Goal: Use online tool/utility: Utilize a website feature to perform a specific function

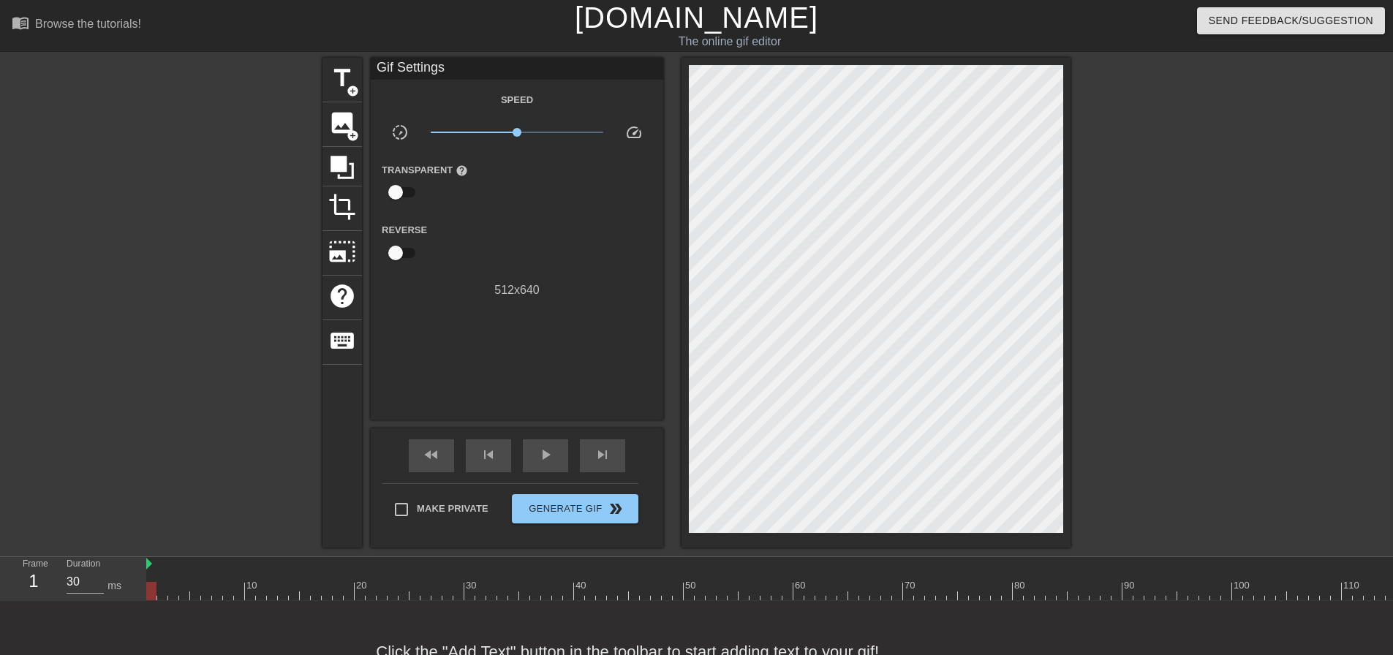
scroll to position [36, 0]
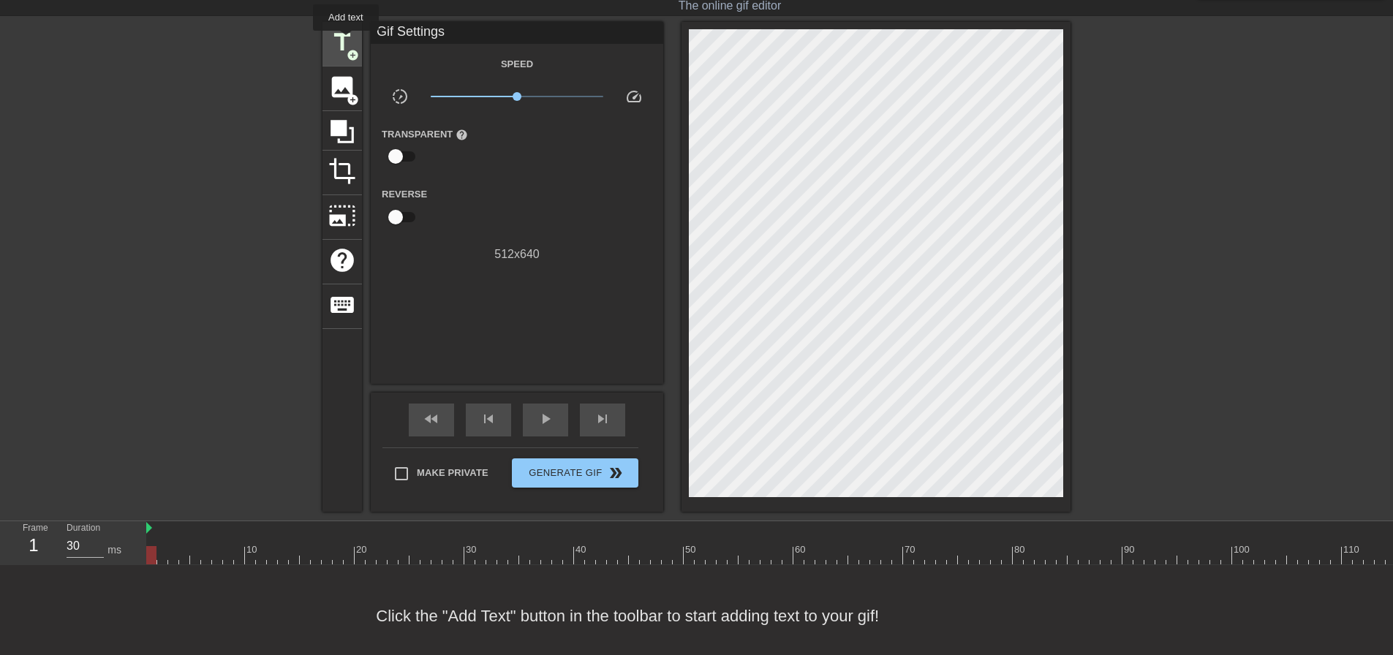
click at [346, 41] on span "title" at bounding box center [342, 43] width 28 height 28
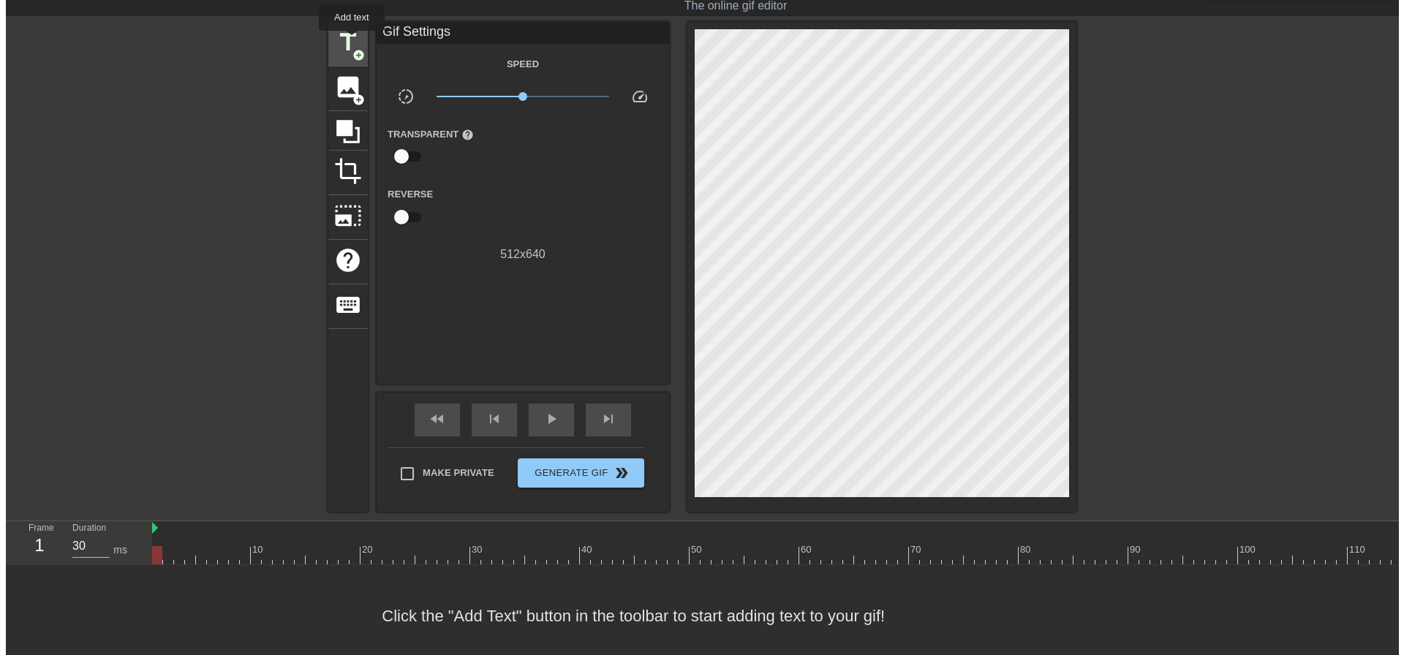
scroll to position [0, 0]
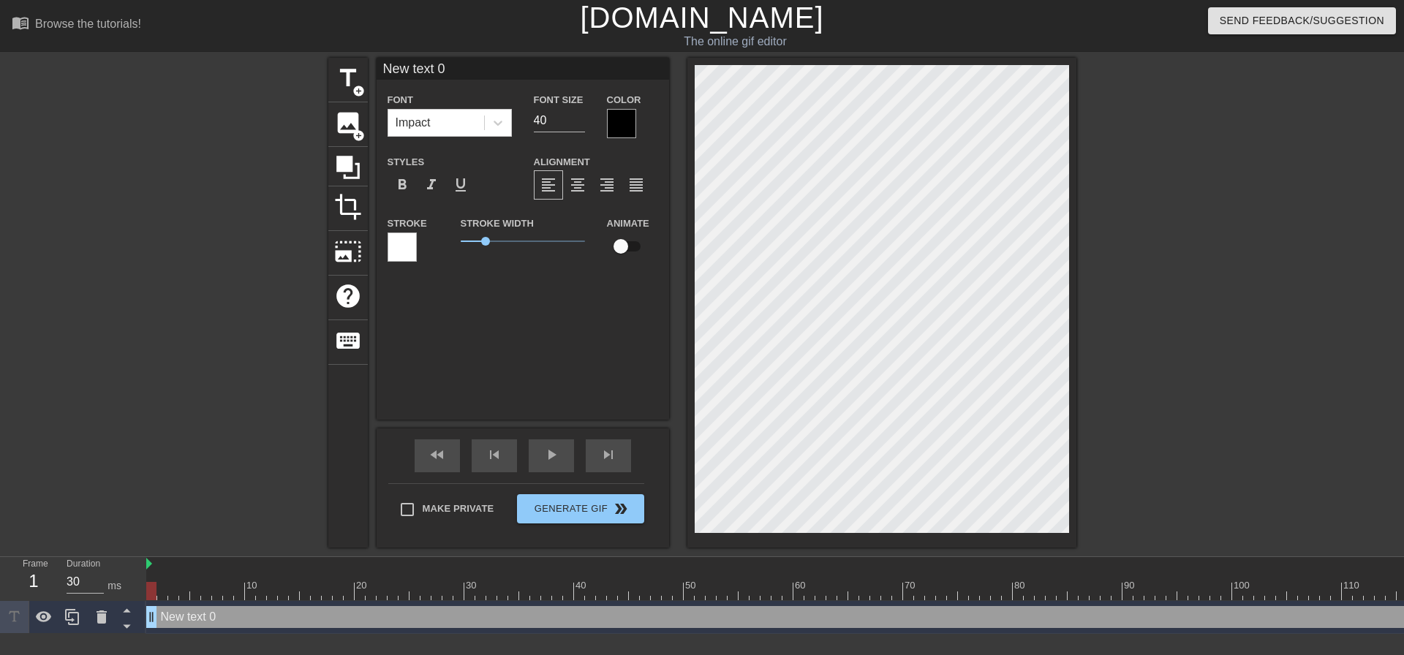
click at [430, 104] on div "Font Impact" at bounding box center [450, 114] width 124 height 46
click at [438, 120] on div "Impact" at bounding box center [436, 123] width 96 height 26
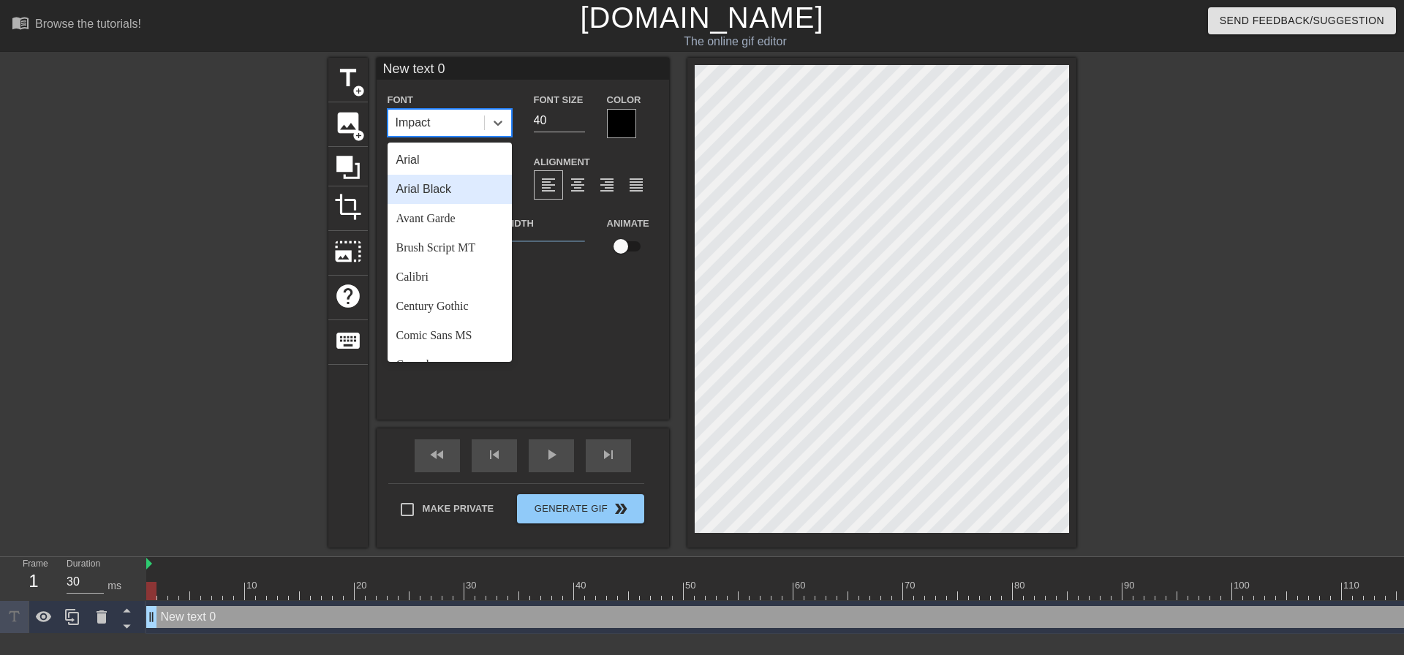
drag, startPoint x: 470, startPoint y: 181, endPoint x: 603, endPoint y: 133, distance: 141.6
click at [471, 181] on div "Arial Black" at bounding box center [450, 189] width 124 height 29
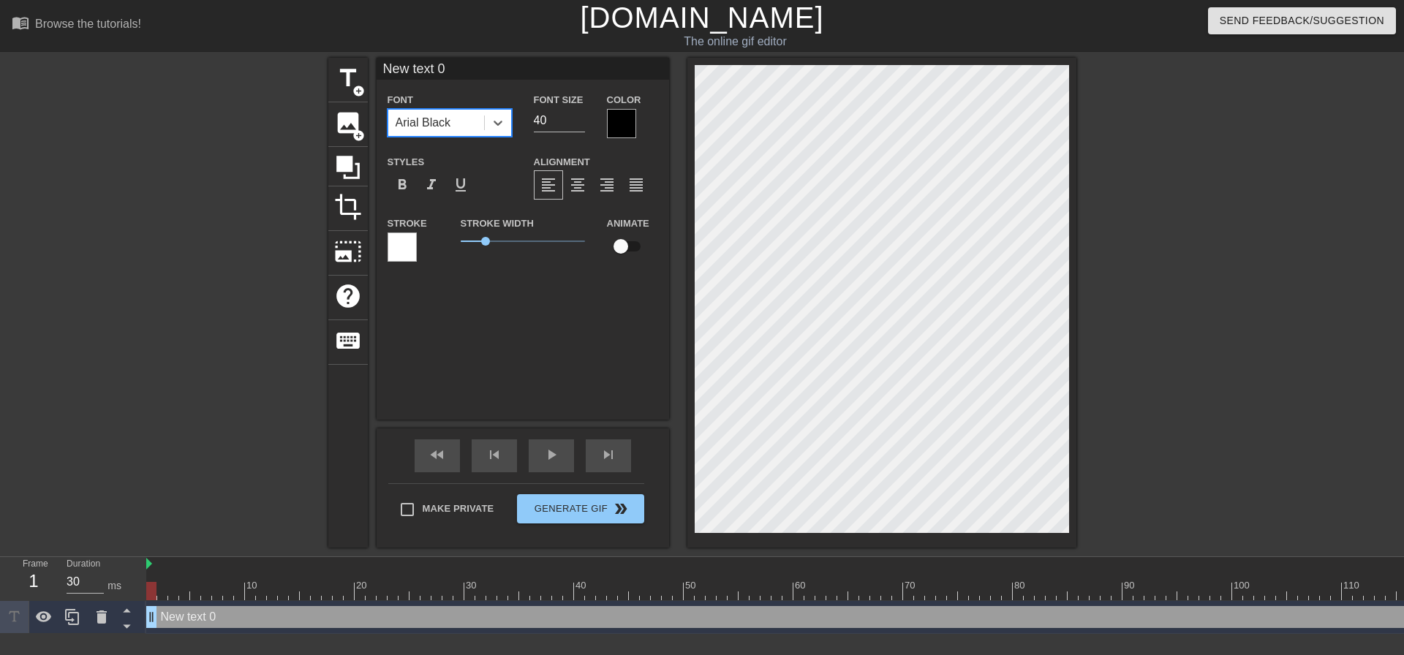
drag, startPoint x: 541, startPoint y: 124, endPoint x: 421, endPoint y: 114, distance: 121.0
click at [441, 118] on div "Font option [PERSON_NAME], selected. 0 results available. Select is focused ,ty…" at bounding box center [523, 115] width 293 height 48
type input "20"
click at [576, 194] on div "format_align_center" at bounding box center [577, 184] width 29 height 29
drag, startPoint x: 442, startPoint y: 493, endPoint x: 446, endPoint y: 500, distance: 7.5
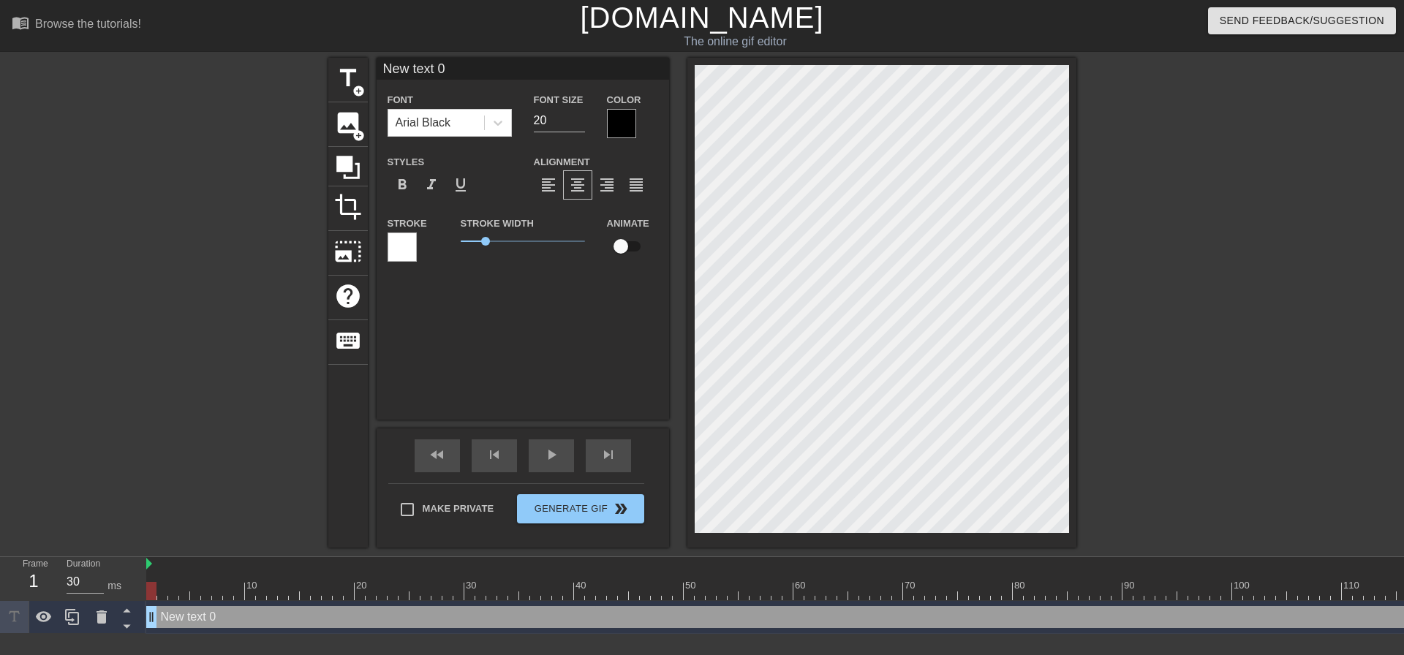
click at [442, 494] on div "Make Private Generate Gif double_arrow" at bounding box center [516, 512] width 256 height 58
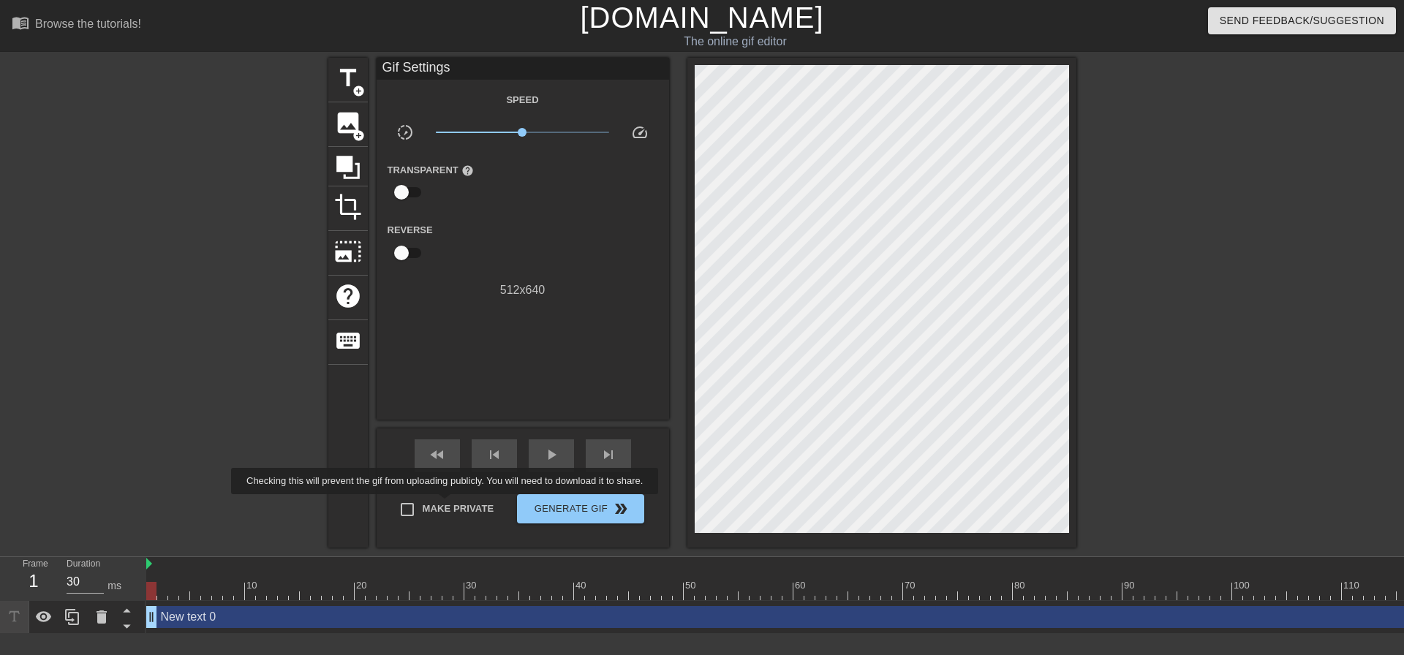
click at [448, 505] on span "Make Private" at bounding box center [459, 509] width 72 height 15
click at [423, 505] on input "Make Private" at bounding box center [407, 509] width 31 height 31
checkbox input "true"
click at [547, 450] on span "play_arrow" at bounding box center [552, 455] width 18 height 18
click at [545, 454] on span "pause" at bounding box center [552, 455] width 18 height 18
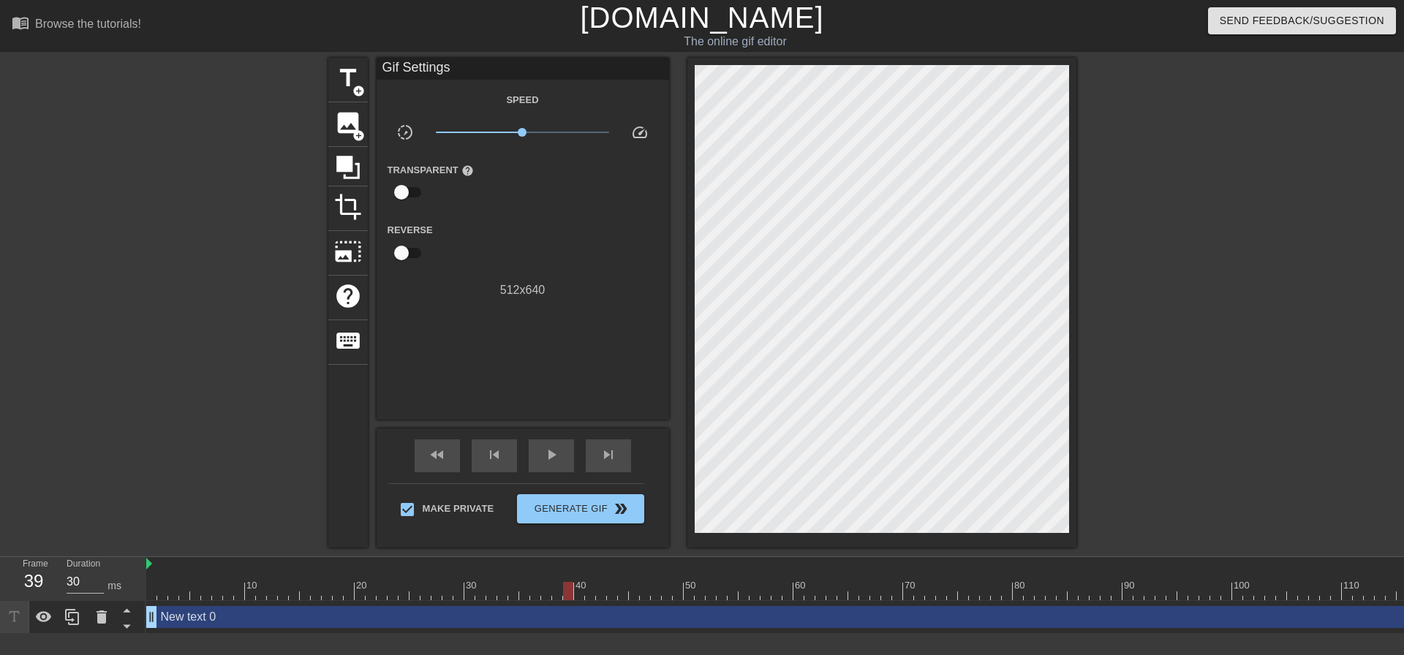
click at [571, 597] on div at bounding box center [568, 591] width 10 height 18
drag, startPoint x: 558, startPoint y: 589, endPoint x: 570, endPoint y: 589, distance: 12.5
click at [570, 589] on div at bounding box center [859, 591] width 1426 height 18
drag, startPoint x: 570, startPoint y: 588, endPoint x: 337, endPoint y: 482, distance: 256.3
click at [116, 527] on div "menu_book Browse the tutorials! [DOMAIN_NAME] The online gif editor Send Feedba…" at bounding box center [702, 317] width 1404 height 634
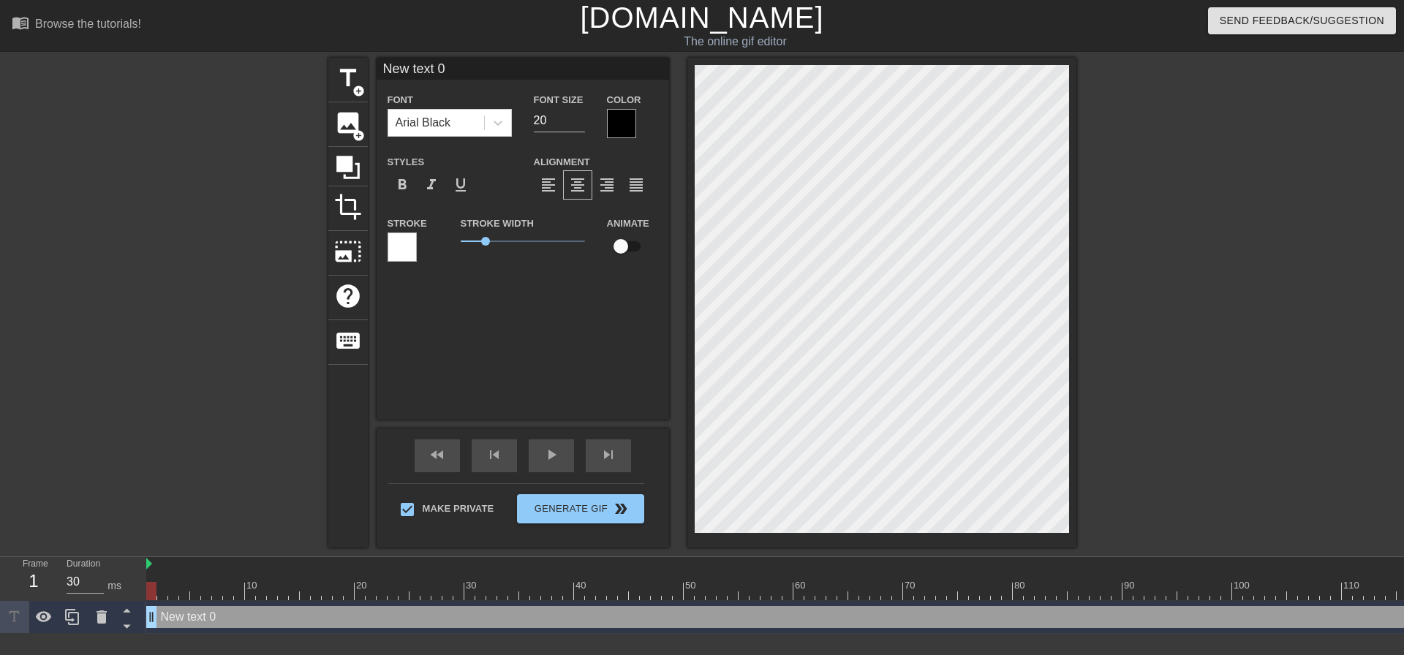
scroll to position [2, 1]
type input "O"
type textarea "O"
type input "Oh"
type textarea "Oh"
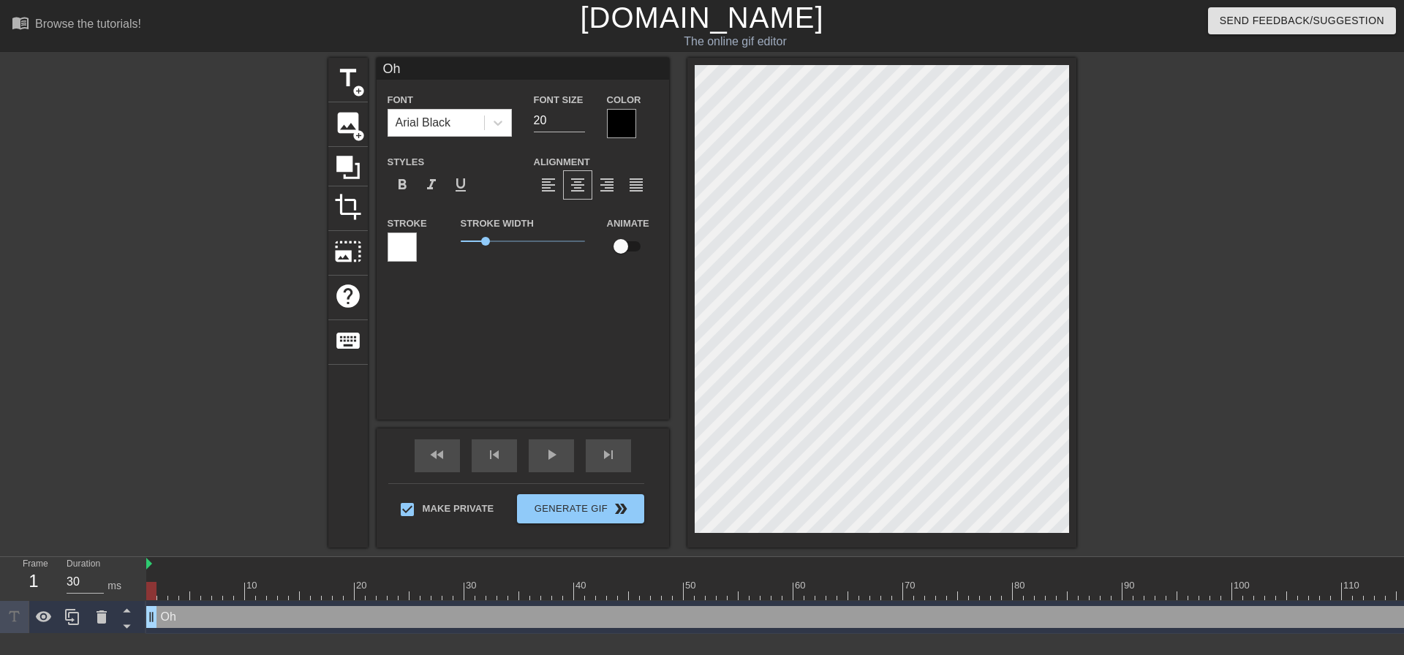
type input "Oh"
type textarea "Oh"
type input "Oh f"
type textarea "Oh f"
type input "Oh fu"
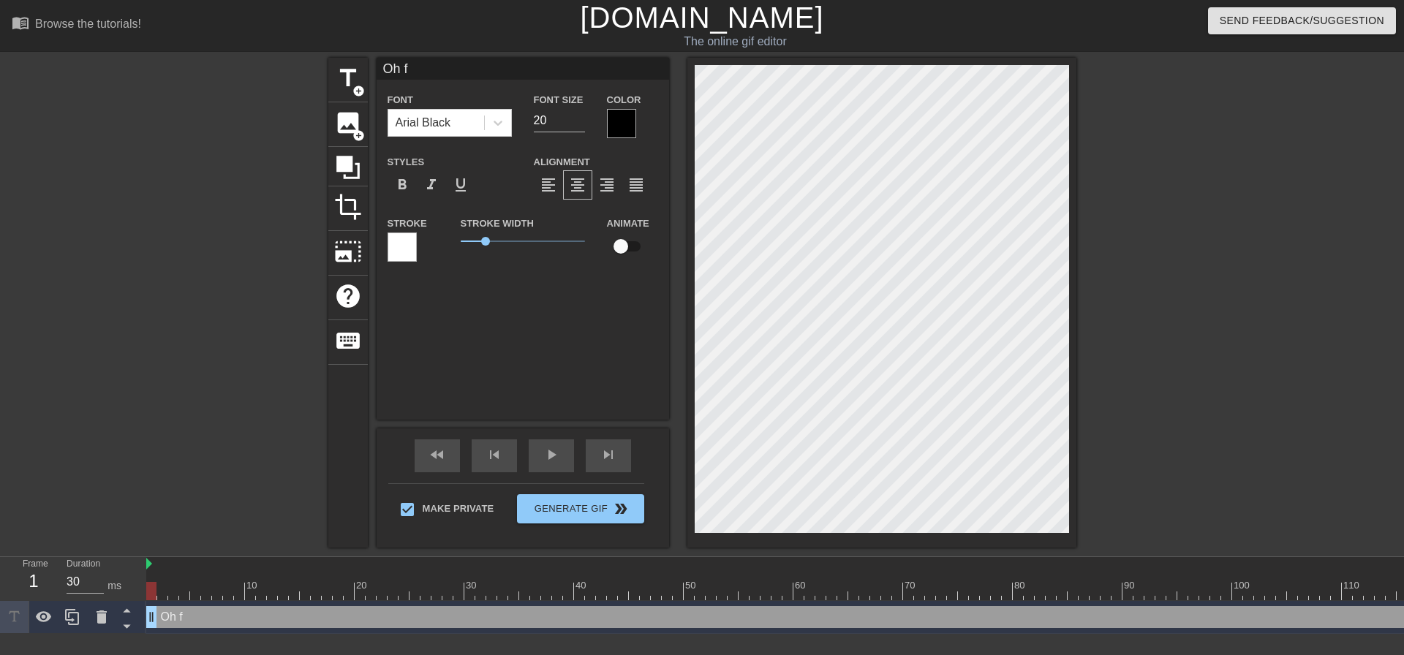
type textarea "Oh fu"
type input "Oh fuc"
type textarea "Oh fuck"
type input "Oh fuck"
type textarea "Oh fuck"
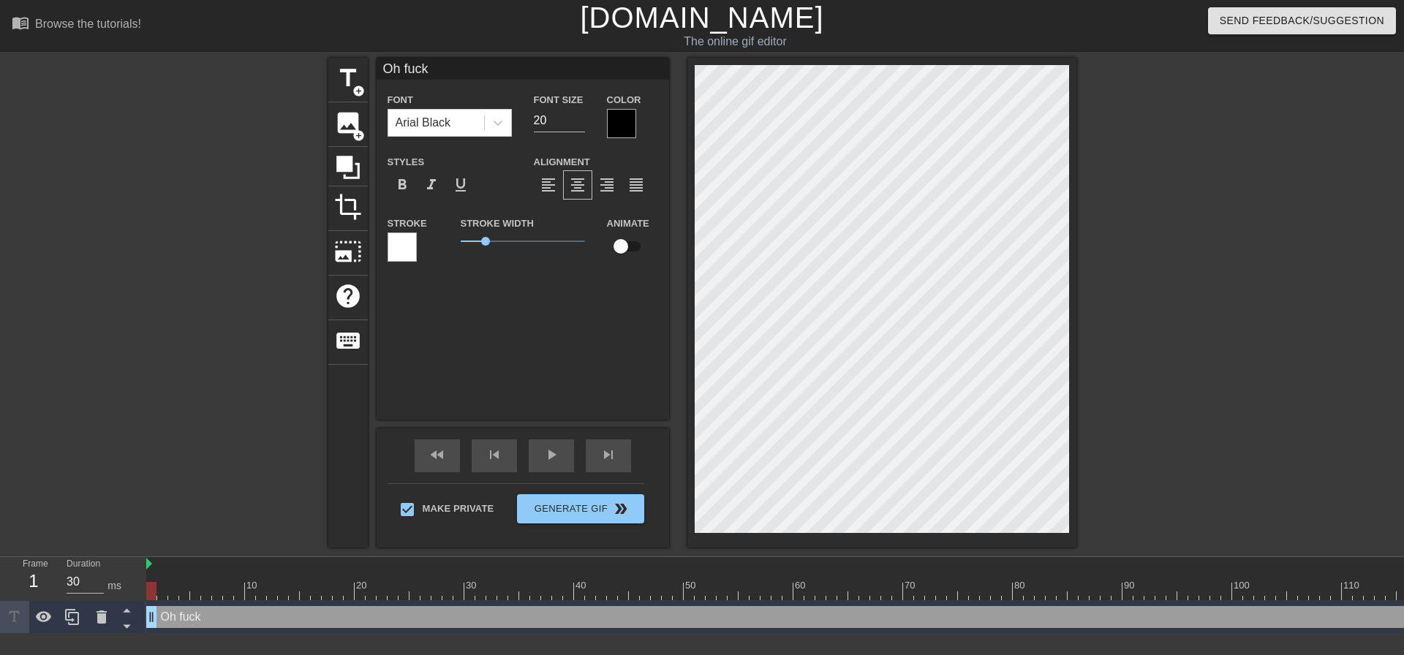
type input "Oh fuck i"
type textarea "Oh fuck i"
type input "Oh fuck"
type textarea "Oh fuck"
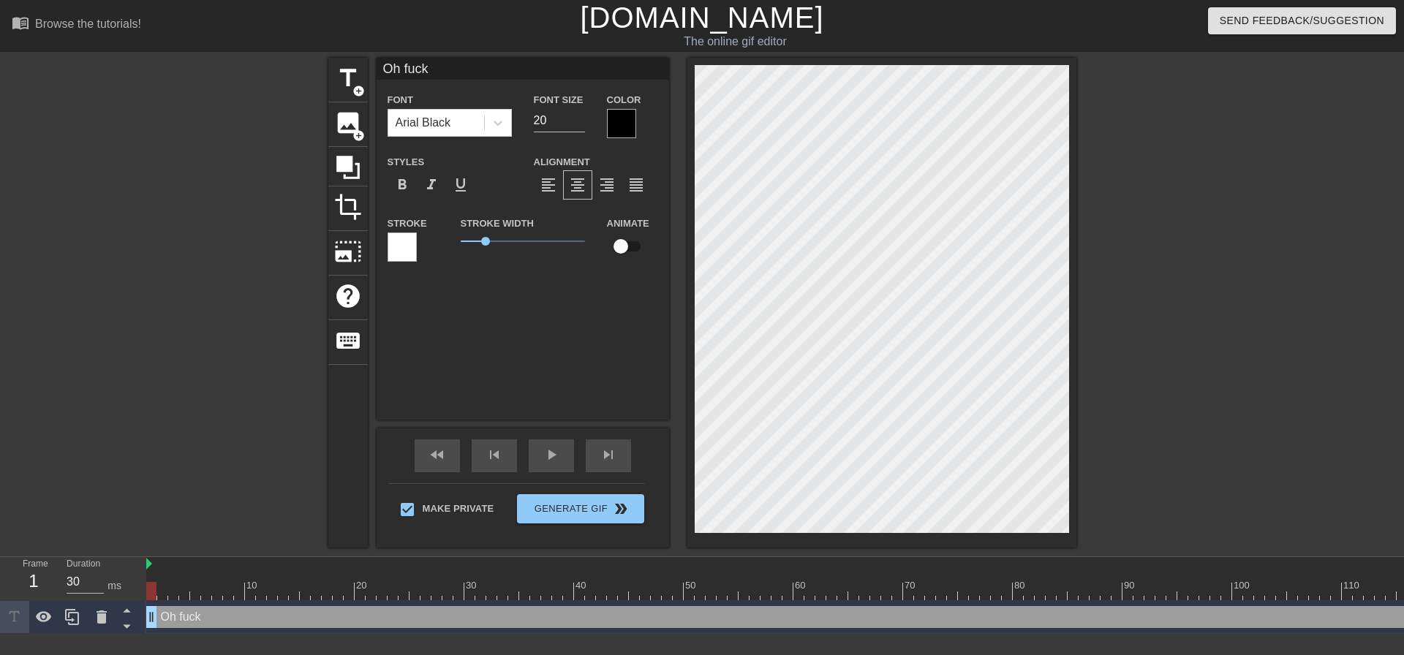
type input "Oh fuck i"
type textarea "Oh fuck i"
type input "Oh fuck it"
type textarea "Oh fuck it"
type input "Oh fuck it'"
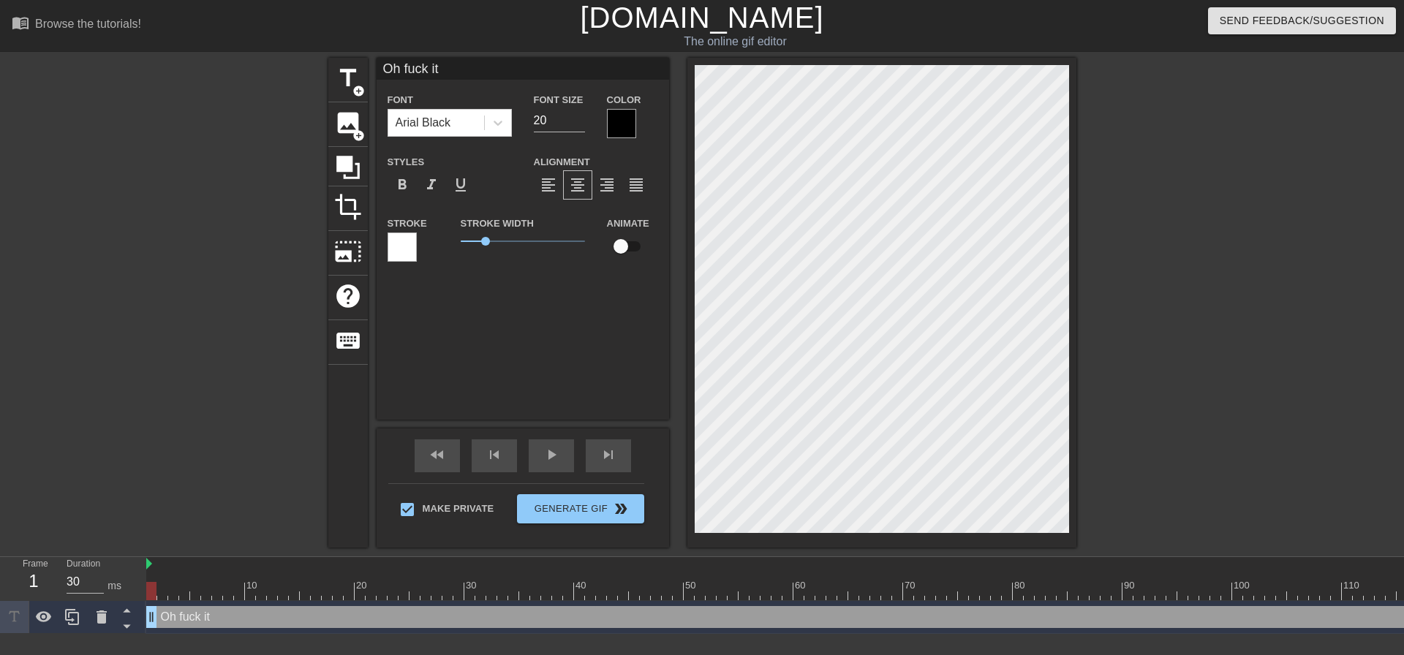
type textarea "Oh fuck it'"
type input "Oh fuck it's"
type textarea "Oh fuck it's"
type input "Oh fuck it's"
type textarea "Oh fuck it's"
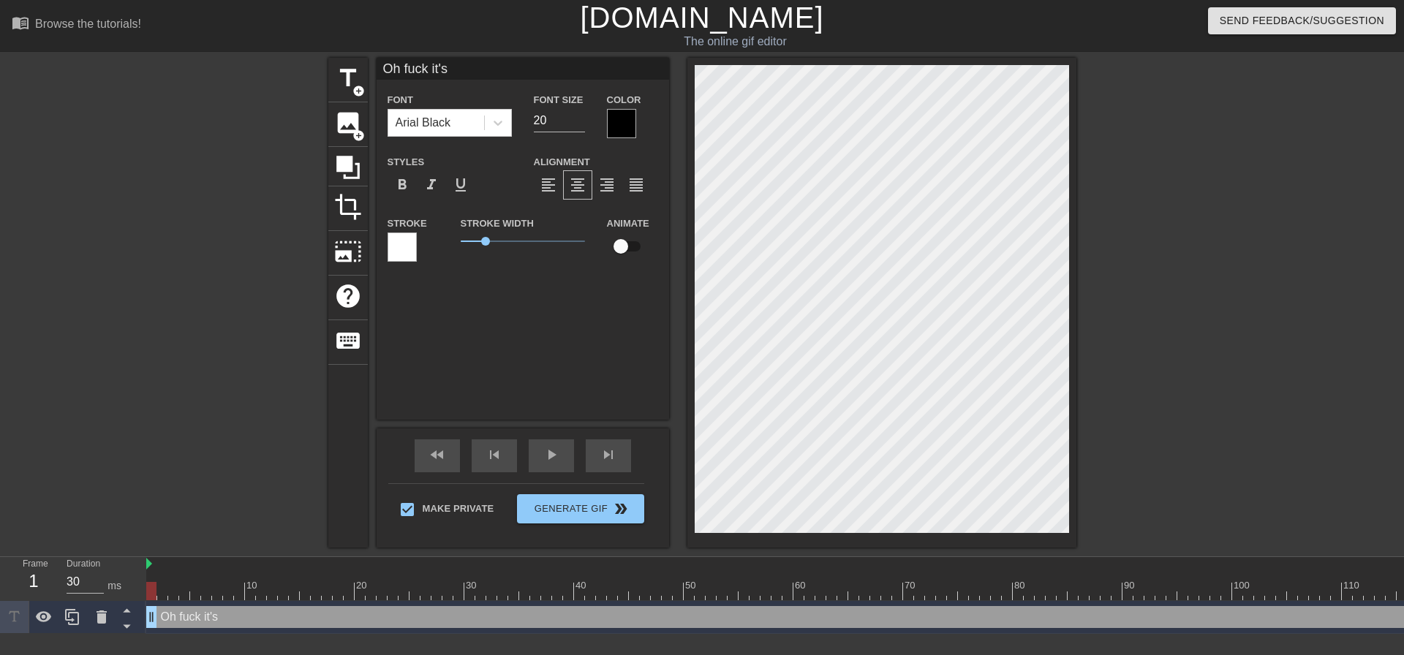
type input "Oh fuck it's s"
type textarea "Oh fuck it's s"
type input "Oh fuck it's so"
type textarea "Oh fuck it's so"
type input "Oh fuck it's so"
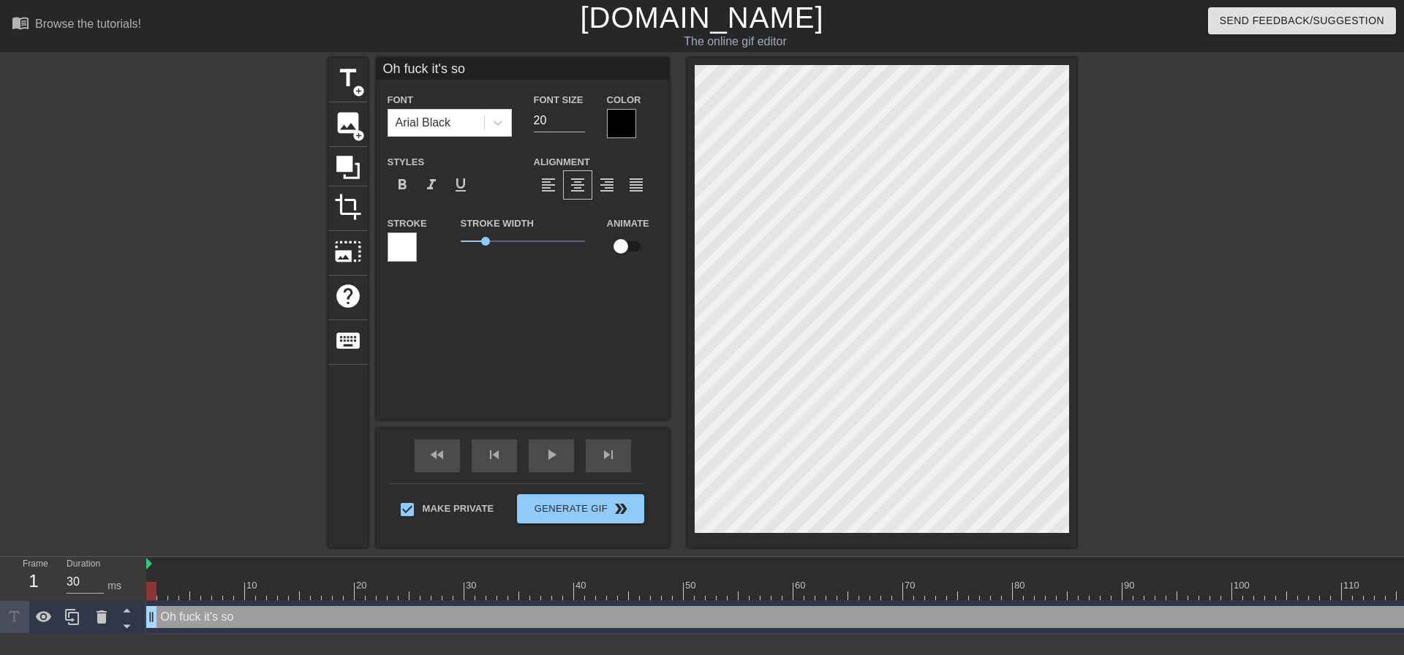
type textarea "Oh fuck it's so"
type input "Oh fuck it's so h"
type textarea "Oh fuck it's so h"
type input "Oh fuck it's so ho"
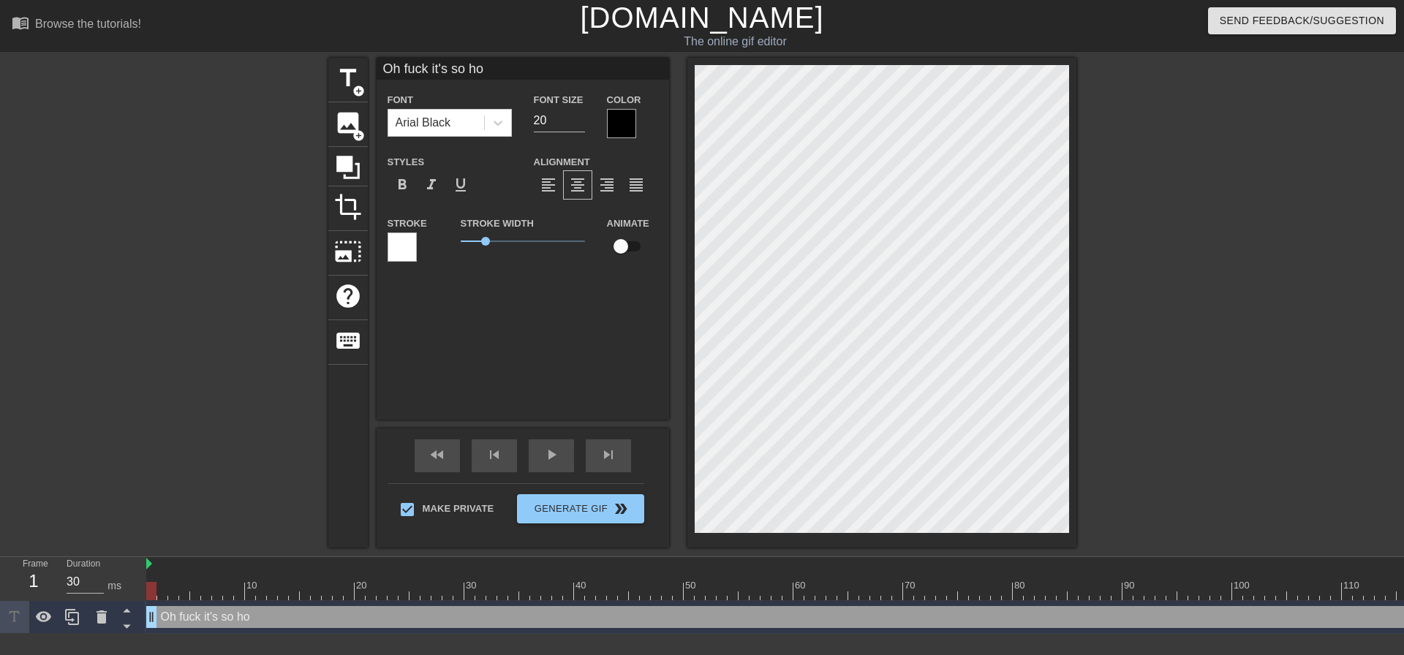
type textarea "Oh fuck it's so hot"
type input "Oh fuck it's so hot"
type textarea "Oh fuck it's so hot"
type input "Oh fuck it's so hot w"
type textarea "Oh fuck it's so hot w"
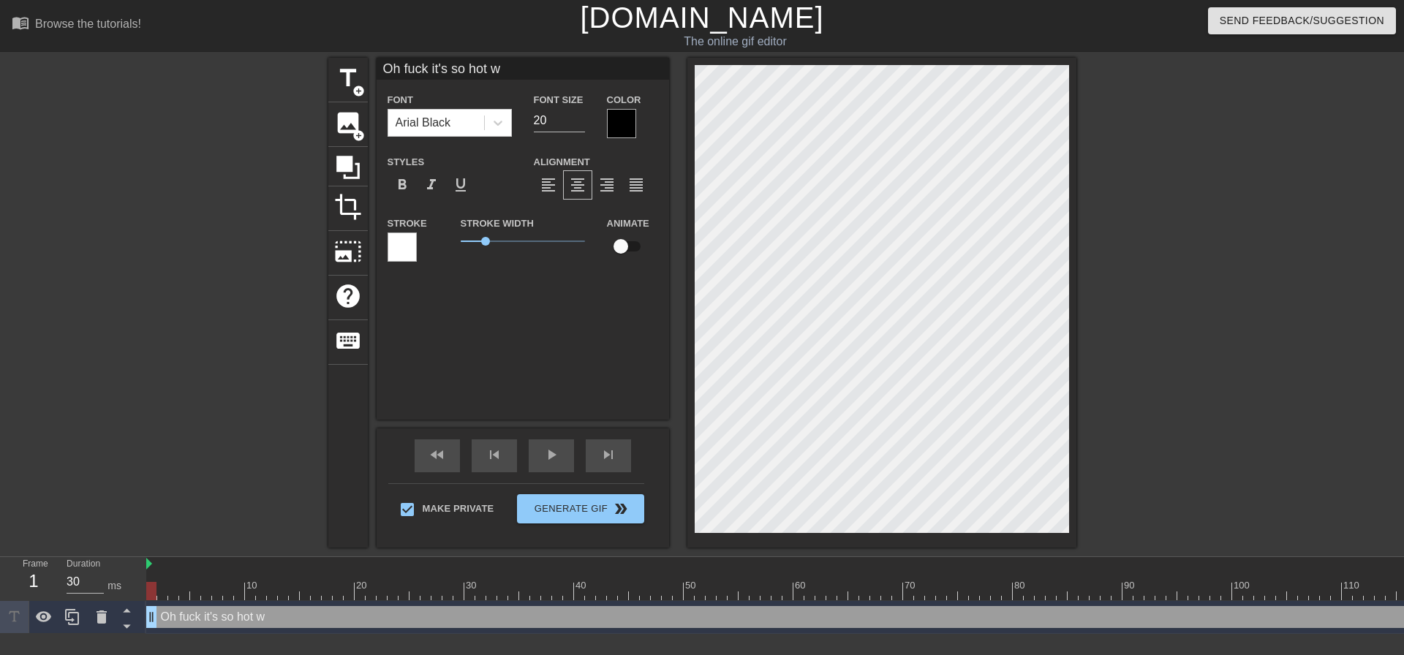
type input "Oh fuck it's so hot wa"
type textarea "Oh fuck it's so hot wa"
type input "Oh fuck it's so hot wat"
type textarea "Oh fuck it's so hot wat"
type input "Oh fuck it's so hot watc"
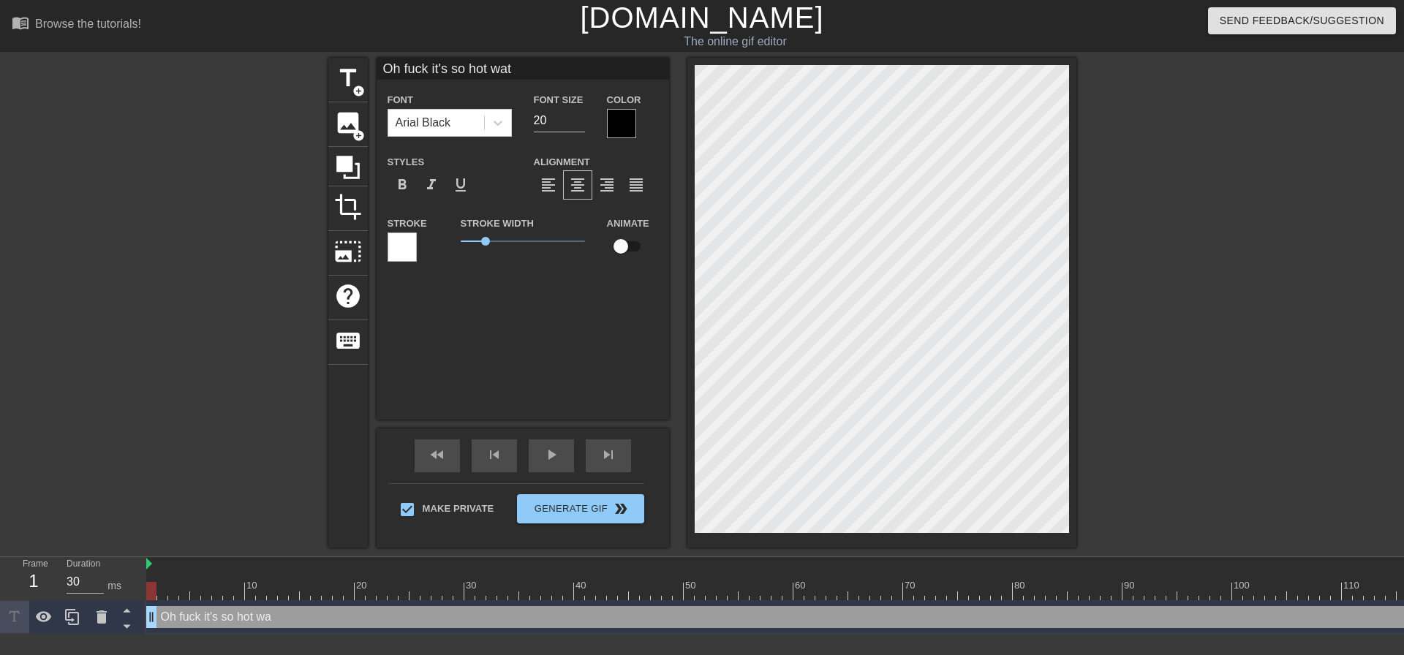
type textarea "Oh fuck it's so hot watc"
type input "Oh fuck it's so hot watch"
type textarea "Oh fuck it's so hot watch"
type input "Oh fuck it's so hot watchi"
type textarea "Oh fuck it's so hot watchin"
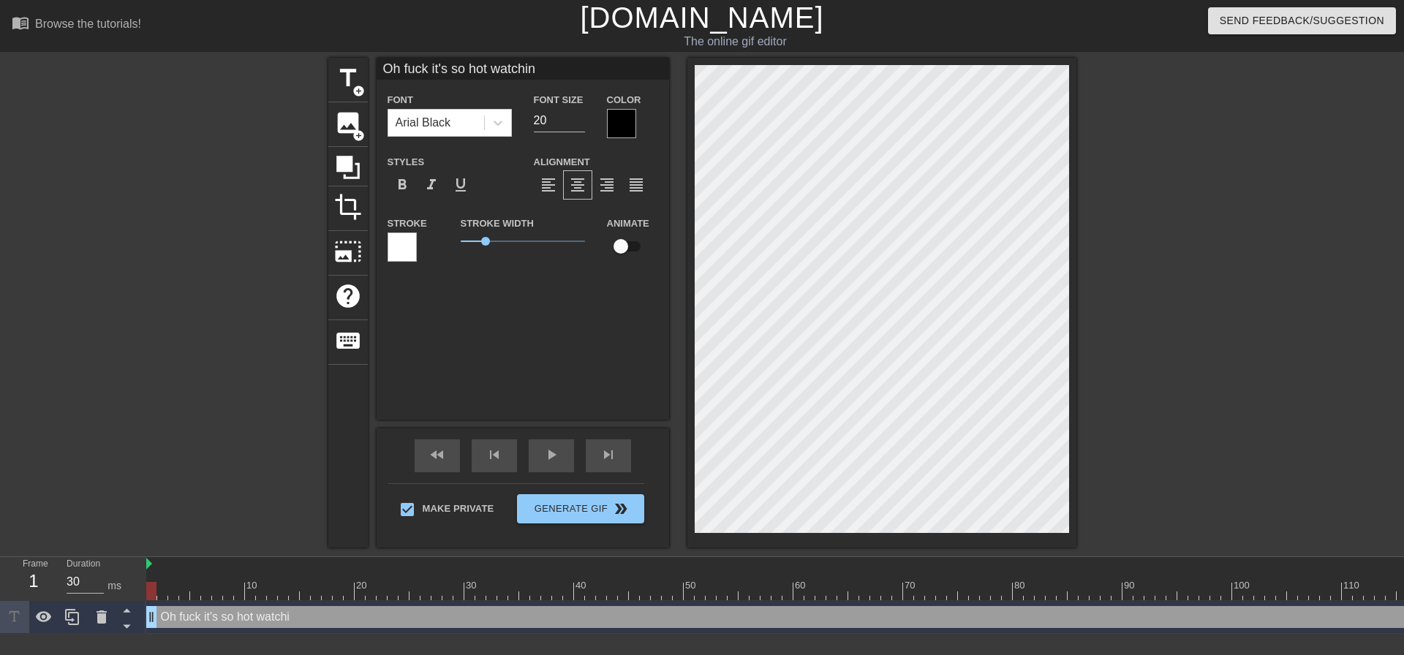
type input "Oh fuck it's so hot watching"
type textarea "Oh fuck it's so hot watching"
type input "Oh fuck it's so hot watching"
type textarea "Oh fuck it's so hot watching"
type input "Oh fuck it's so hot watching y"
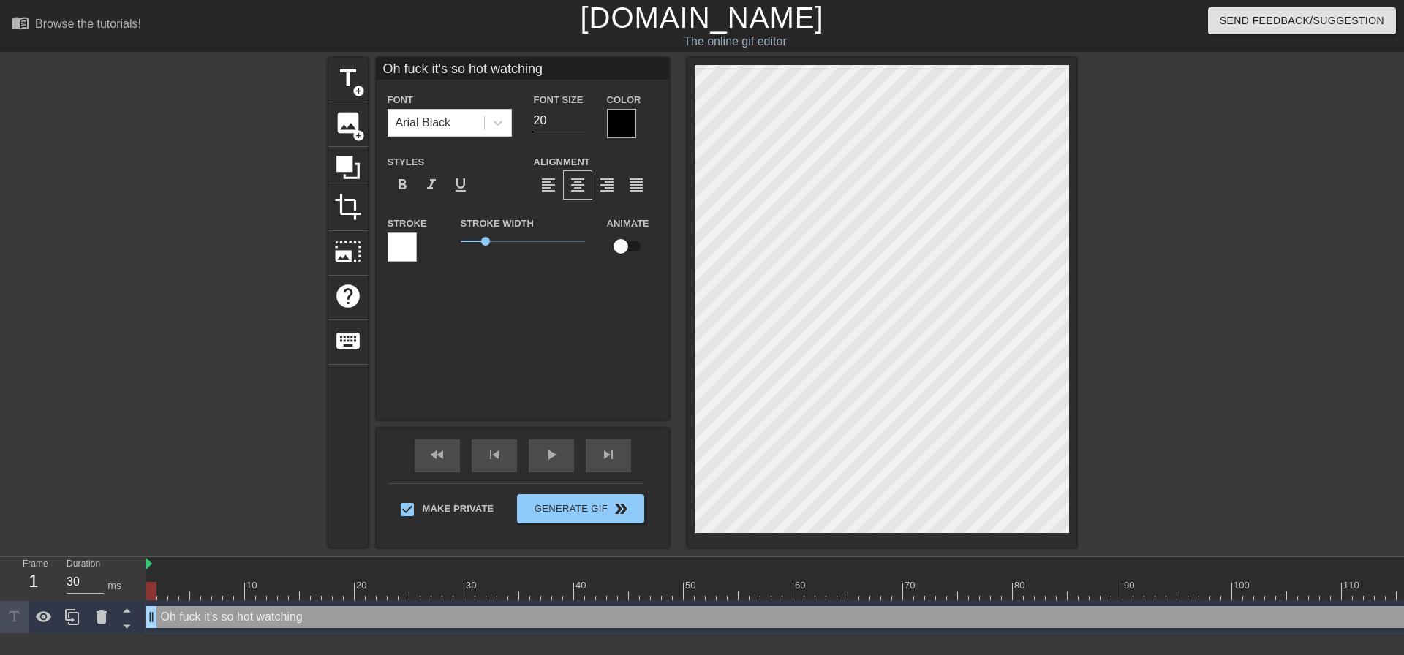
type textarea "Oh fuck it's so hot watching y"
type input "Oh fuck it's so hot watching yo"
type textarea "Oh fuck it's so hot watching yo"
type input "Oh fuck it's so hot watching you"
type textarea "Oh fuck it's so hot watching you"
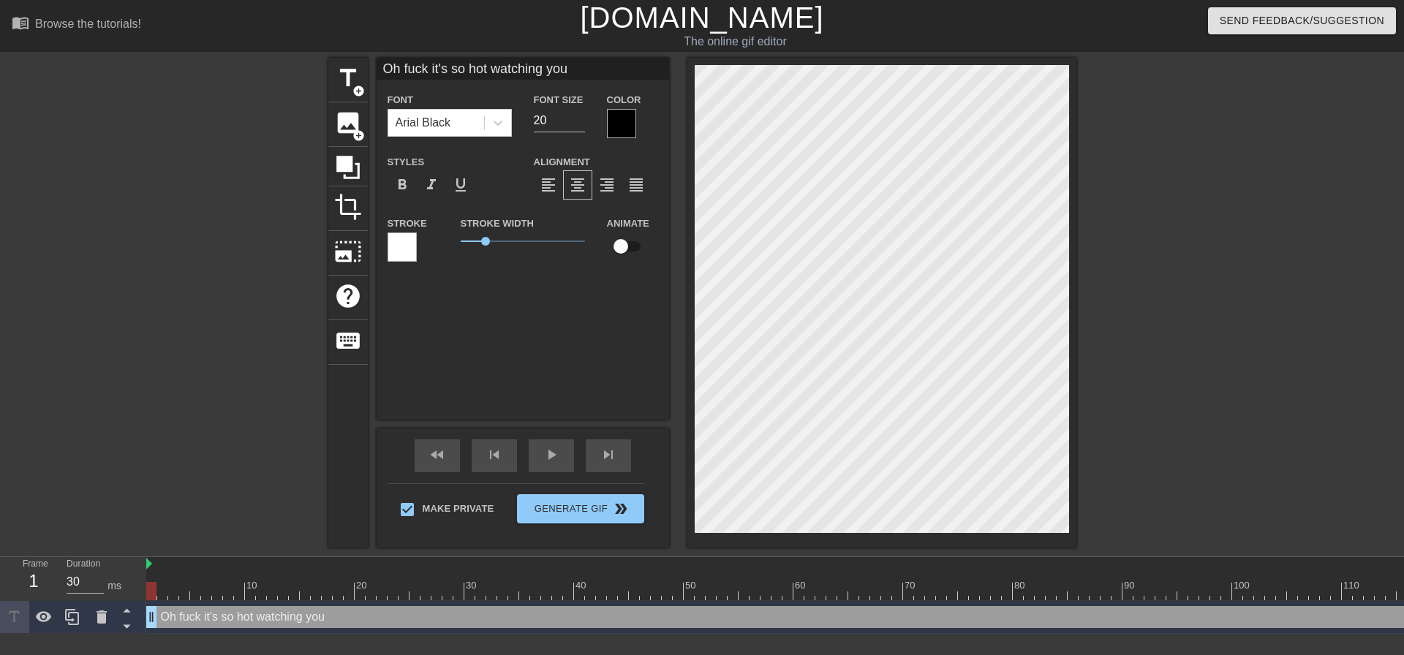
type input "Oh fuck it's so hot watching you"
type textarea "Oh fuck it's so hot watching you"
type input "Oh fuck it's so hot watching yous"
type textarea "Oh fuck it's so hot watching you s"
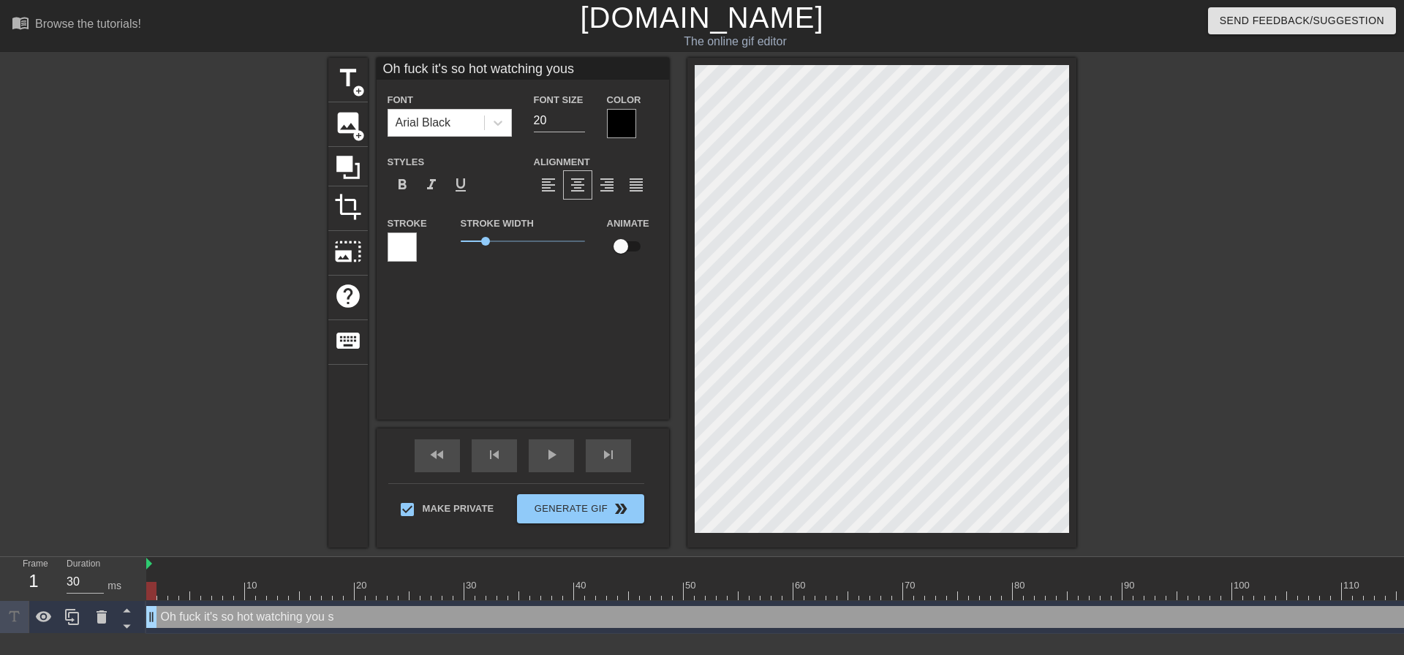
type input "Oh fuck it's so hot watching yousu"
type textarea "Oh fuck it's so hot watching you su"
type input "Oh fuck it's so hot watching yousuc"
type textarea "Oh fuck it's so hot watching you suc"
type input "Oh fuck it's so hot watching yousuck"
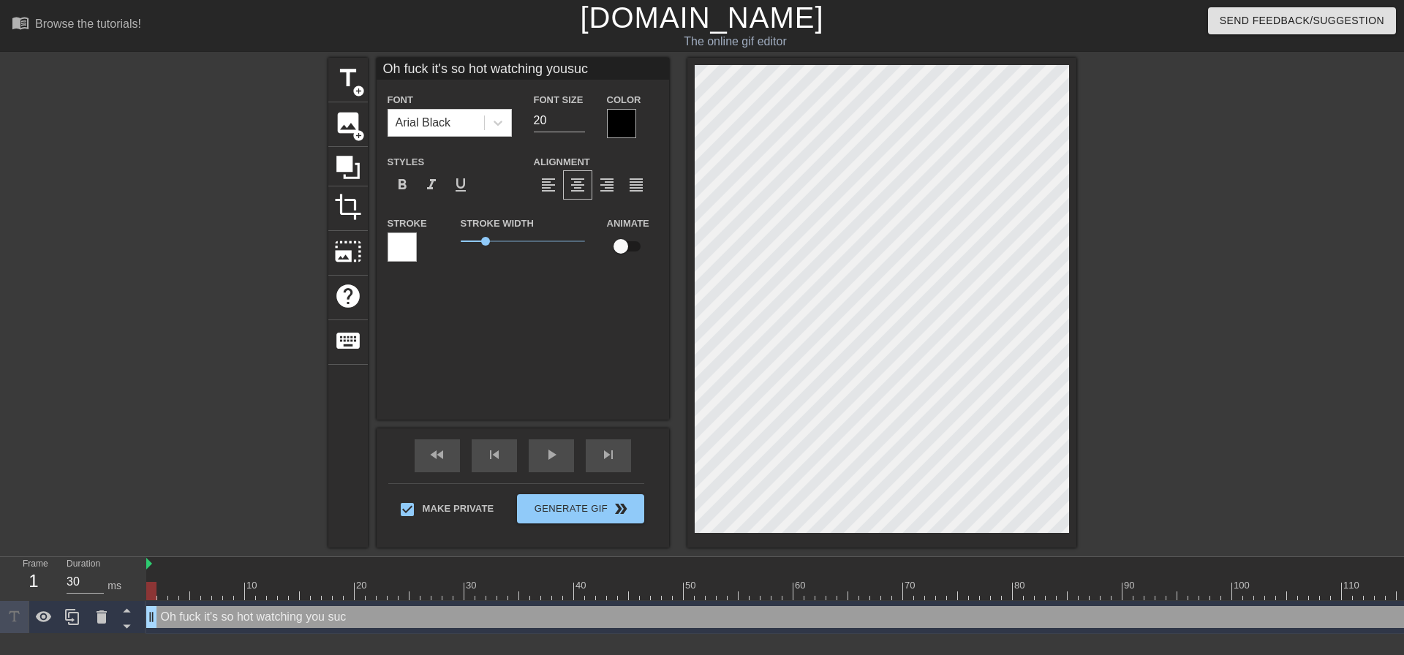
type textarea "Oh fuck it's so hot watching you suck"
type input "Oh fuck it's so hot watching yousuck"
type textarea "Oh fuck it's so hot watching you suck"
type input "Oh fuck it's so hot watching yousuck m"
type textarea "Oh fuck it's so hot watching you suck my"
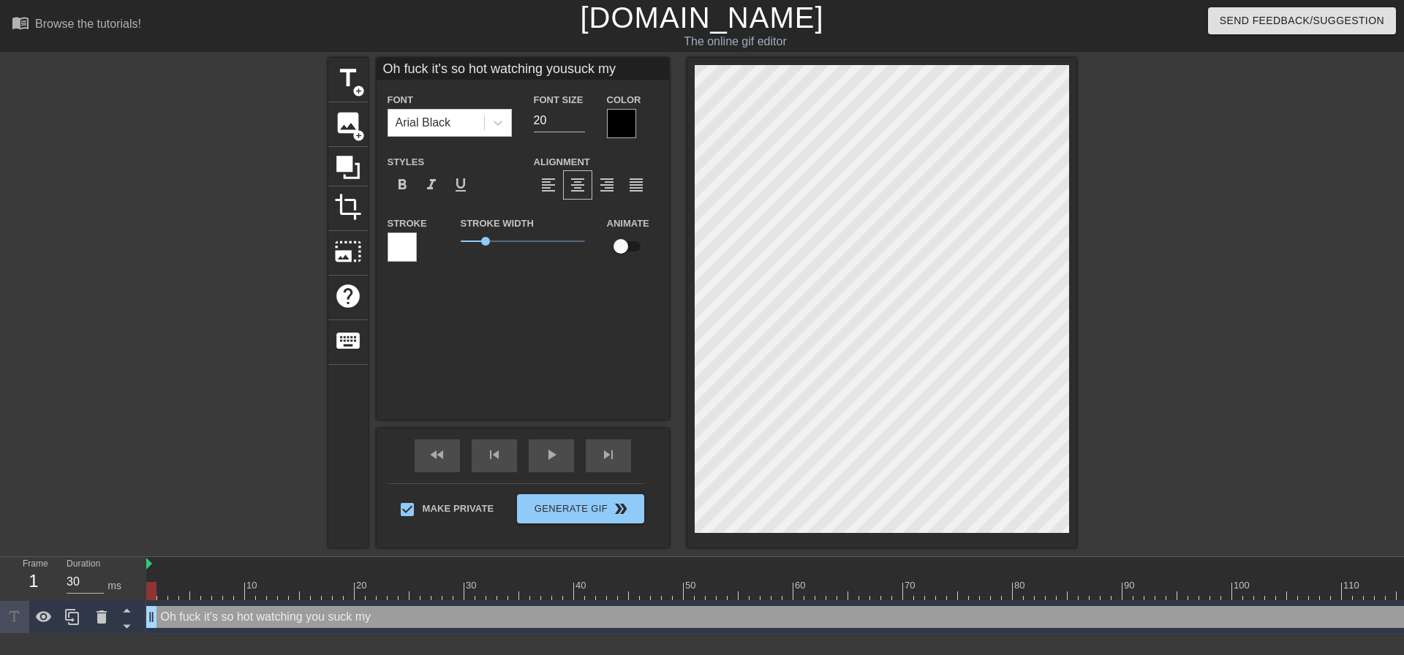
type input "Oh fuck it's so hot watching yousuck my"
type textarea "Oh fuck it's so hot watching you suck my"
type input "Oh fuck it's so hot watching yousuck my f"
type textarea "Oh fuck it's so hot watching you suck my f"
type input "Oh fuck it's so hot watching yousuck my fe"
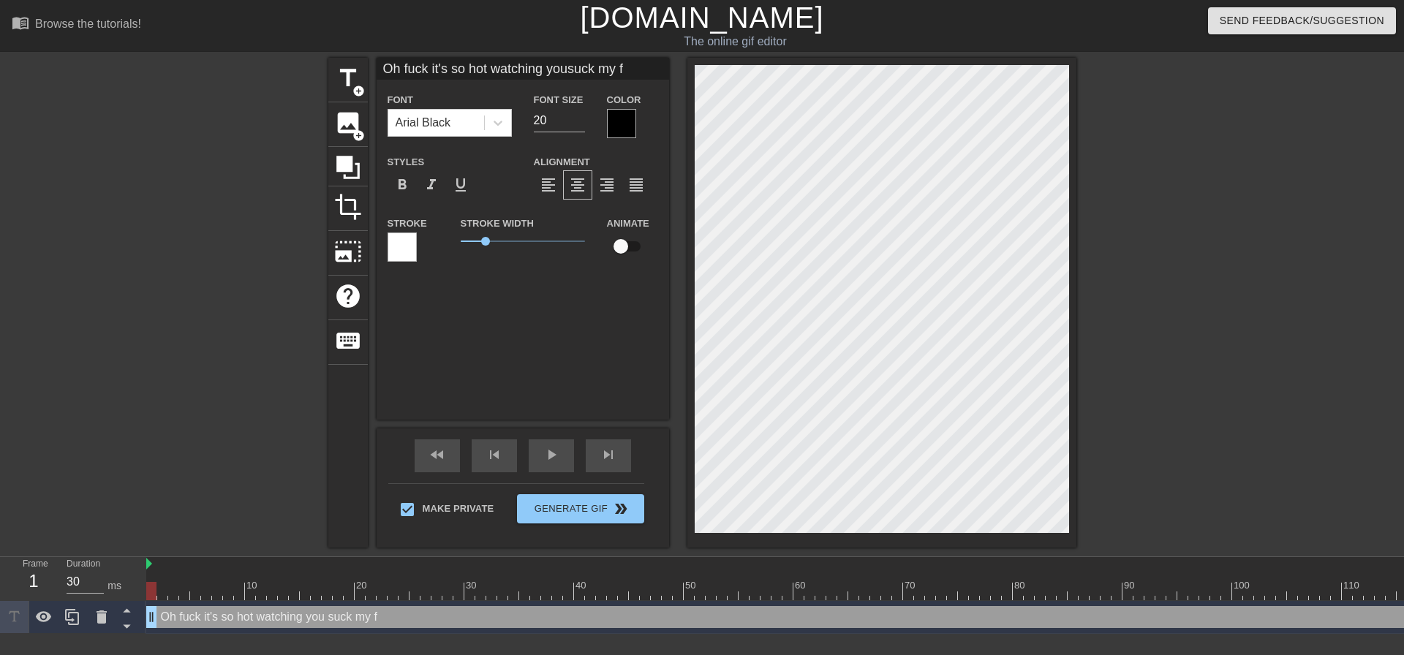
type textarea "Oh fuck it's so hot watching you suck my fe"
type input "Oh fuck it's so hot watching yousuck my fee"
type textarea "Oh fuck it's so hot watching you suck my fee"
type input "Oh fuck it's so hot watching yousuck my feet"
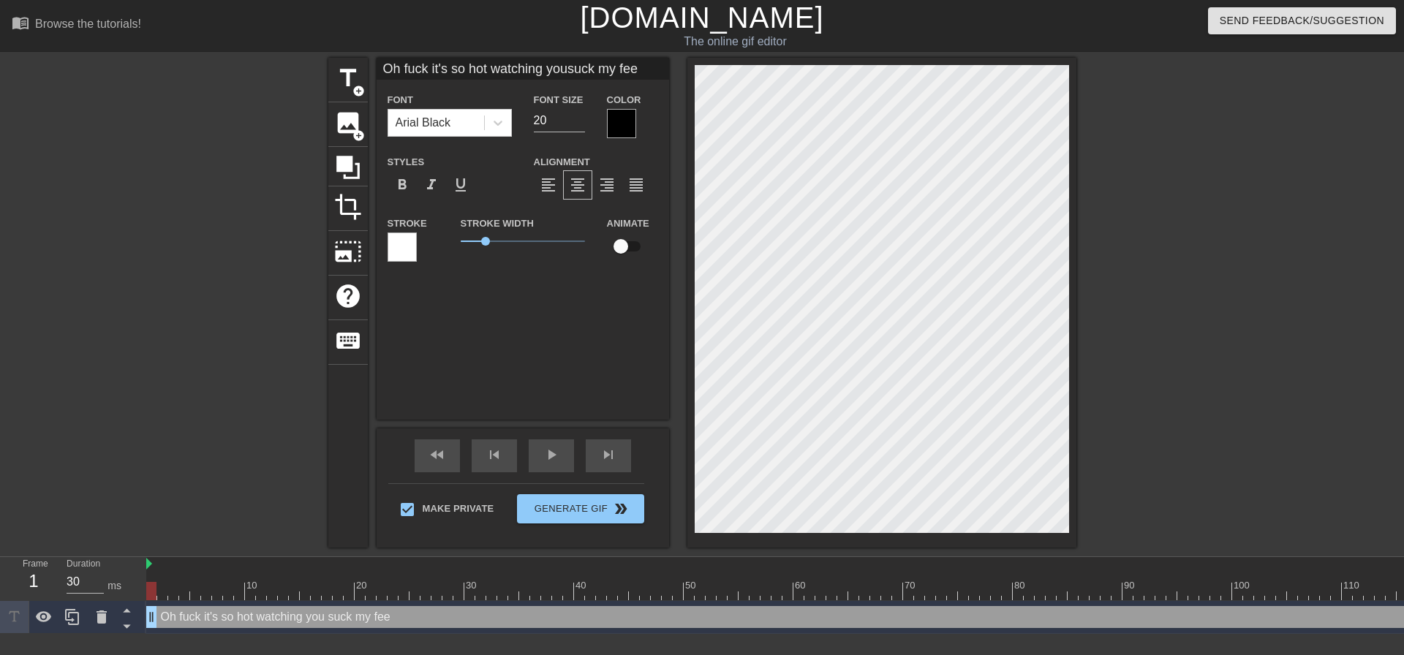
type textarea "Oh fuck it's so hot watching you suck my feet"
type input "Oh fuck it's so hot watching yousuck my feet"
type textarea "Oh fuck it's so hot watching you suck my feet"
type input "Oh fuck it's so hot watching yousuck my feet b"
type textarea "Oh fuck it's so hot watching you suck my feet b"
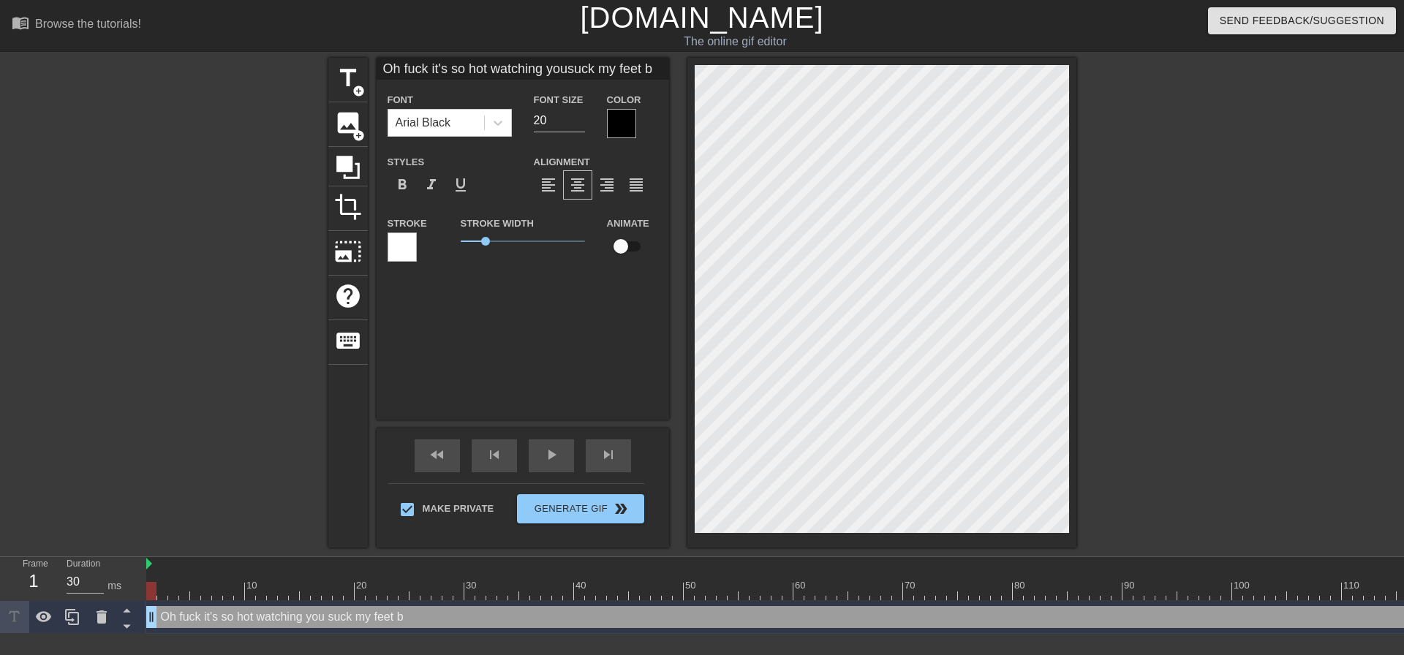
type input "Oh fuck it's so hot watching yousuck my feet bi"
type textarea "Oh fuck it's so hot watching you suck my feet bit"
type input "Oh fuck it's so hot watching yousuck my feet bitc"
type textarea "Oh fuck it's so hot watching you suck my feet bitc"
type input "Oh fuck it's so hot watching yousuck my feet bitch"
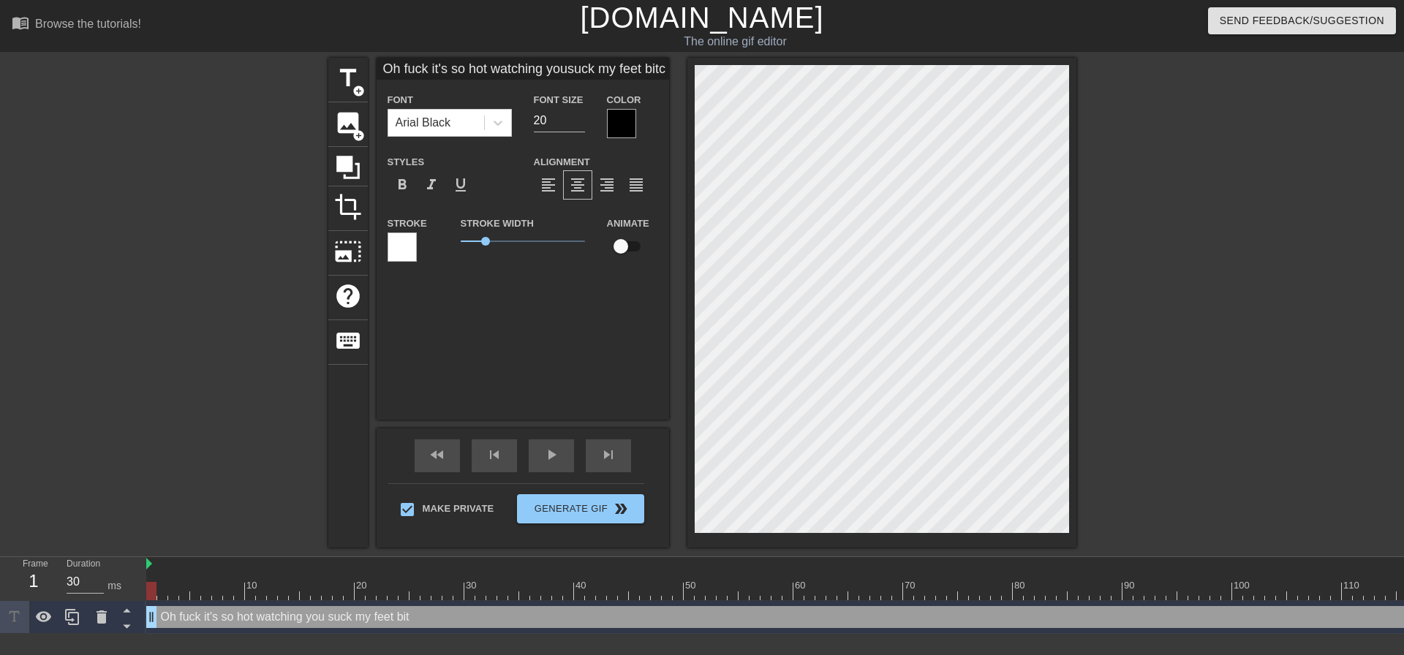
type textarea "Oh fuck it's so hot watching you suck my feet bitch"
type input "Oh fuck it's so hot watching yousuck my feet bitch."
type textarea "Oh fuck it's so hot watching you suck my feet bitch."
type input "Oh fuck it's so hot watching yousuck my feet bitch.."
type textarea "Oh fuck it's so hot watching you suck my feet bitch.."
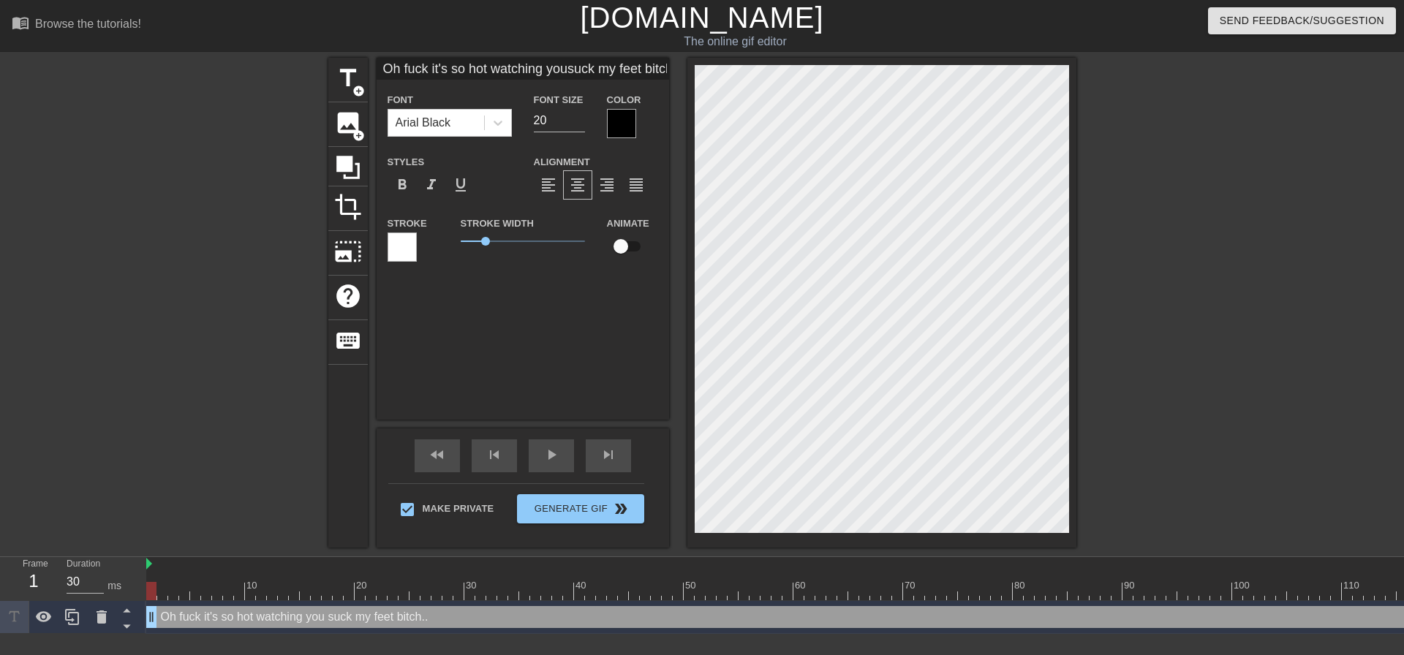
type input "Oh fuck it's so hot watching yousuck my feet bitch..."
type textarea "Oh fuck it's so hot watching you suck my feet bitch..."
type input "Oh fuck it's so hot watching yousuck my feet bitch..."
type textarea "Oh fuck it's so hot watching you suck my feet bitch..."
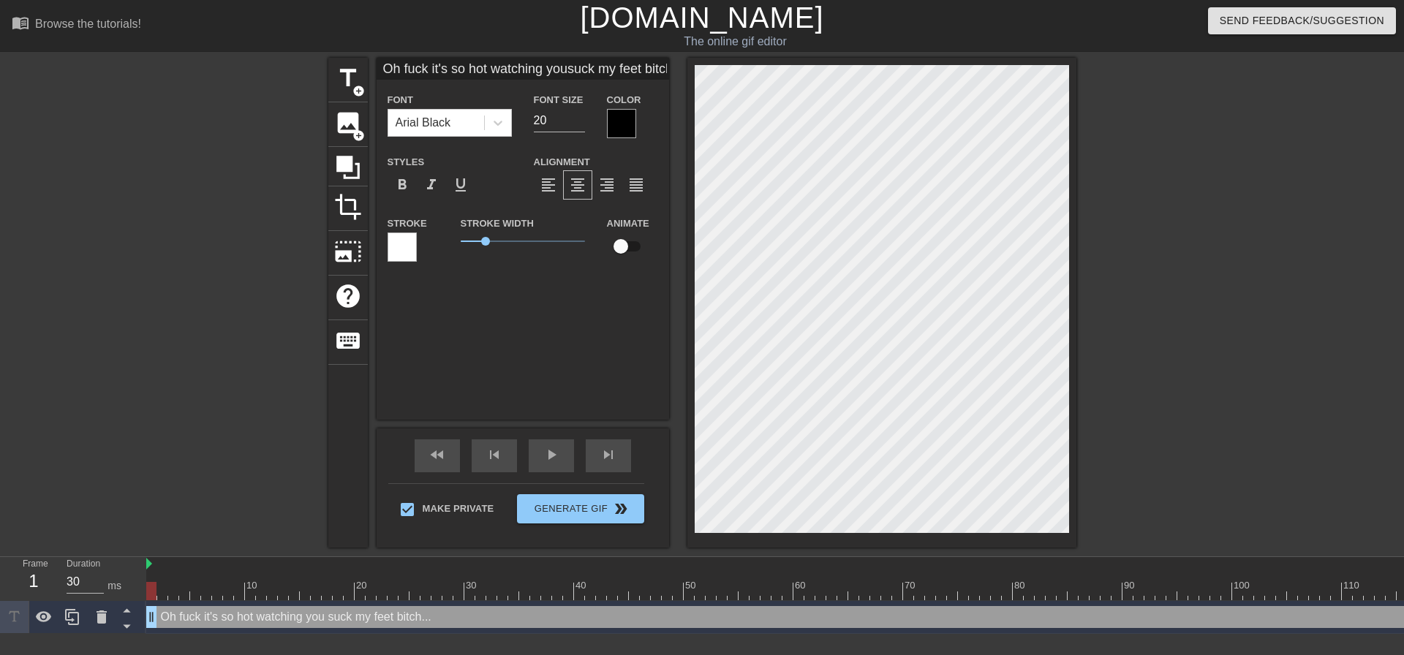
type input "Oh fuck it's so hot watching yousuck my feet bitch...m"
type textarea "Oh fuck it's so hot watching you suck my feet bitch... m"
type input "Oh fuck it's so hot watching yousuck my feet bitch...mm"
type textarea "Oh fuck it's so hot watching you suck my feet bitch... mm"
type input "Oh fuck it's so hot watching yousuck my feet bitch...mmm"
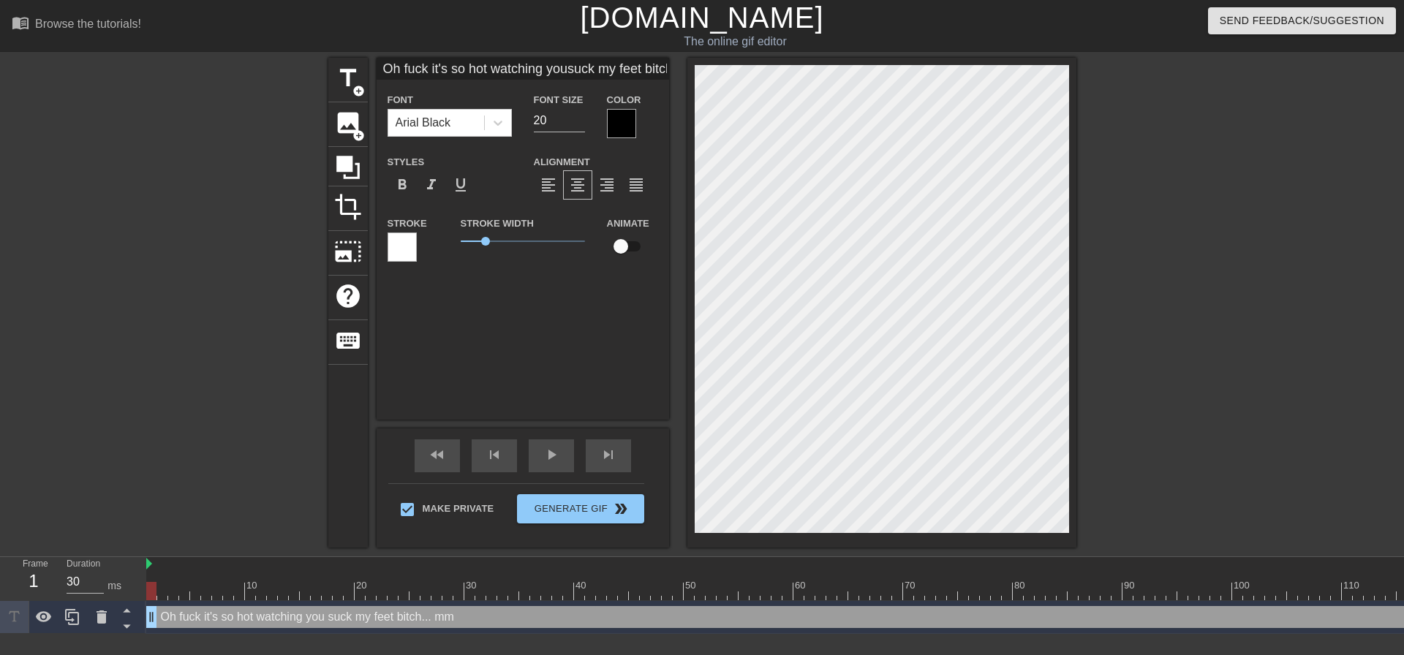
type textarea "Oh fuck it's so hot watching you suck my feet bitch... mmm"
type input "Oh fuck it's so hot watching yousuck my feet bitch...mmm"
type textarea "Oh fuck it's so hot watching you suck my feet bitch... mmm"
type input "Oh fuck it's so hot watching yousuck my feet bitch...mmm y"
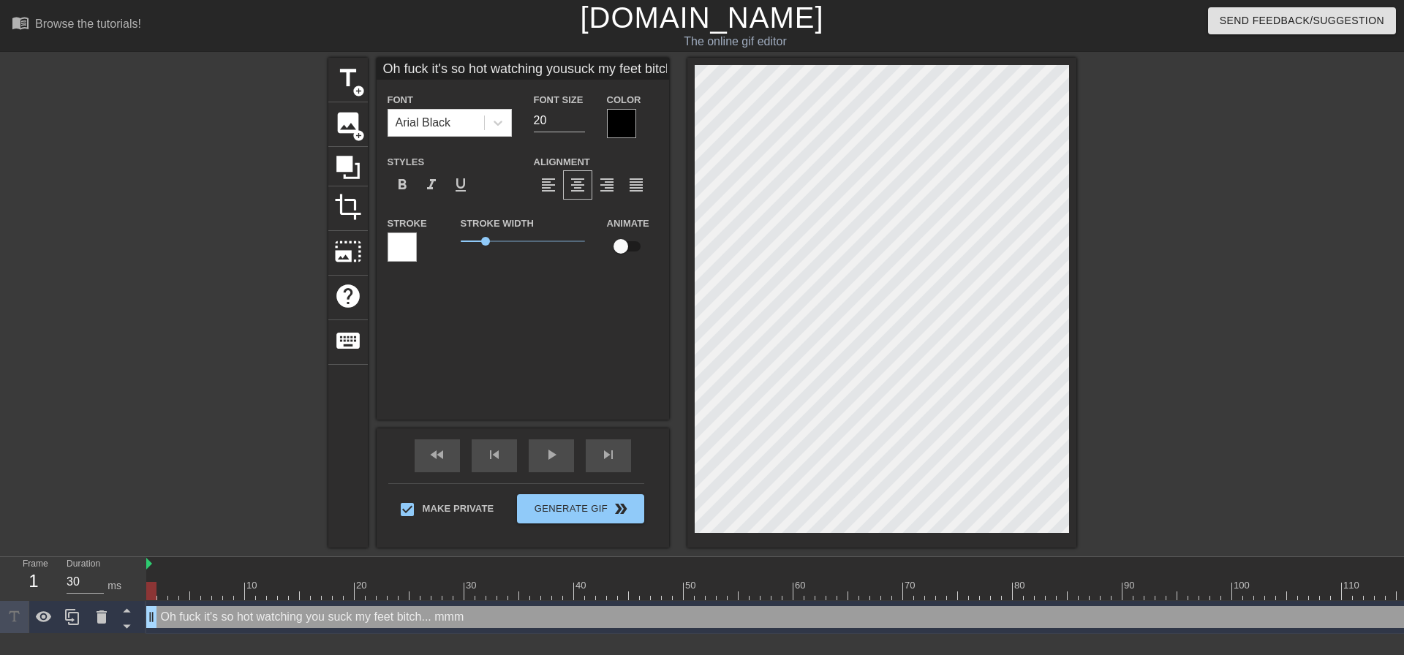
type textarea "Oh fuck it's so hot watching you suck my feet bitch... mmm y"
type input "Oh fuck it's so hot watching yousuck my feet bitch...mmm ye"
type textarea "Oh fuck it's so hot watching you suck my feet bitch... mmm ye"
type input "Oh fuck it's so hot watching yousuck my feet bitch...mmm yes"
type textarea "Oh fuck it's so hot watching you suck my feet bitch... mmm yes"
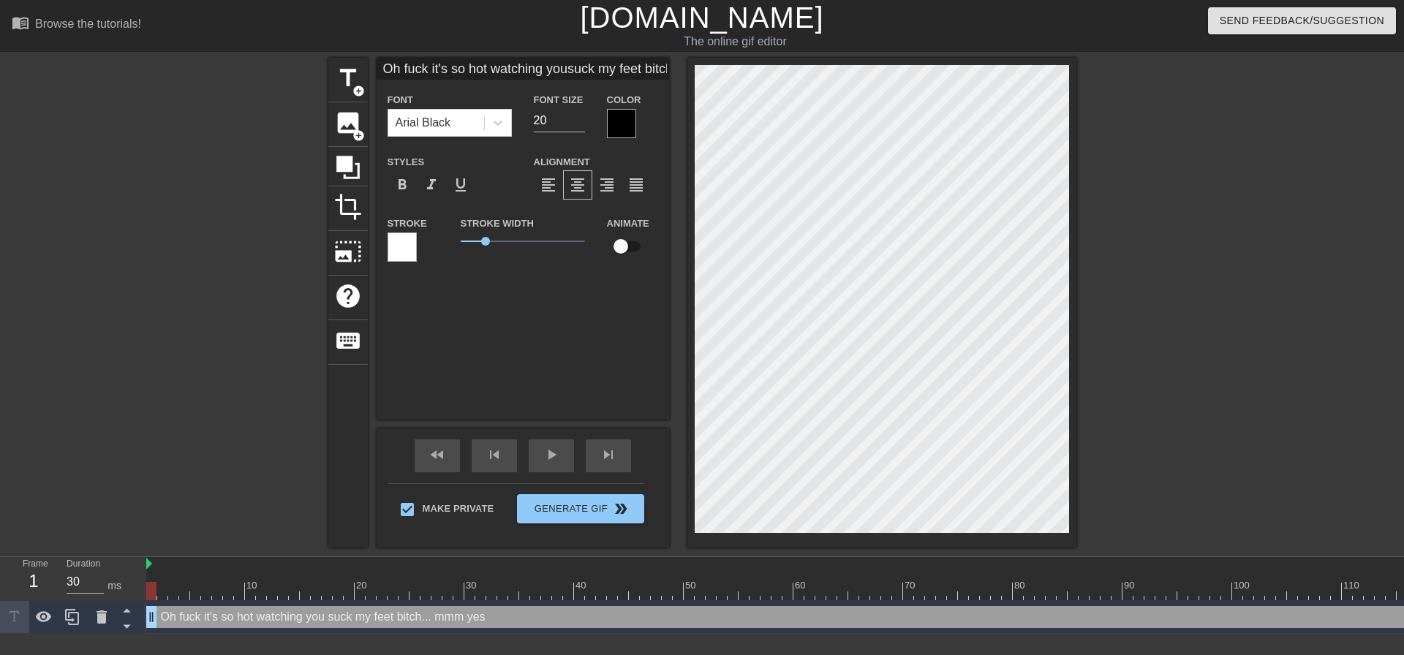
type input "Oh fuck it's so hot watching yousuck my feet bitch...mmm yess"
type textarea "Oh fuck it's so hot watching you suck my feet bitch... mmm yess"
type input "Oh fuck it's so hot watching yousuck my feet bitch...mmm yesss"
type textarea "Oh fuck it's so hot watching you suck my feet bitch... mmm yesss"
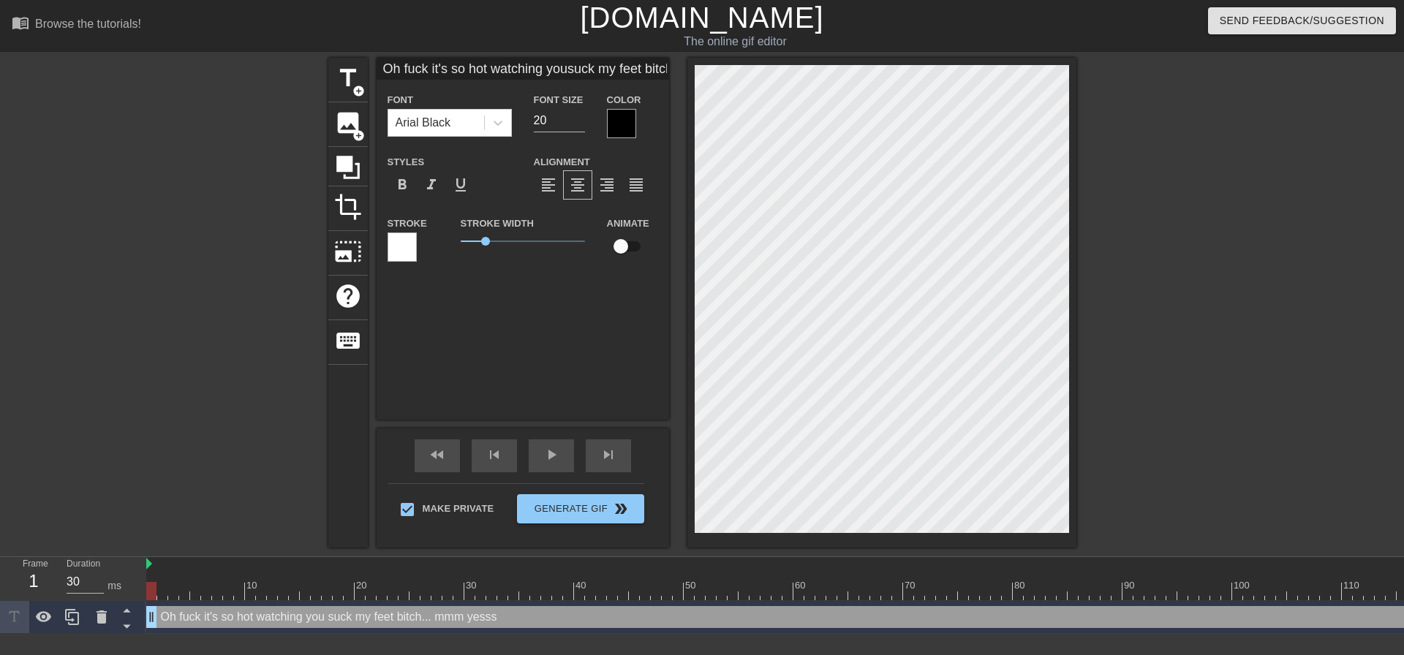
type input "Oh fuck it's so hot watching yousuck my feet bitch...mmm yess"
type textarea "Oh fuck it's so hot watching you suck my feet bitch... mmm yess"
type input "Oh fuck it's so hot watching yousuck my feet bitch...mmm yes"
type textarea "Oh fuck it's so hot watching you suck my feet bitch... mmm yes"
type input "Oh fuck it's so hot watching yousuck my feet bitch...mmm yes"
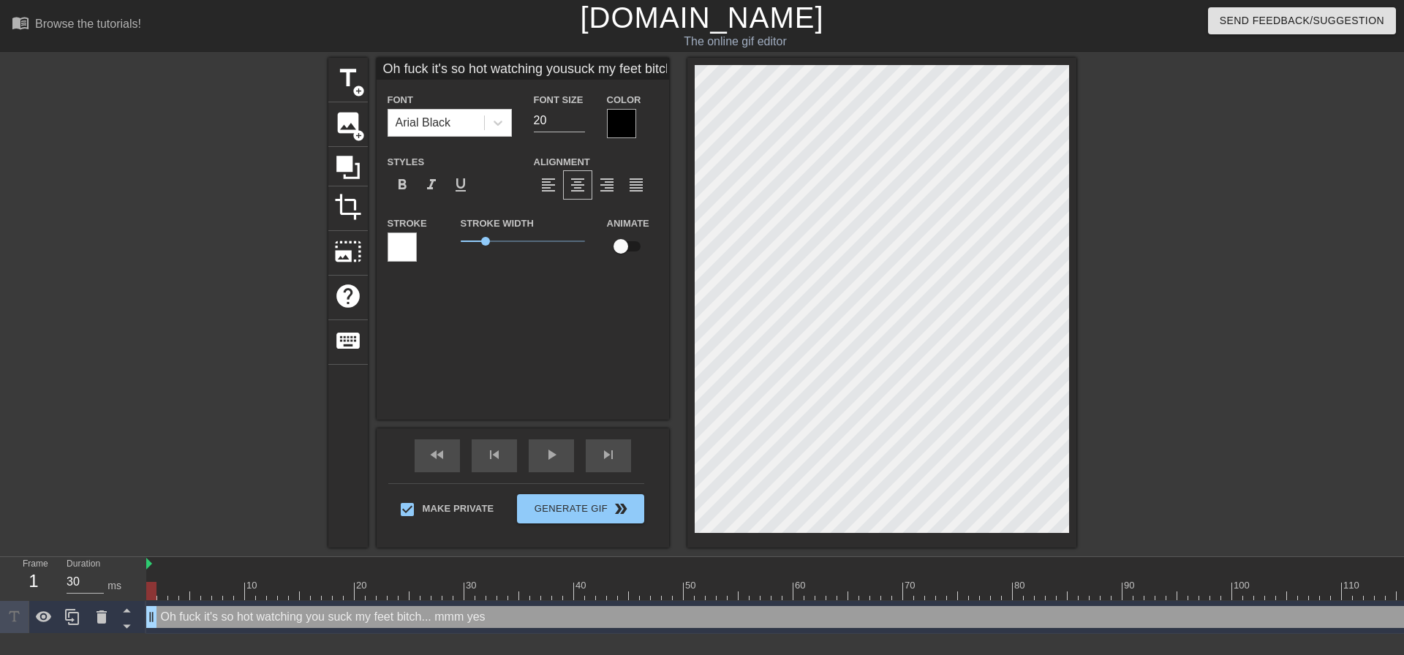
type textarea "Oh fuck it's so hot watching you suck my feet bitch... mmm yes"
type input "Oh fuck it's so hot watching yousuck my feet bitch...mmm yes e"
type textarea "Oh fuck it's so hot watching you suck my feet bitch... mmm yes e"
type input "Oh fuck it's so hot watching yousuck my feet bitch...mmm yes en"
type textarea "Oh fuck it's so hot watching you suck my feet bitch... mmm yes en"
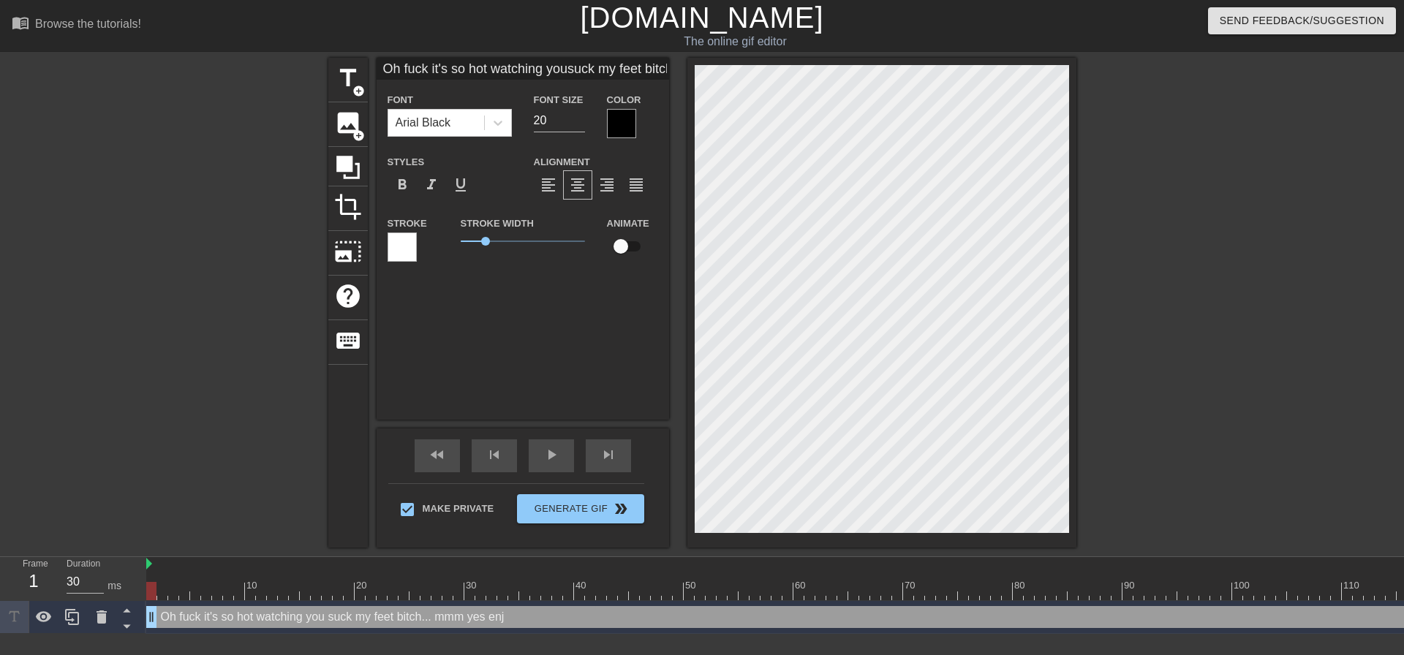
type input "Oh fuck it's so hot watching yousuck my feet bitch...mmm yes enj"
type textarea "Oh fuck it's so hot watching you suck my feet bitch... mmm yes enj"
type input "Oh fuck it's so hot watching yousuck my feet bitch...mmm yes enjo"
type textarea "Oh fuck it's so hot watching you suck my feet bitch... mmm yes enjo"
type input "Oh fuck it's so hot watching yousuck my feet bitch...mmm yes enjoy"
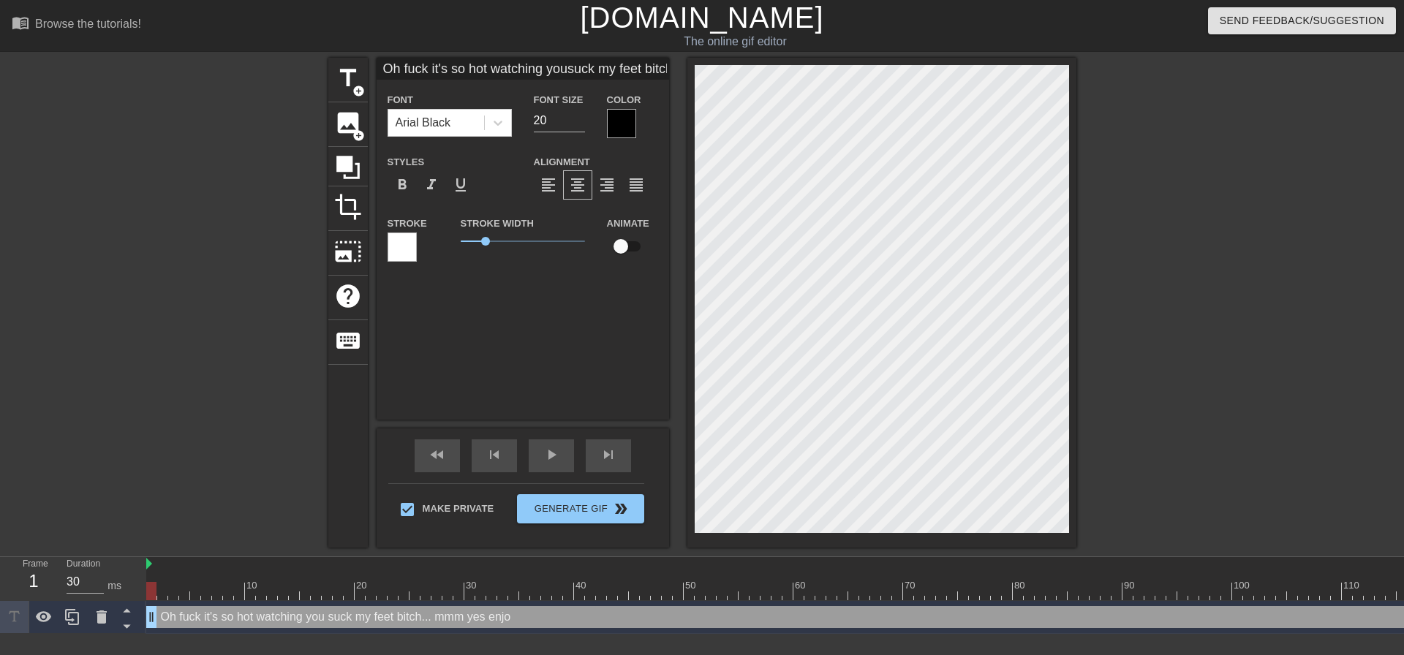
type textarea "Oh fuck it's so hot watching you suck my feet bitch... mmm yes enjoy"
type input "Oh fuck it's so hot watching yousuck my feet bitch...mmm yes enjoy i"
type textarea "Oh fuck it's so hot watching you suck my feet bitch... mmm yes enjoy i"
type input "Oh fuck it's so hot watching yousuck my feet bitch...mmm yes enjoy it"
type textarea "Oh fuck it's so hot watching you suck my feet bitch... mmm yes enjoy it"
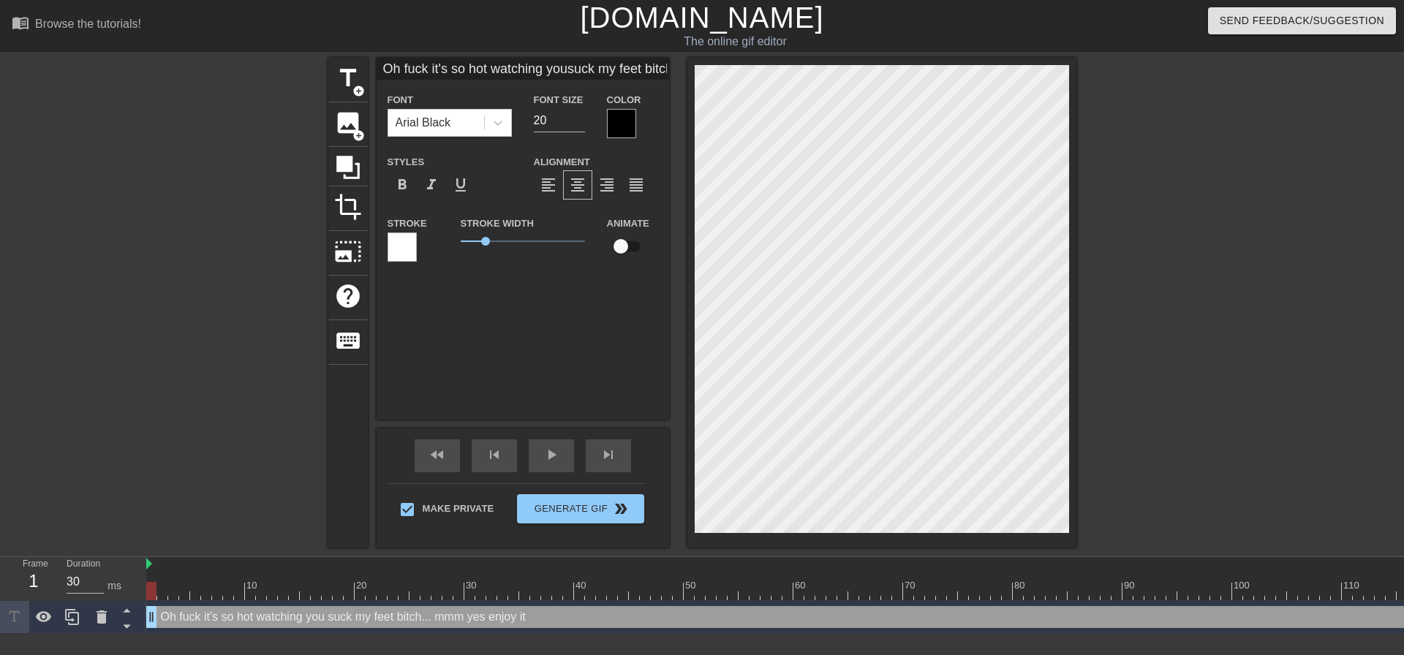
type input "Oh fuck it's so hot watching yousuck my feet bitch...mmm yes enjoy it."
type textarea "Oh fuck it's so hot watching you suck my feet bitch... mmm yes enjoy it."
type input "Oh fuck it's so hot watching yousuck my feet bitch...mmm yes enjoy it.."
type textarea "Oh fuck it's so hot watching you suck my feet bitch... mmm yes enjoy it.."
type input "Oh fuck it's so hot watching yousuck my feet bitch...mmm yes enjoy it..."
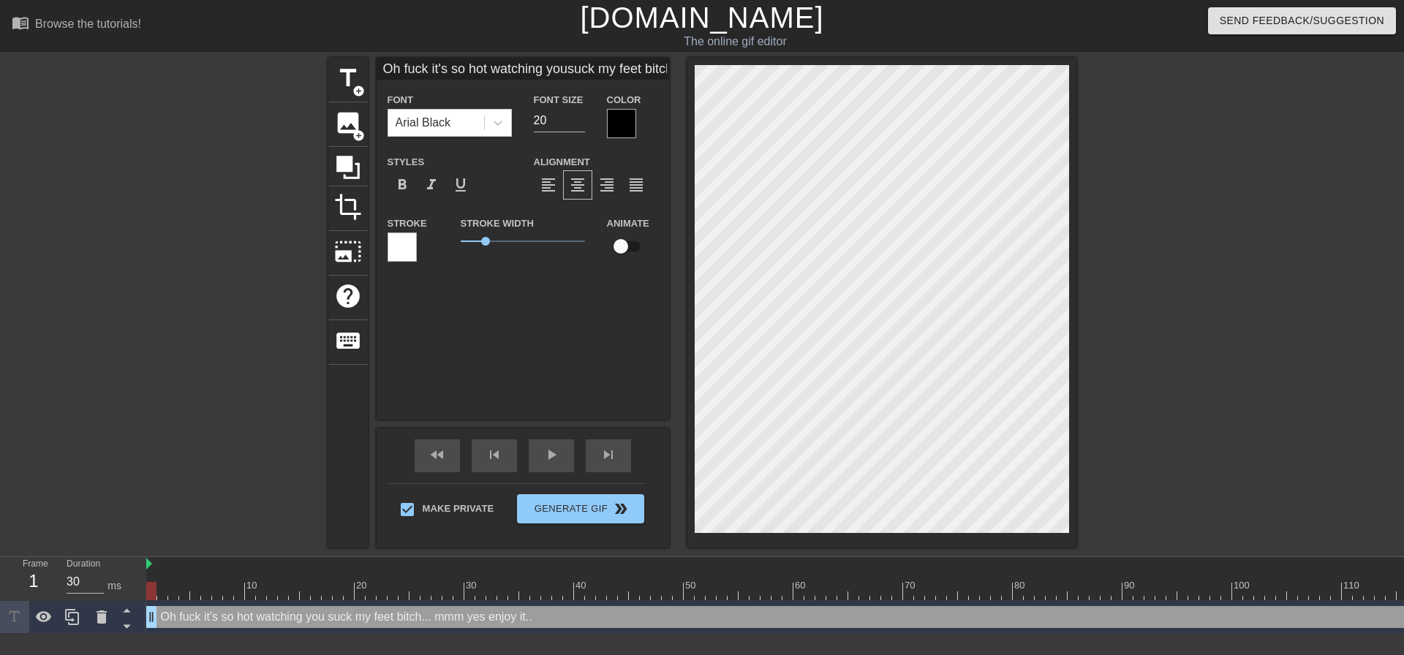
type textarea "Oh fuck it's so hot watching you suck my feet bitch... mmm yes enjoy it..."
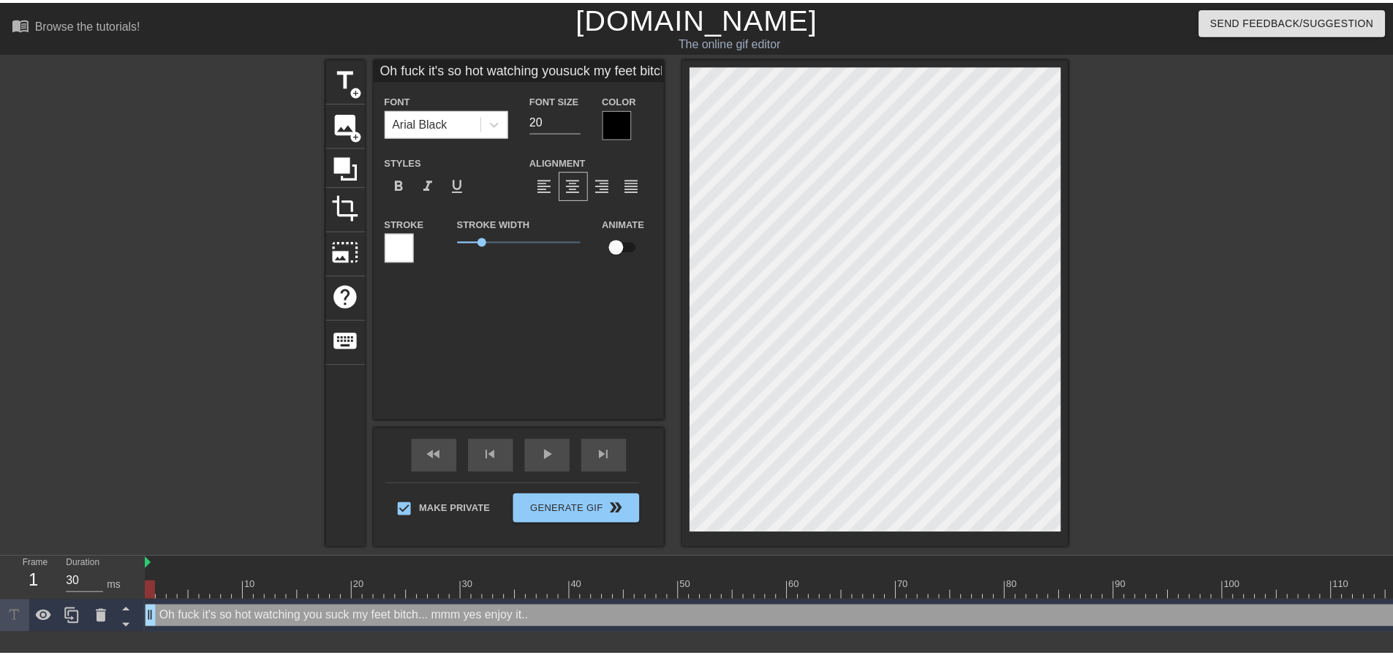
scroll to position [4, 7]
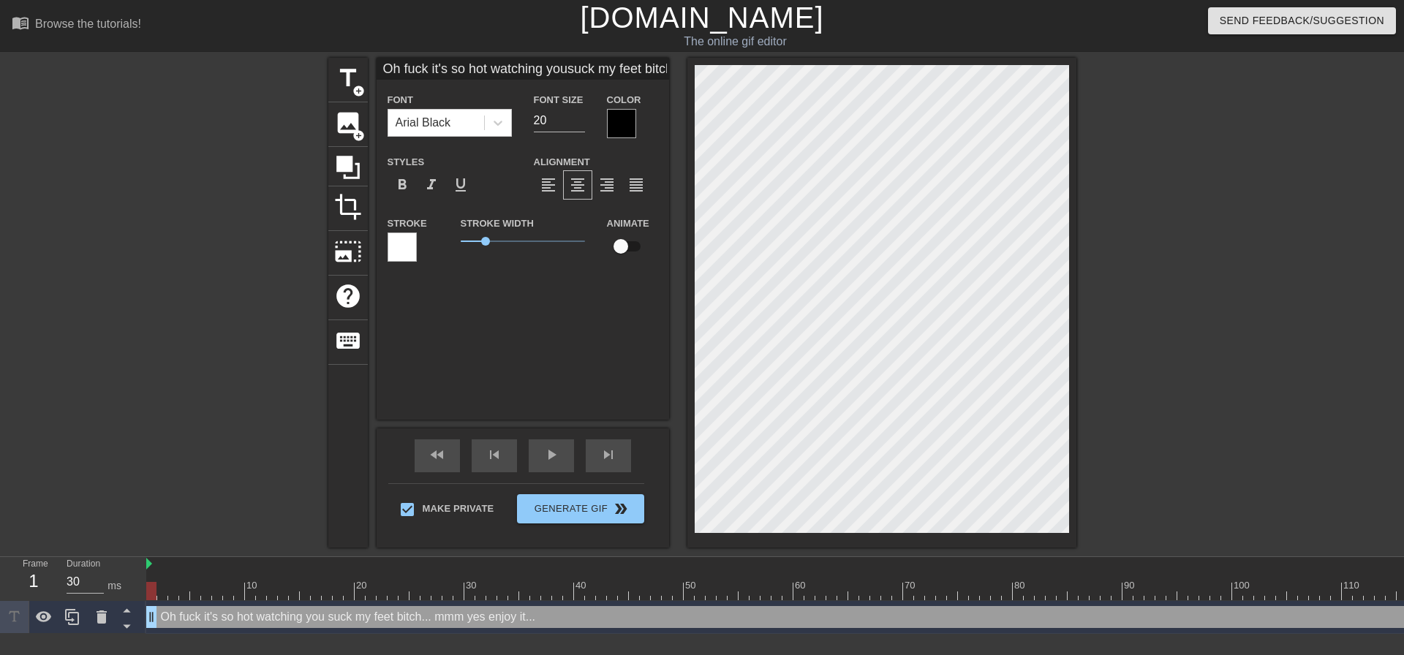
click at [1071, 399] on div at bounding box center [881, 303] width 389 height 490
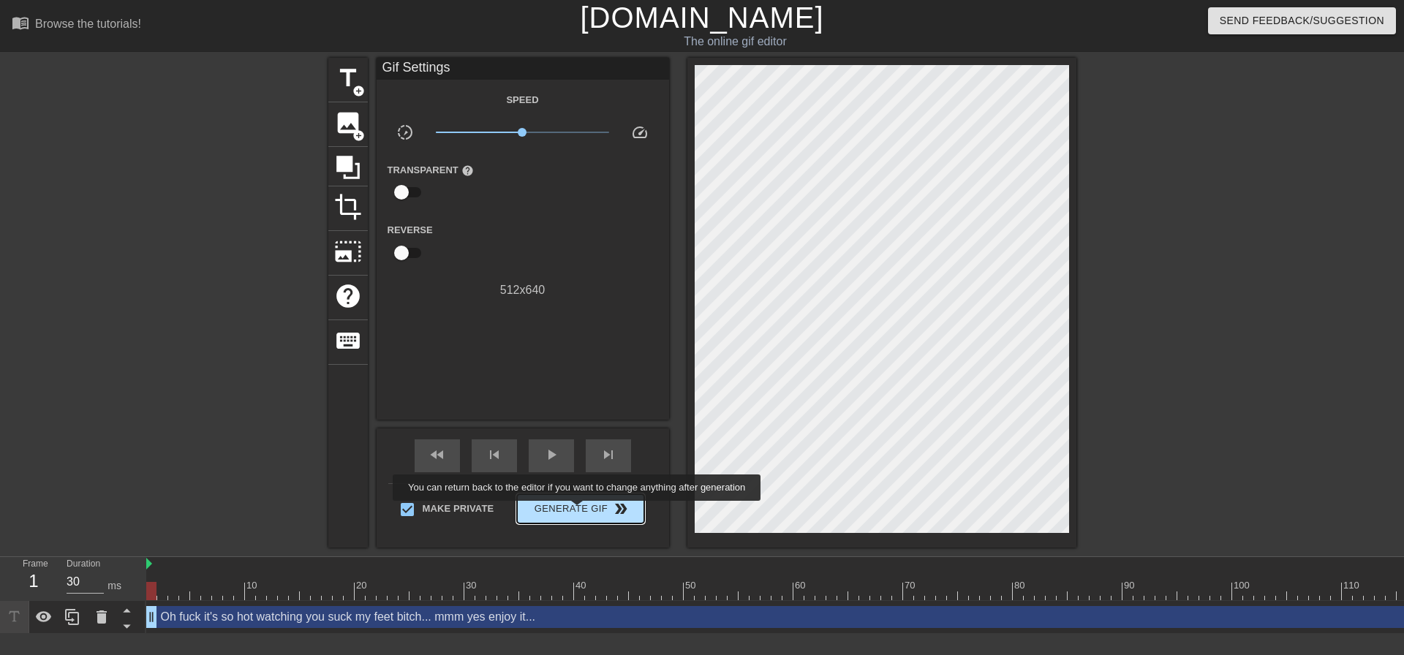
click at [578, 511] on span "Generate Gif double_arrow" at bounding box center [580, 509] width 115 height 18
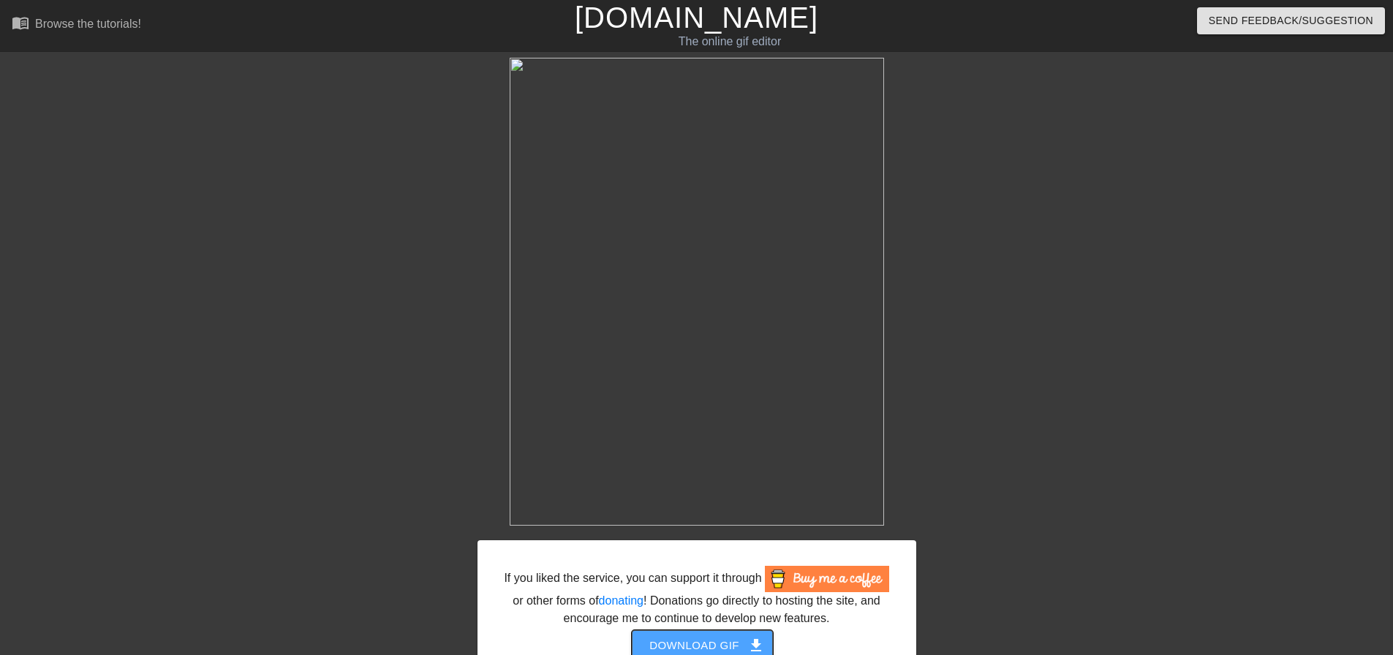
click at [758, 638] on span "get_app" at bounding box center [756, 646] width 18 height 18
click at [1153, 276] on div at bounding box center [1043, 277] width 219 height 439
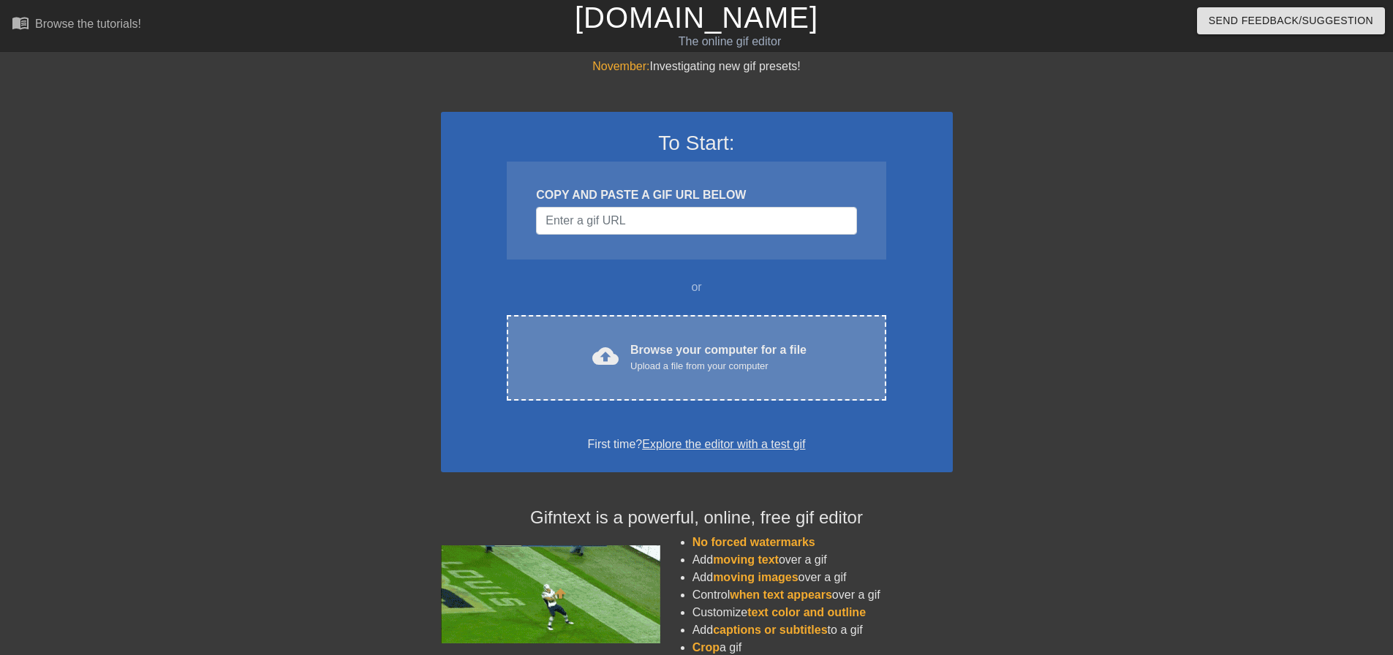
click at [610, 363] on span "cloud_upload" at bounding box center [605, 356] width 26 height 26
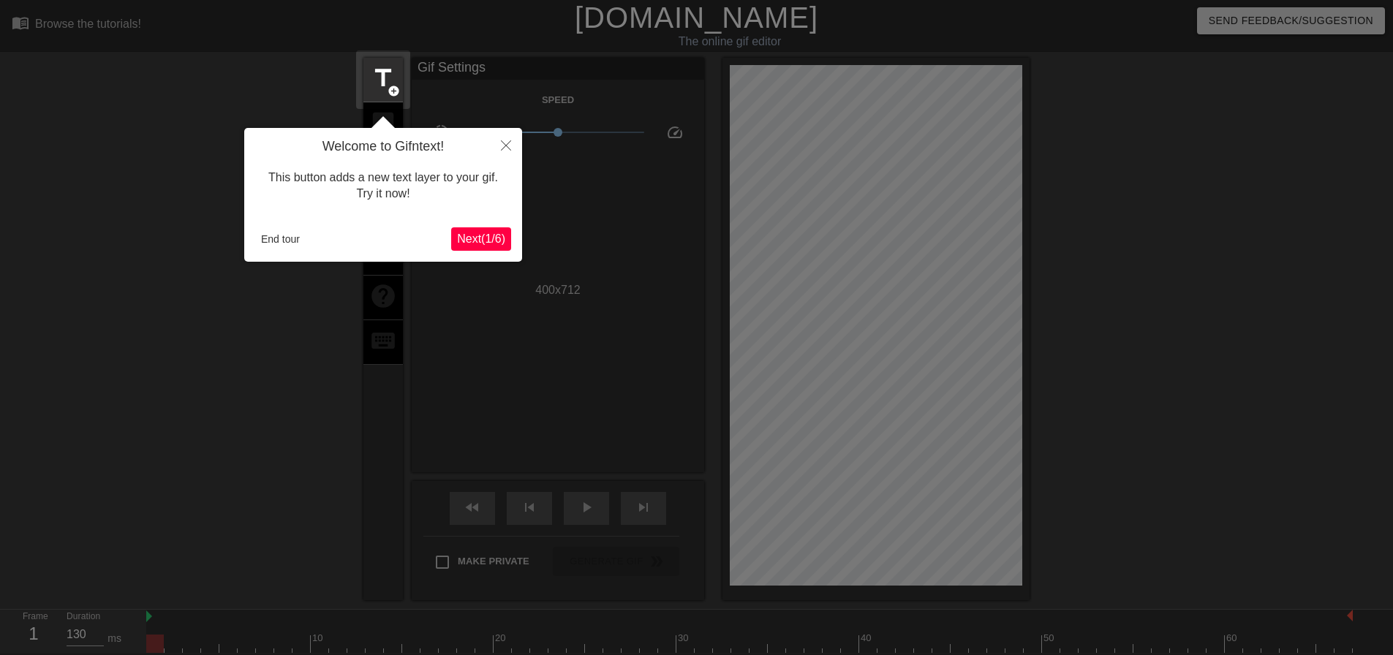
scroll to position [36, 0]
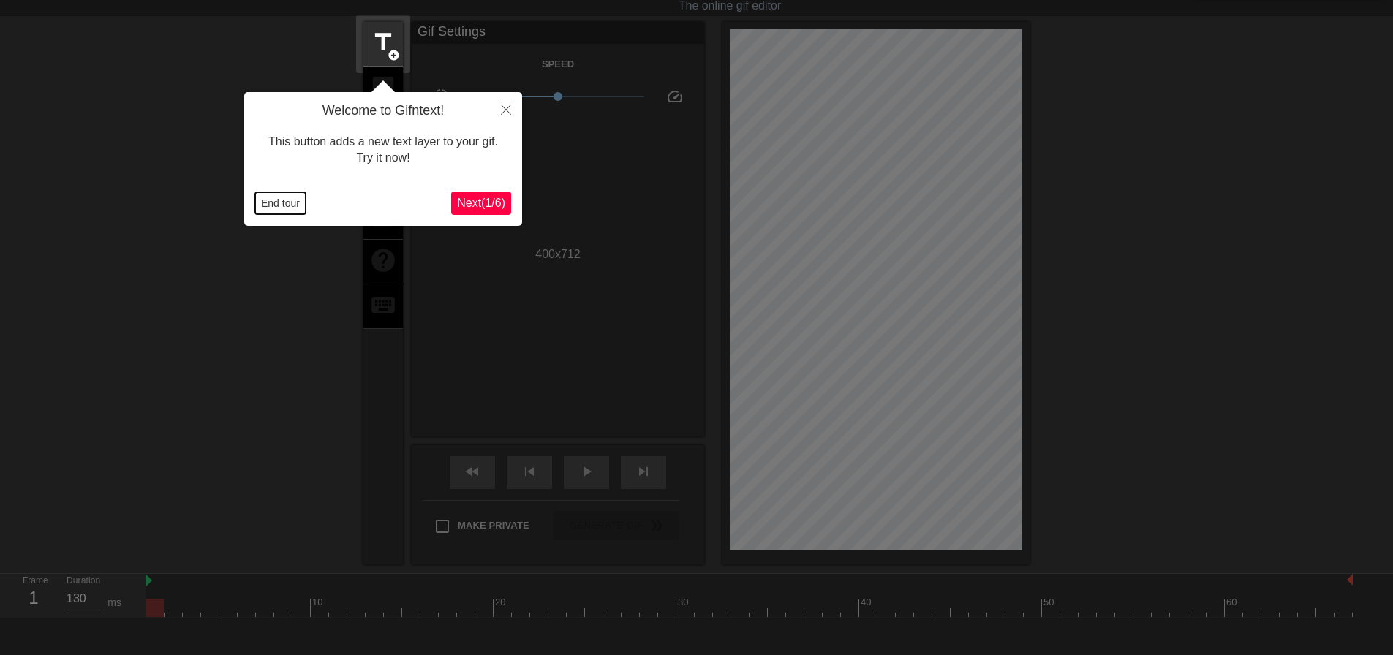
click at [283, 208] on button "End tour" at bounding box center [280, 203] width 50 height 22
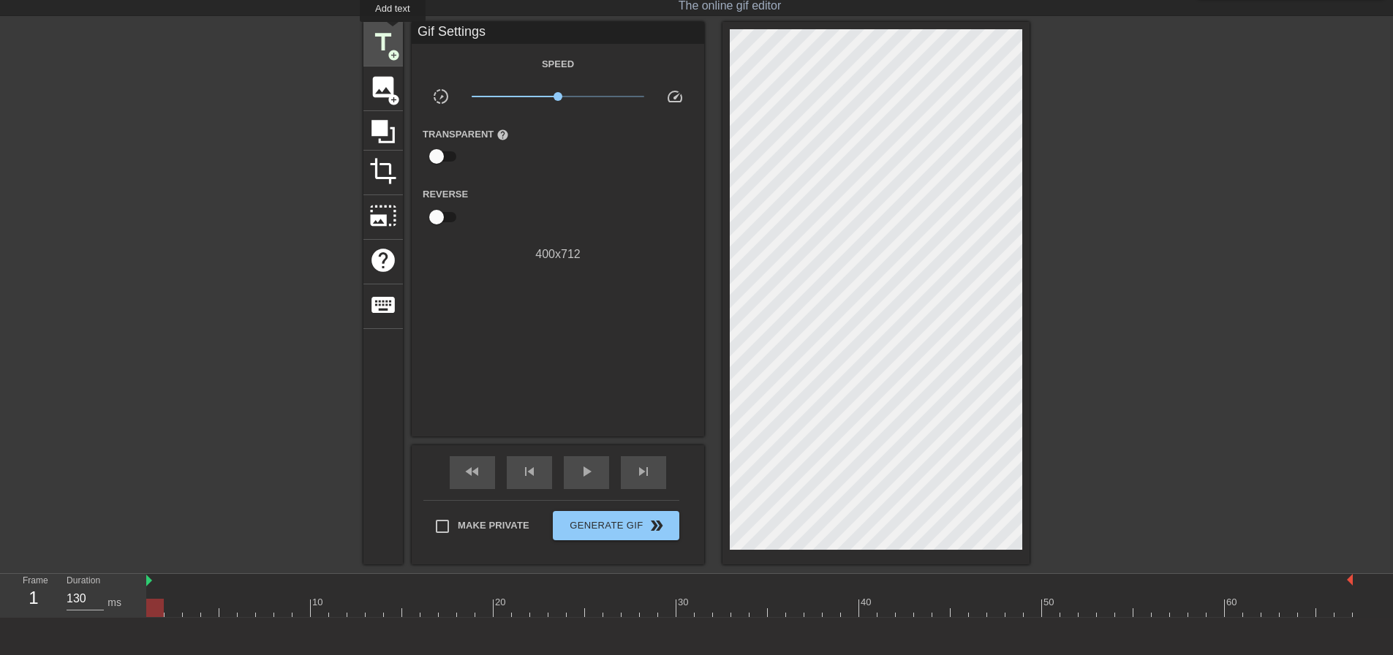
click at [391, 32] on span "title" at bounding box center [383, 43] width 28 height 28
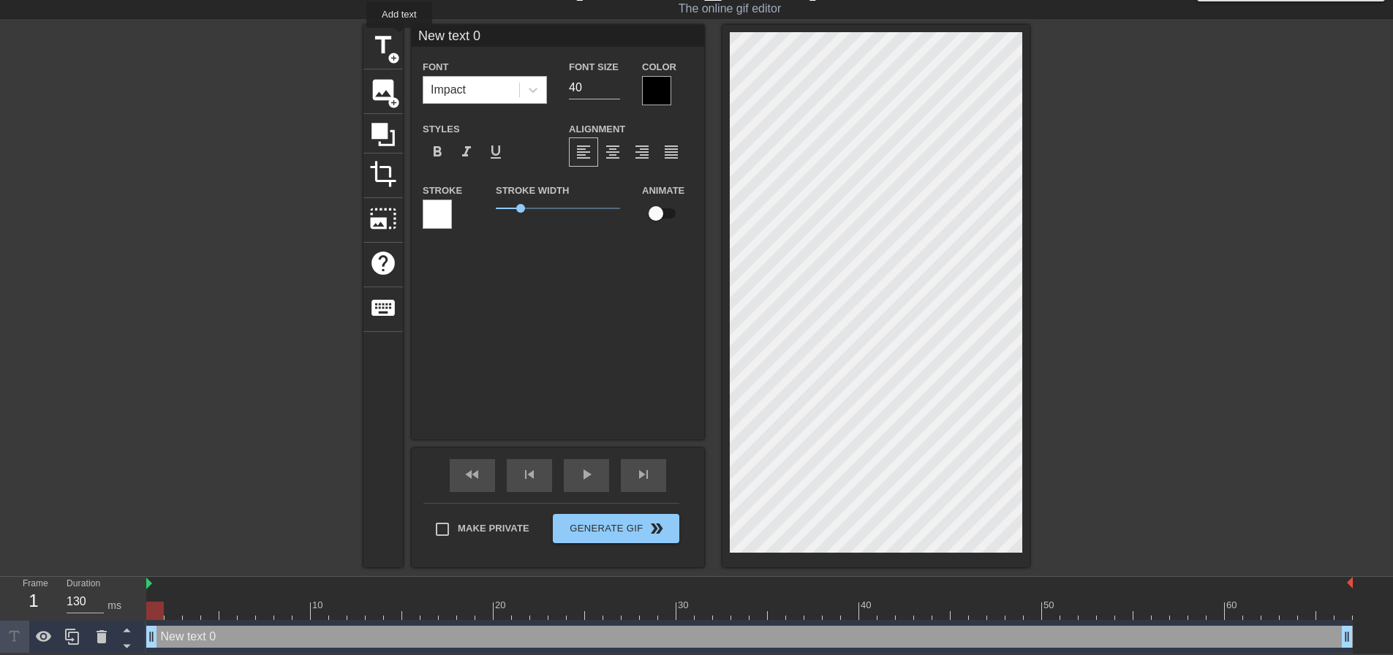
scroll to position [34, 0]
click at [488, 97] on div "Impact" at bounding box center [471, 90] width 96 height 26
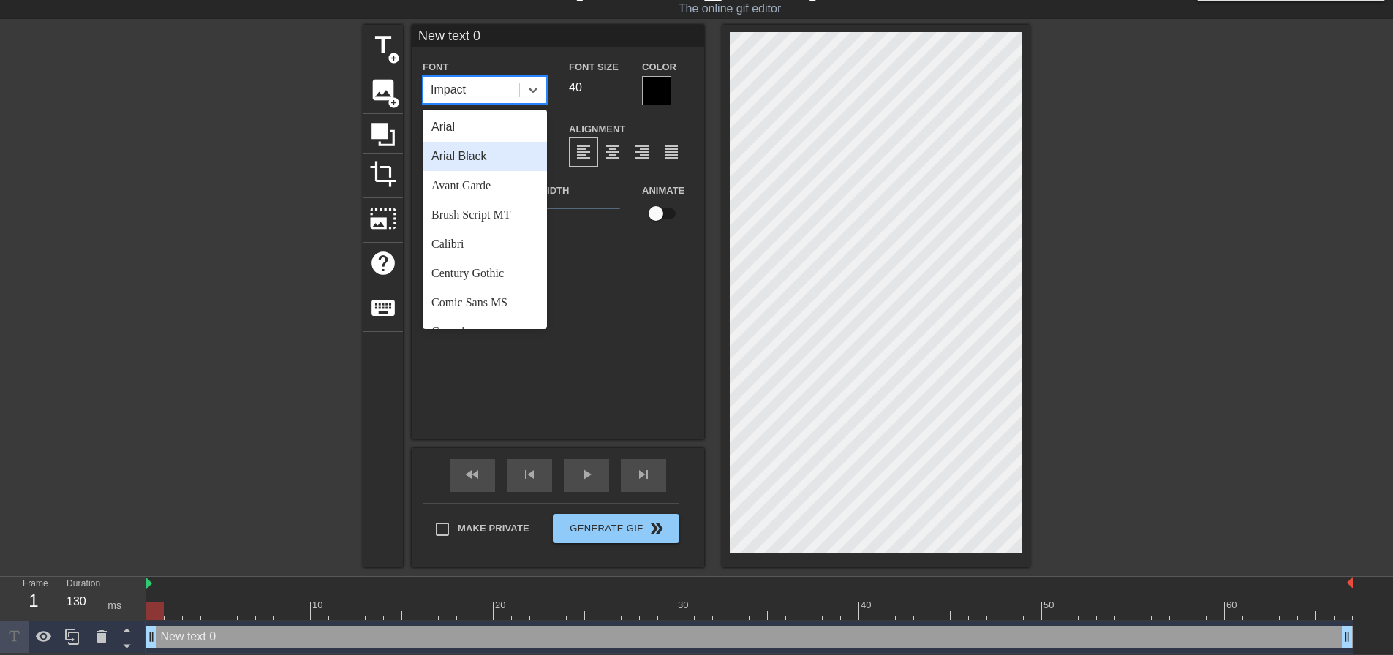
click at [489, 157] on div "Arial Black" at bounding box center [485, 156] width 124 height 29
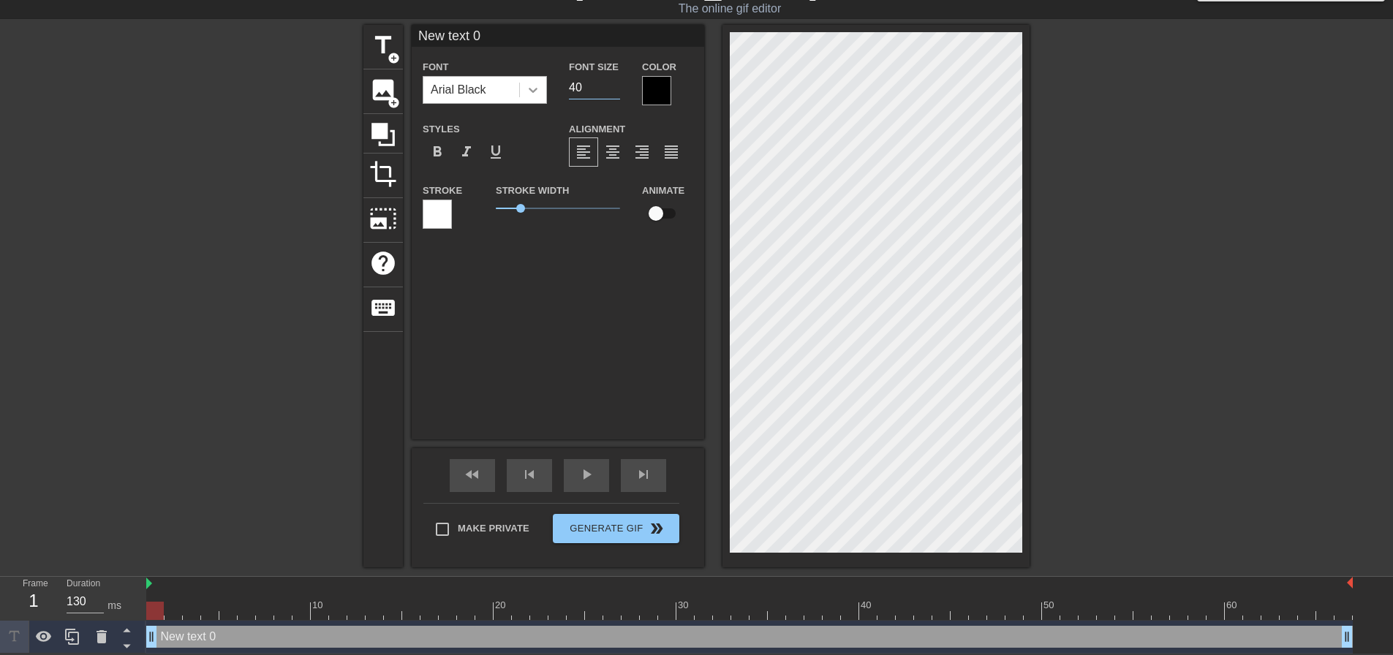
drag, startPoint x: 604, startPoint y: 76, endPoint x: 535, endPoint y: 88, distance: 69.7
click at [536, 88] on div "Font Arial Black Font Size 40 Color" at bounding box center [558, 82] width 293 height 48
type input "20"
drag, startPoint x: 535, startPoint y: 87, endPoint x: 557, endPoint y: 69, distance: 28.0
click at [618, 151] on span "format_align_center" at bounding box center [613, 152] width 18 height 18
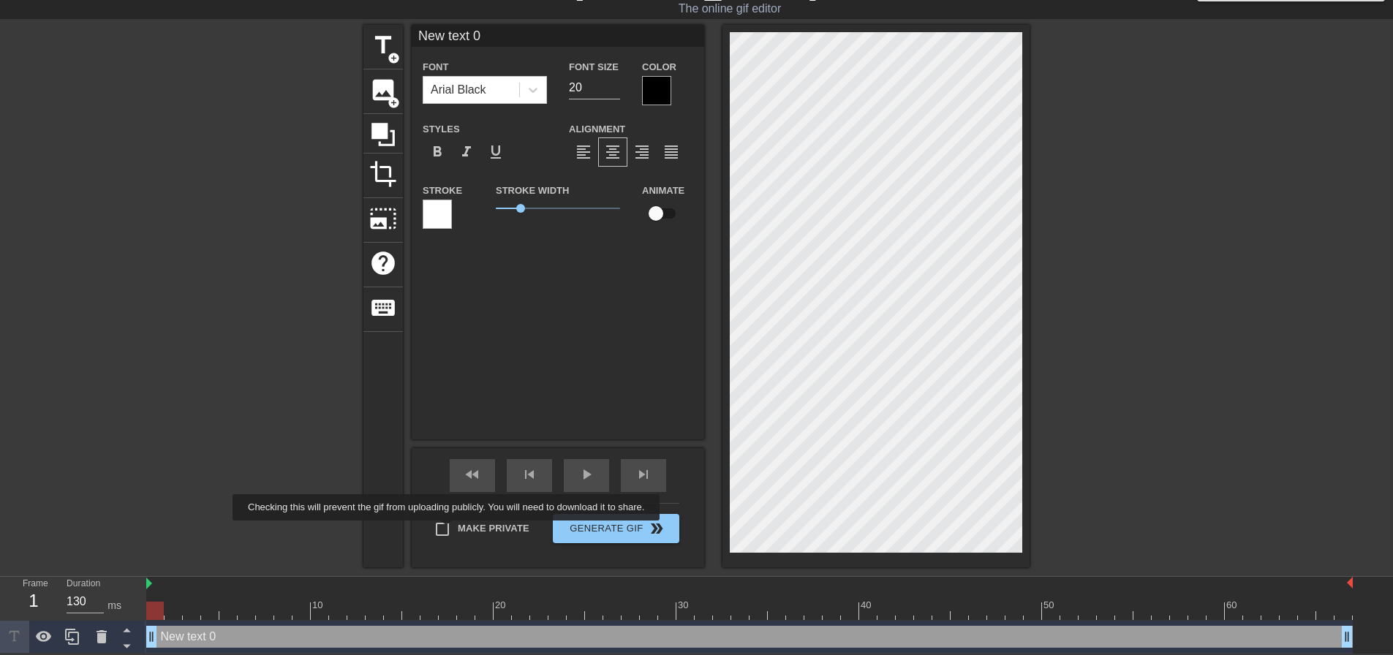
click at [449, 531] on input "Make Private" at bounding box center [442, 529] width 31 height 31
checkbox input "true"
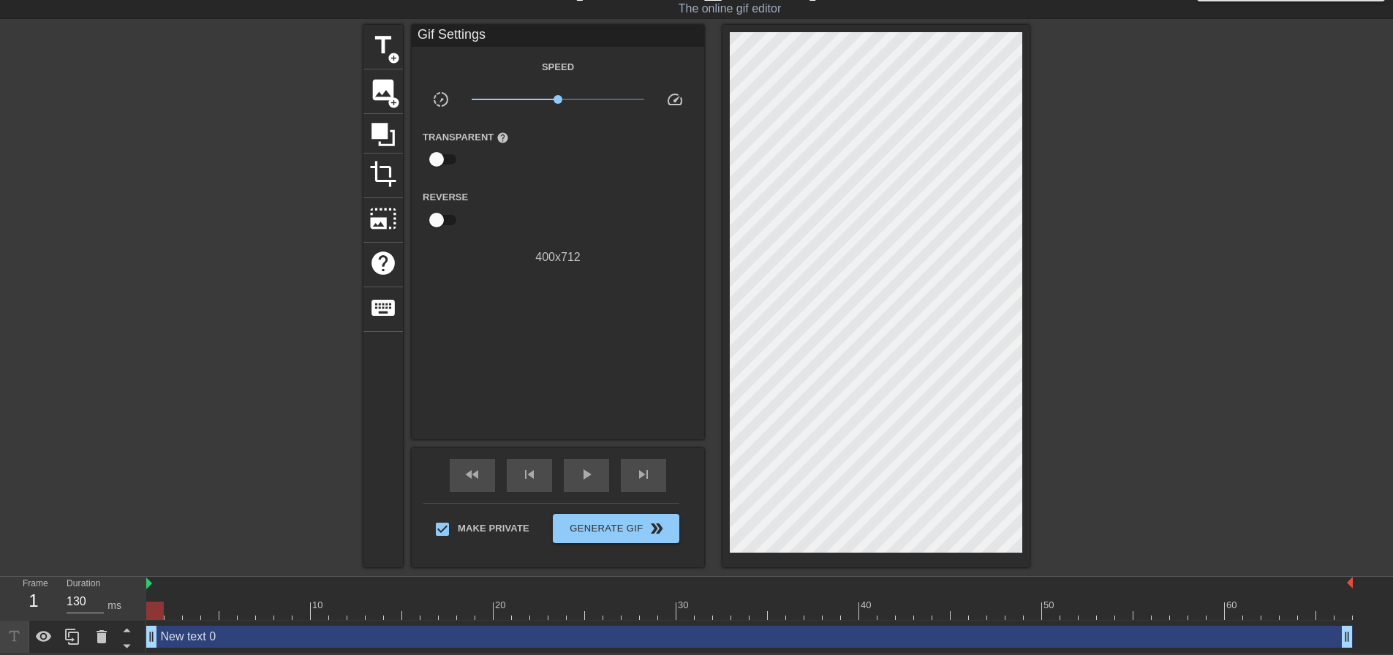
click at [197, 412] on div at bounding box center [236, 244] width 219 height 439
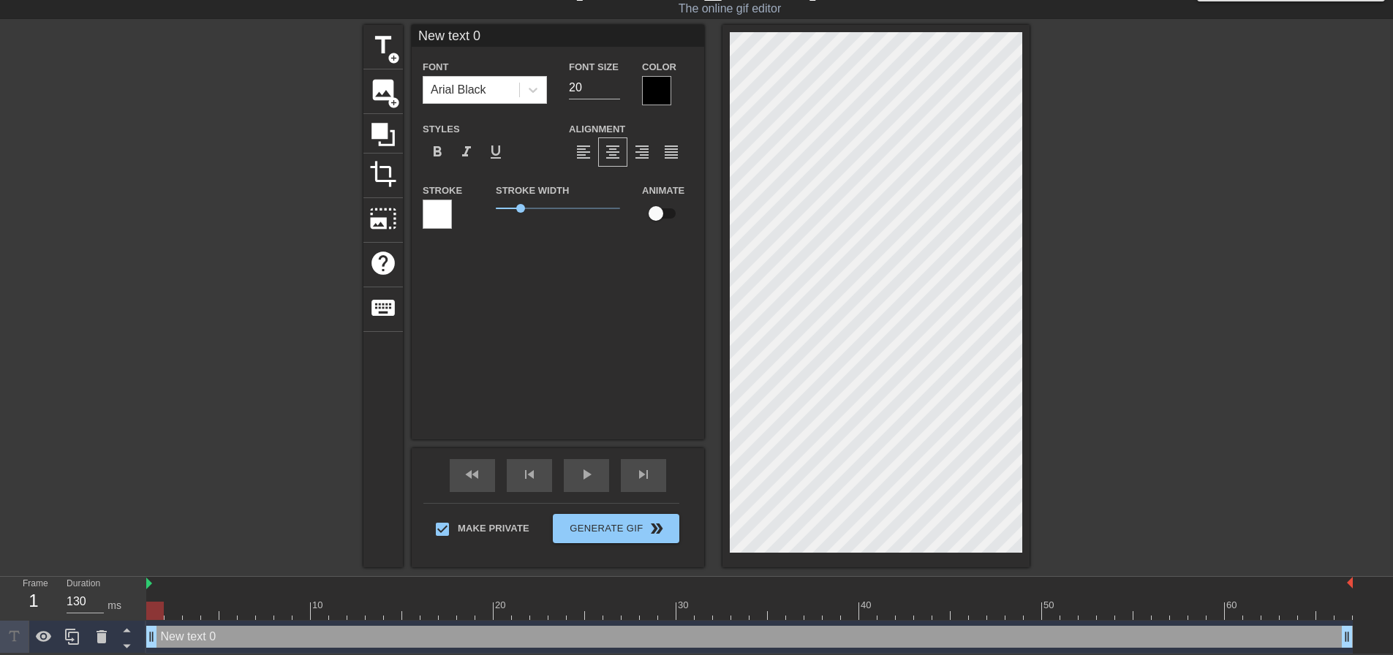
type input "NeI hope you're enjoying the show of your pathetic wife serving me like the low…"
type textarea "NeI hope you're enjoying the show of your pathetic wife serving me like the low…"
type input "New text 0"
type textarea "New text 0"
paste textarea "I hope you're enjoying the show of your pathetic wife serving me like the lowly…"
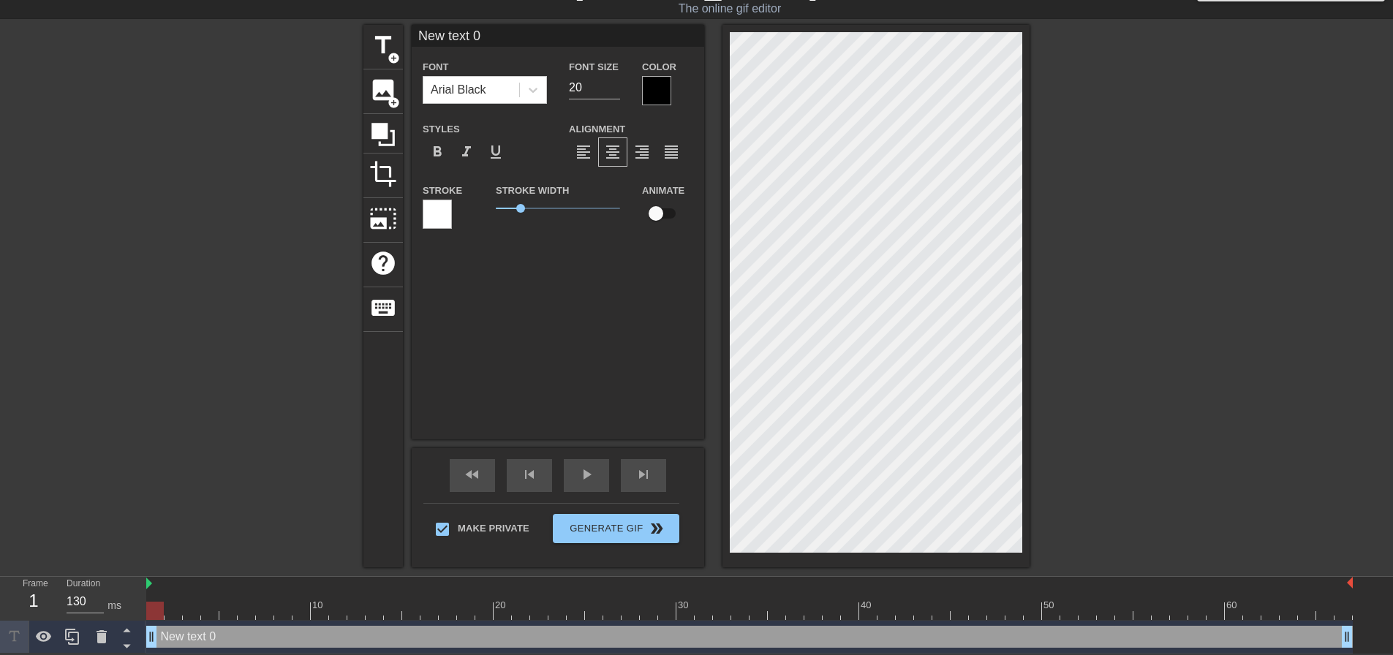
type input "I hope you're enjoying the show of your pathetic wife serving me like the lowly…"
type textarea "I hope you're enjoying the show of your pathetic wife serving me like the lowly…"
type input "I hope you're enjoying the show of your pathetic wife serving me like the lowly…"
type textarea "I hope you're enjoying the show of your pathetic wife serving me like the lowly…"
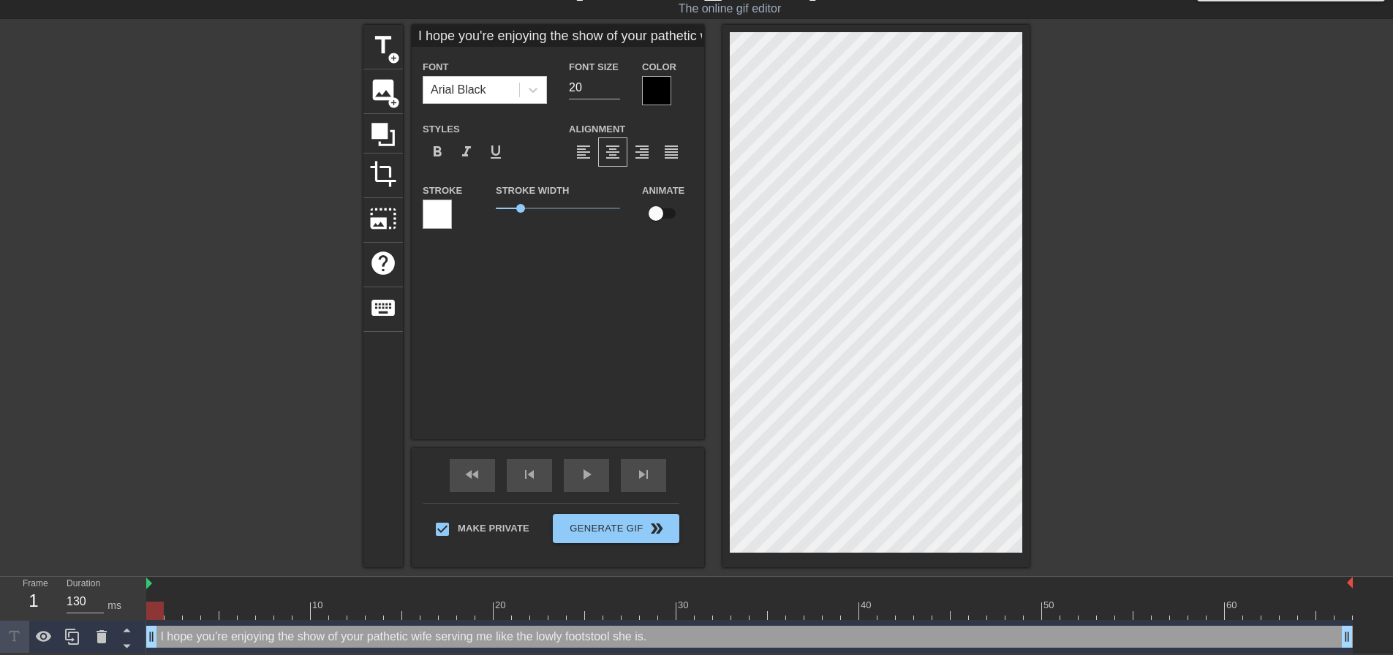
scroll to position [2, 15]
type input "I hope you're enjoying the show of your pathetic wife serving me like the lowly…"
type textarea "I hope you're enjoying the show of your pathetic wife serving me like the lowly…"
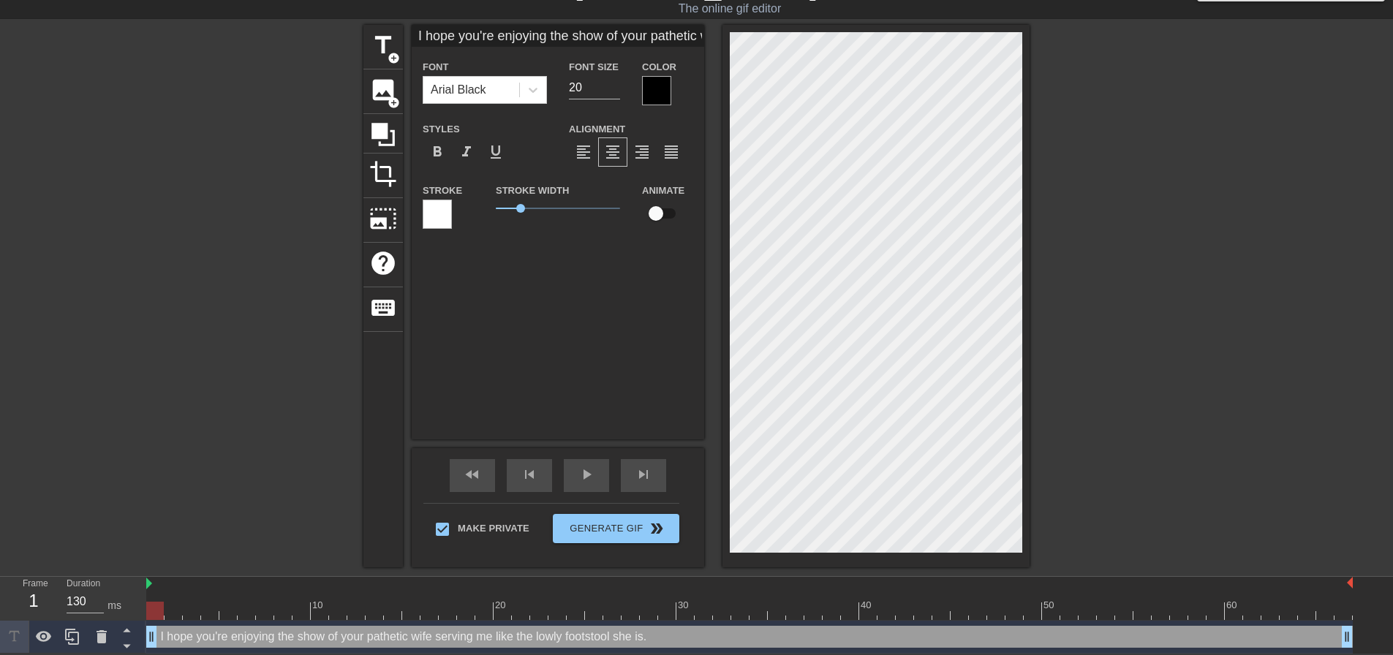
type input "I hope you're enjoying the show of your pathetic wife serving me like the lowly…"
type textarea "I hope you're enjoying the show of your pathetic wife serving me like the lowly…"
type input "I hope you're enjoying the show of your pathetic wife serving me like the lowly…"
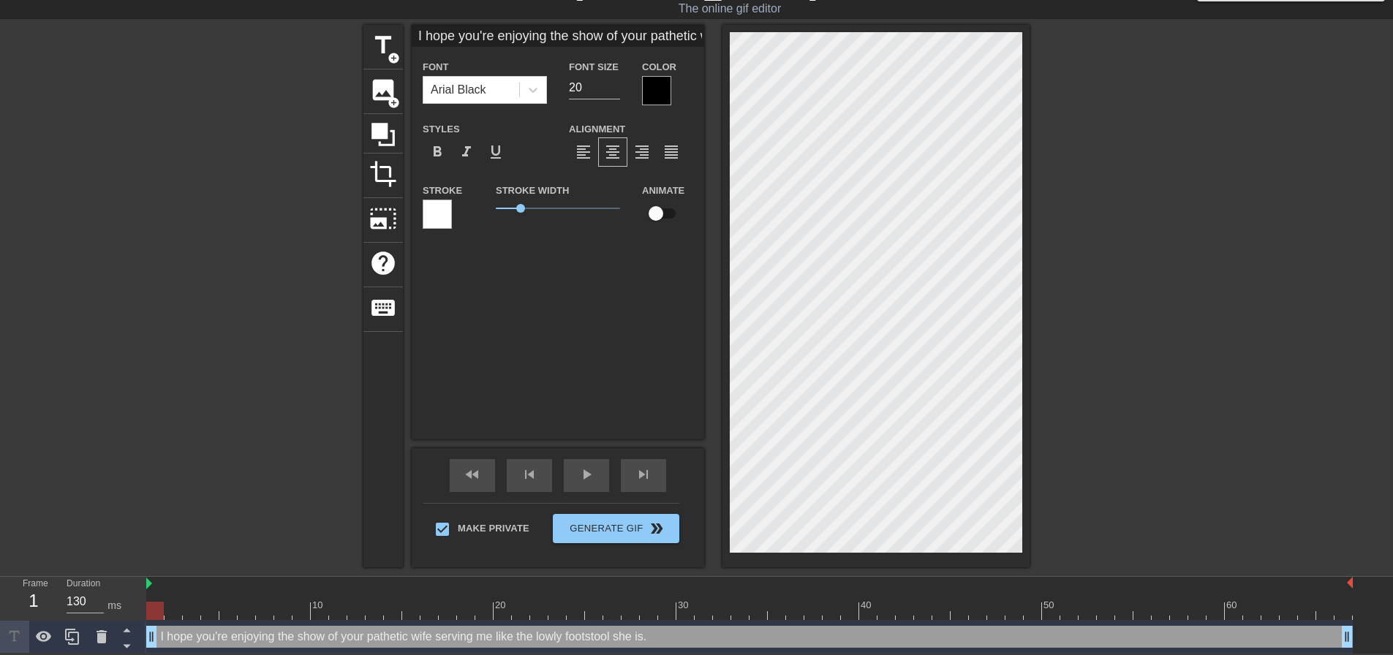
type textarea "I hope you're enjoying the show of your pathetic wife serving me like the lowly…"
type input "I hope you're enjoying the show of your pathetic wife serving me like the lowly…"
type textarea "I hope you're enjoying the show of your pathetic wife serving me like the lowly…"
type input "I hope you're enjoying the show of your pathetic wife serving me like the lowly…"
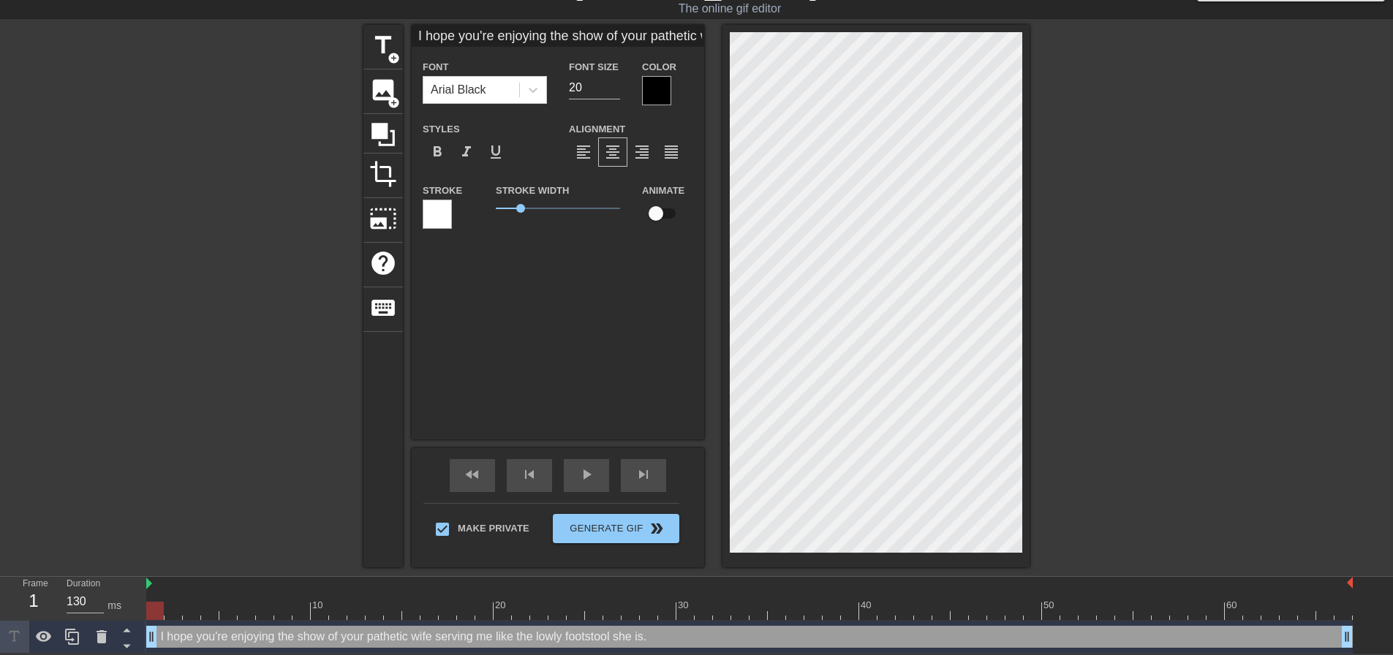
scroll to position [4, 8]
type textarea "I hope you're enjoying the show of your pathetic wife serving me like the lowly…"
type input "I hope you're enjoying the show of your pathetic wife serving me like the lowly…"
type textarea "I hope you're enjoying the show of your pathetic wife serving me like the lowly…"
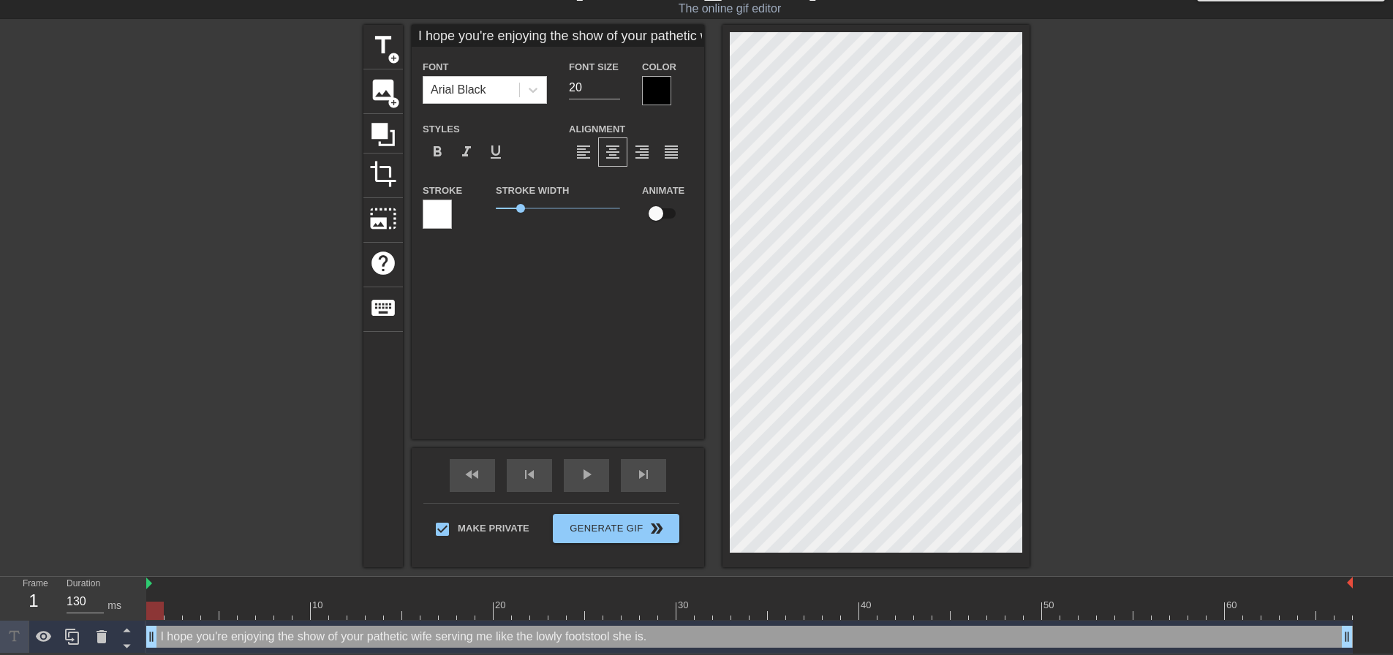
type input "I hope you're enjoying the show of your pathetic wifeserving me like the lowly …"
type textarea "I hope you're enjoying the show of your pathetic wife serving me like the lowly…"
type input "I hope you're enjoying the show of your pathetic wifeserving me like the lowly …"
type textarea "I hope you're enjoying the show of your pathetic wifeserving me like the lowly …"
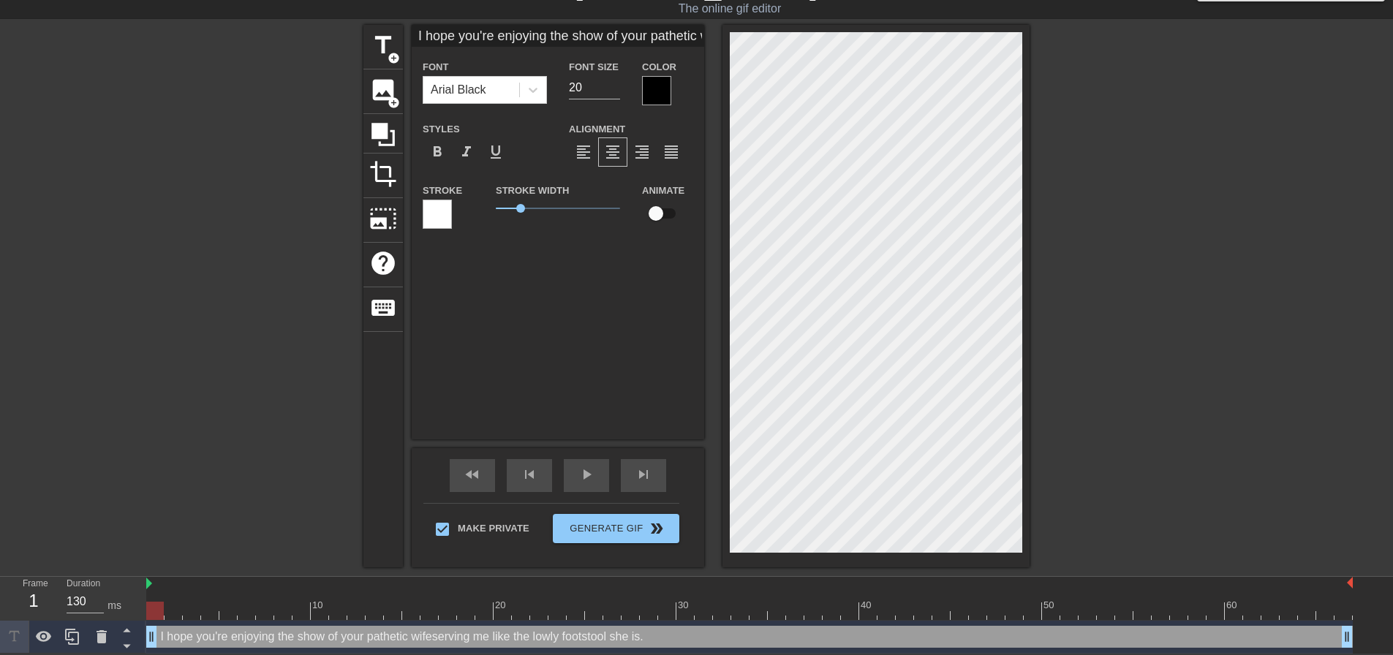
type input "I hope you're enjoying the show of your pathetic wife serving me like the lowly…"
type textarea "I hope you're enjoying the show of your pathetic wife serving me like the lowly…"
type input "I hope you're enjoying the show of your pathetic wife serving me like the lowly…"
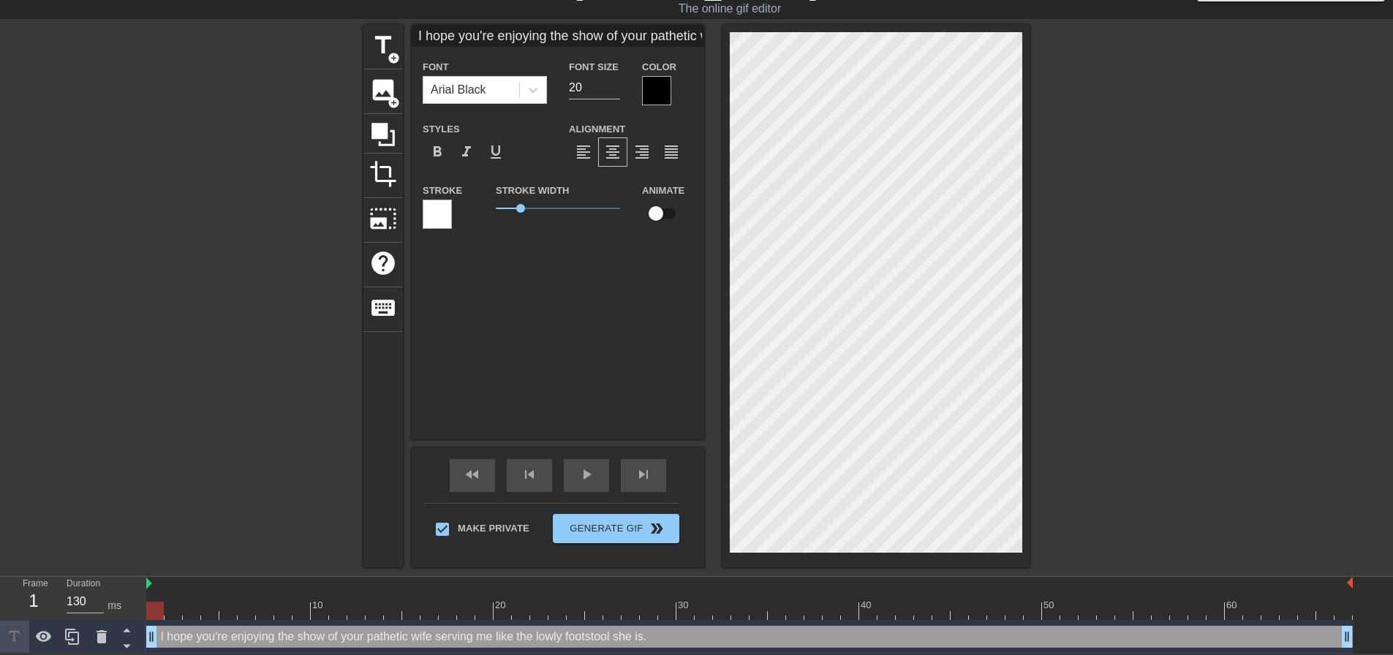
type textarea "I hope you're enjoying the show of your pathetic wife serving me like the lowly…"
type input "I hope you're enjoying the show of your pathetic wife serving me like the lowly…"
type textarea "I hope you're enjoying the show of your pathetic wife serving me like the lowly…"
type input "I hope you're enjoying the show of your pathetic wife serving me like thelowly …"
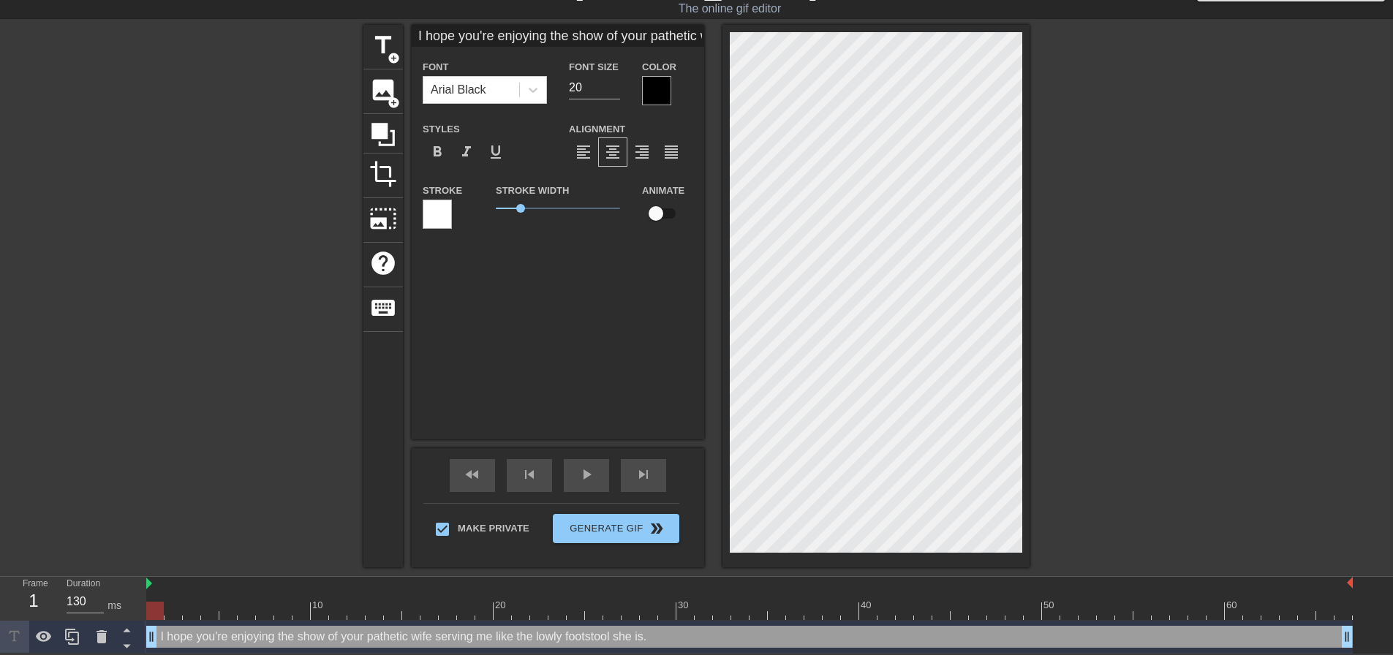
scroll to position [4, 3]
type textarea "I hope you're enjoying the show of your pathetic wife serving me like the lowly…"
type input "I hope you're enjoying the show of your patheticwife serving me like thelowly f…"
type textarea "I hope you're enjoying the show of your pathetic wife serving me like the lowly…"
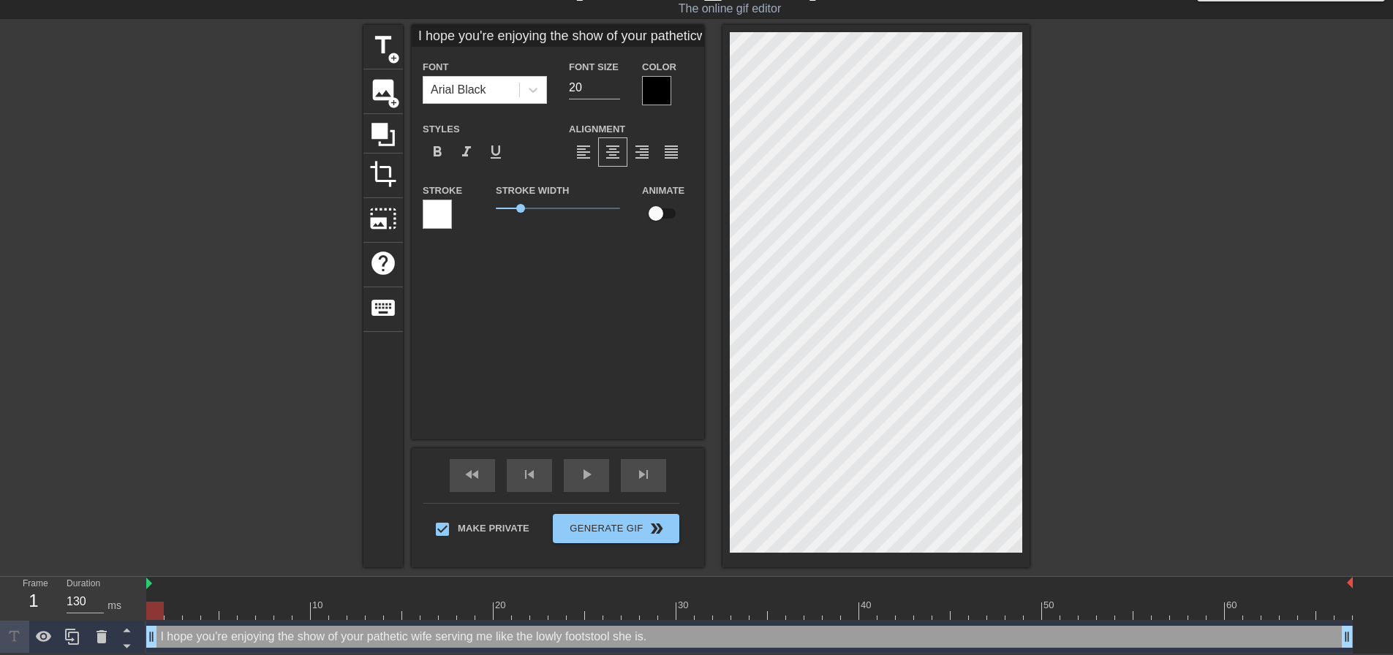
type input "I hope you're enjoying the show of your pathetic0wife serving me like thelowly …"
type textarea "I hope you're enjoying the show of your pathetic 0wife serving me like the lowl…"
type input "I hope you're enjoying the show of your patheticwife serving me like thelowly f…"
type textarea "I hope you're enjoying the show of your pathetic wife serving me like the lowly…"
type input "I hope you're enjoying the show of your patheticwife serving me like thelowly f…"
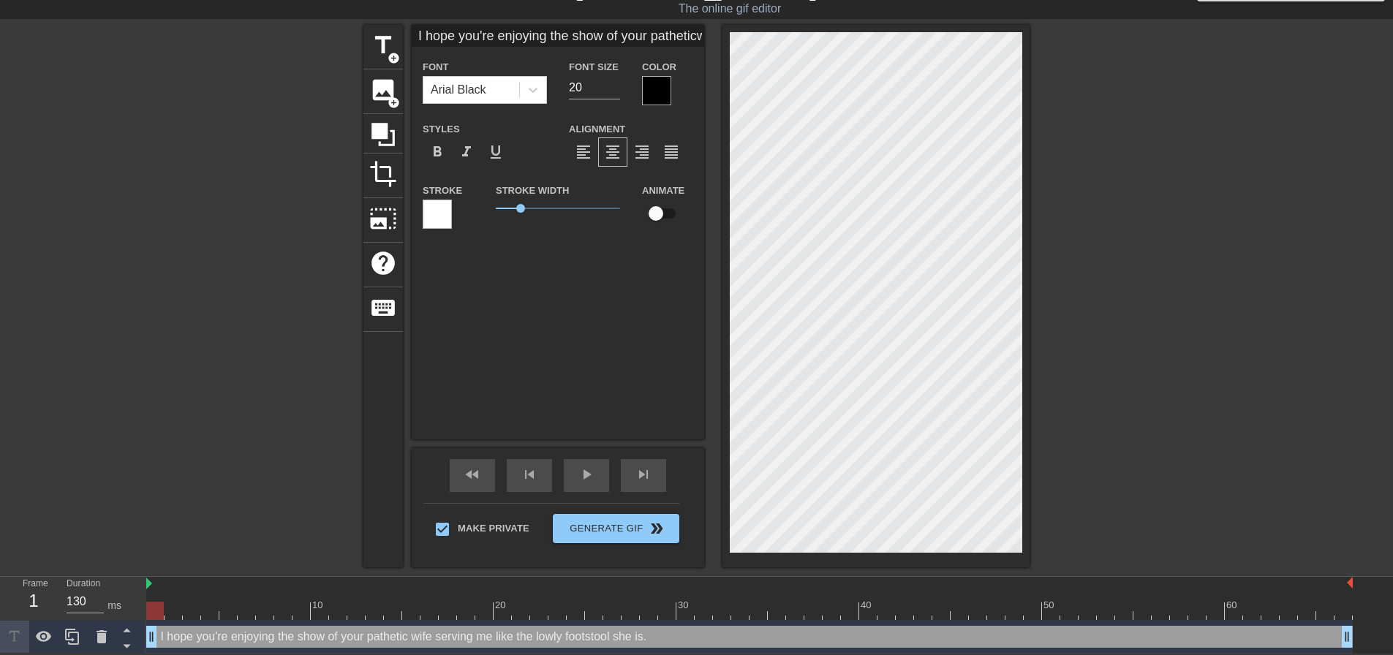
type textarea "I hope you're enjoying the show of your pathetic wife serving me like the lowly…"
click at [1023, 384] on div at bounding box center [876, 296] width 307 height 543
click at [1024, 132] on div at bounding box center [876, 296] width 307 height 543
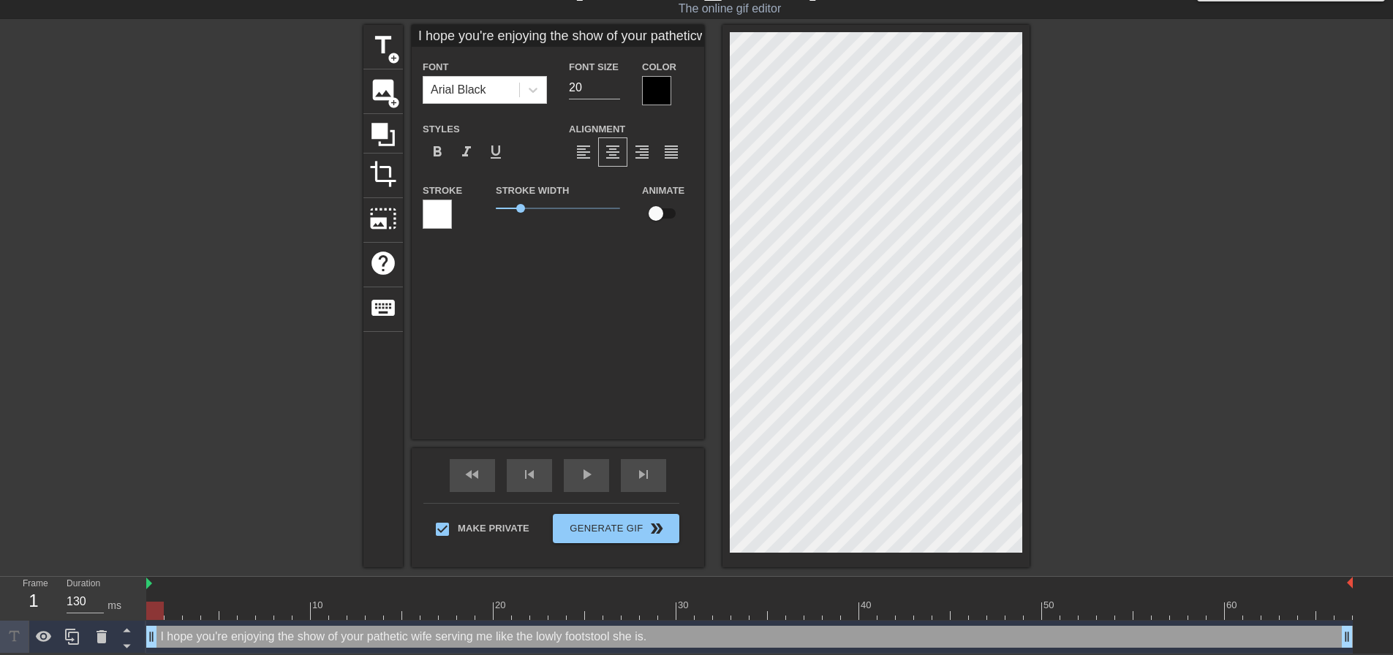
type input "I hope you're enjoying the show of your patheticwife serving me like thelowly f…"
type textarea "I hope you're enjoying the show of your pathetic wife serving me like the lowly…"
type input "I hope you're enjoying the show of your patheticwife serving me like thelowly f…"
type textarea "I hope you're enjoying the show of your pathetic wife serving me like the lowly…"
click at [1090, 188] on div at bounding box center [1156, 244] width 219 height 439
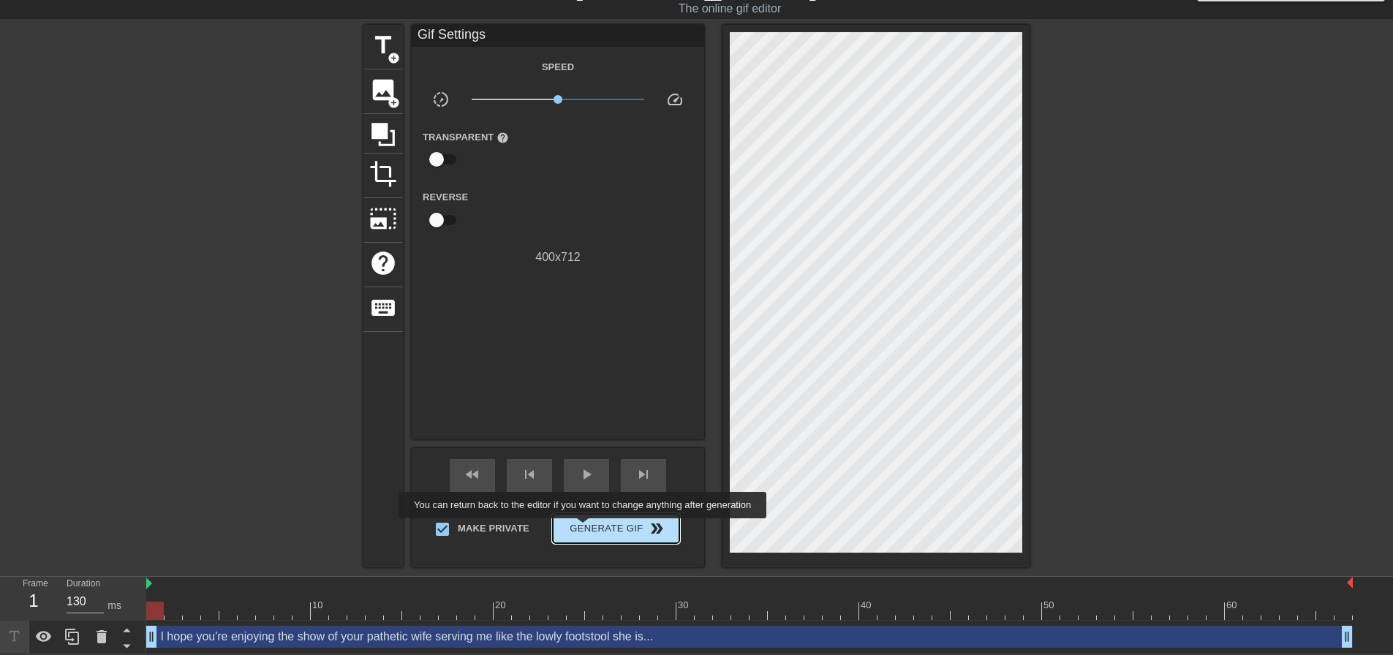
click at [587, 528] on span "Generate Gif double_arrow" at bounding box center [616, 529] width 115 height 18
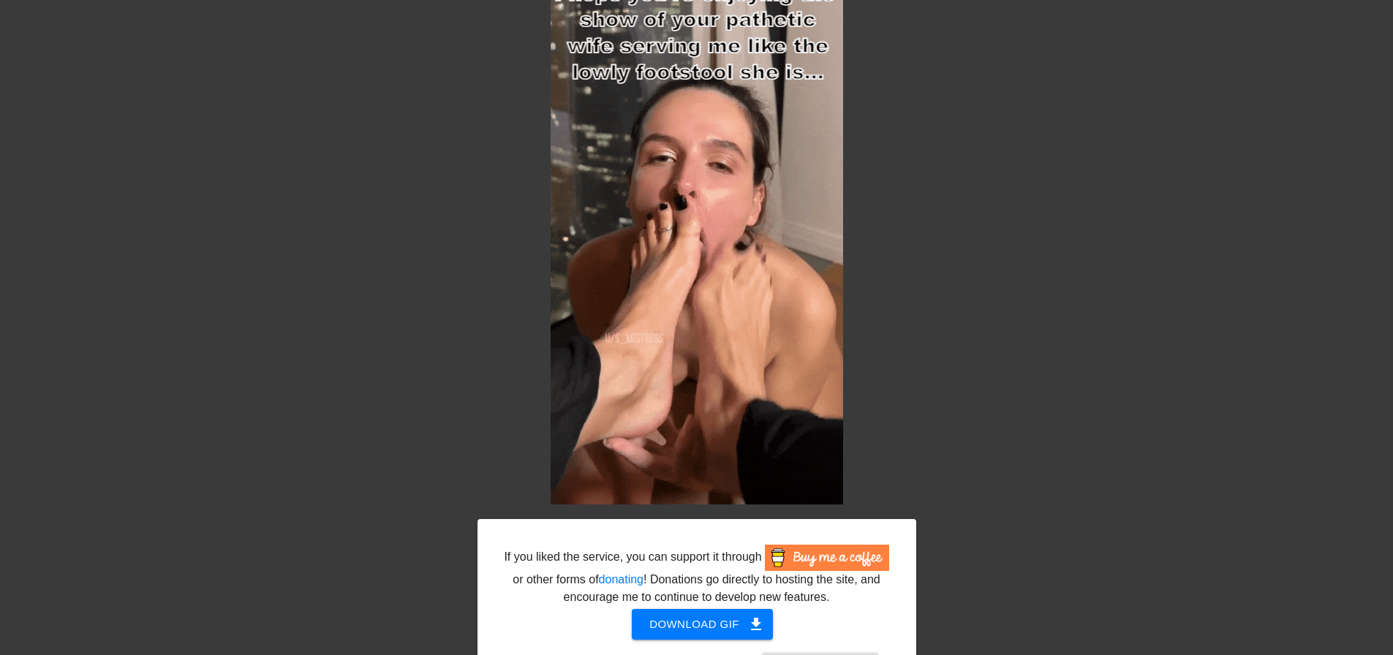
scroll to position [124, 0]
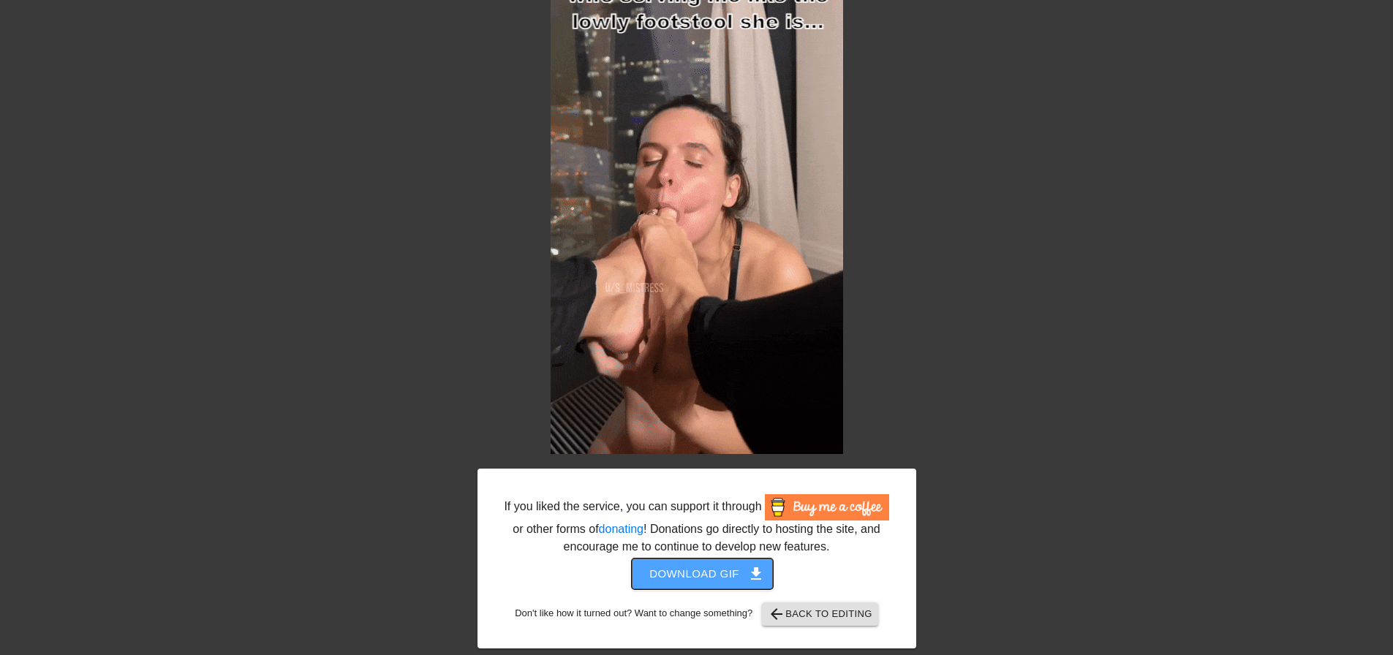
click at [752, 585] on button "Download gif get_app" at bounding box center [702, 574] width 141 height 31
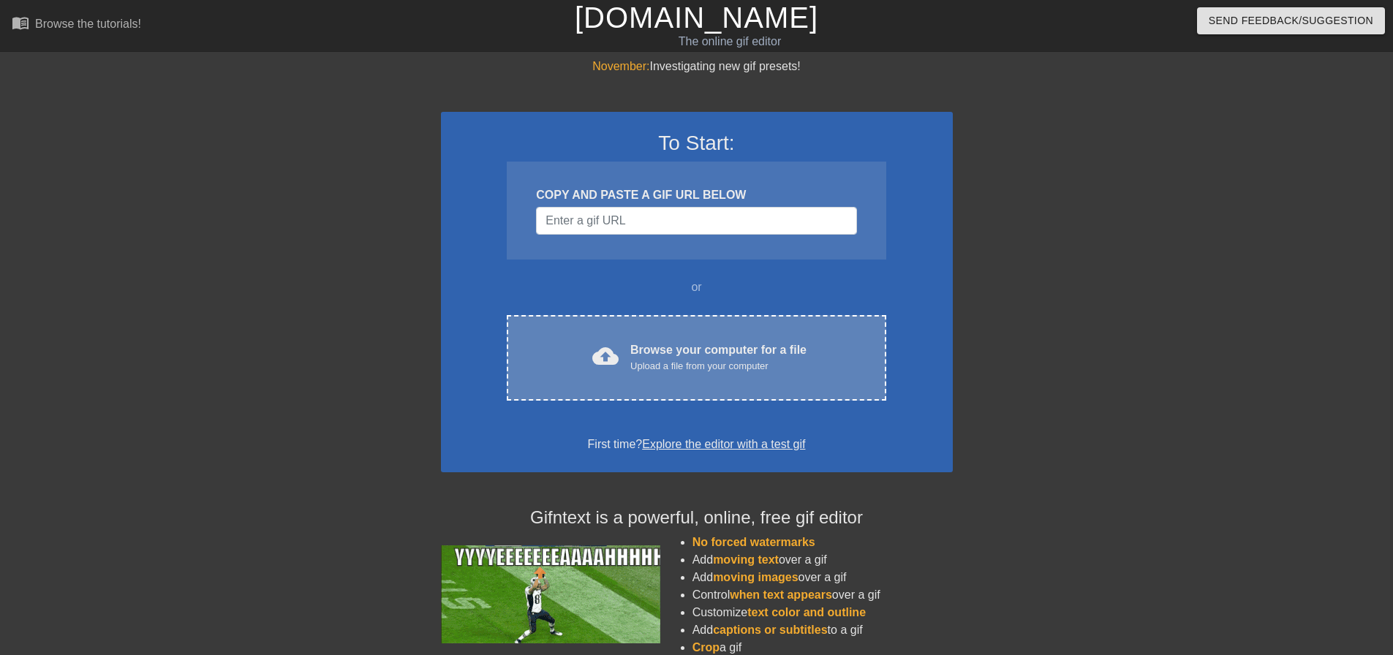
click at [641, 343] on div "Browse your computer for a file Upload a file from your computer" at bounding box center [718, 358] width 176 height 32
